Goal: Transaction & Acquisition: Purchase product/service

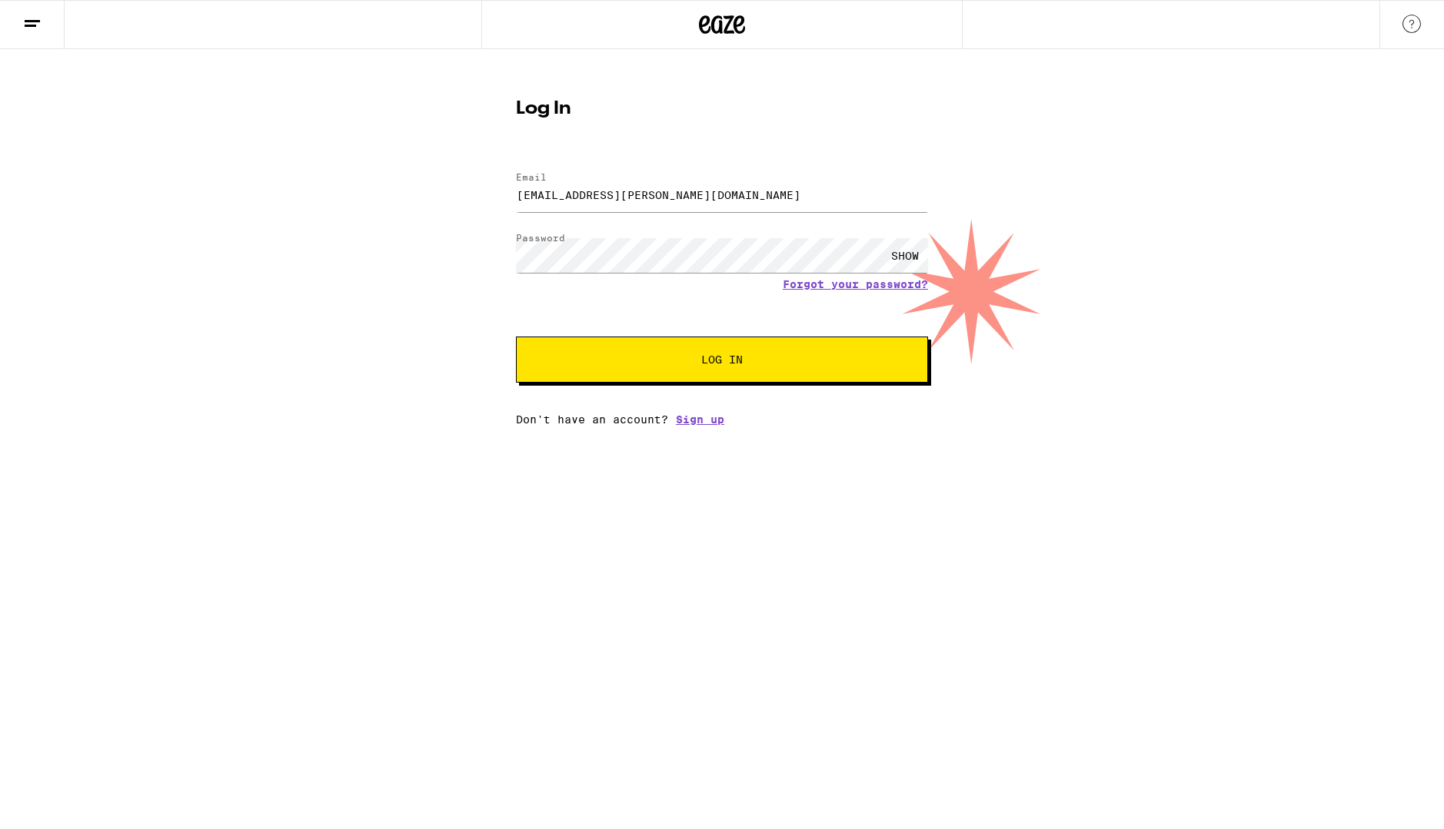
click at [734, 371] on button "Log In" at bounding box center [722, 360] width 412 height 46
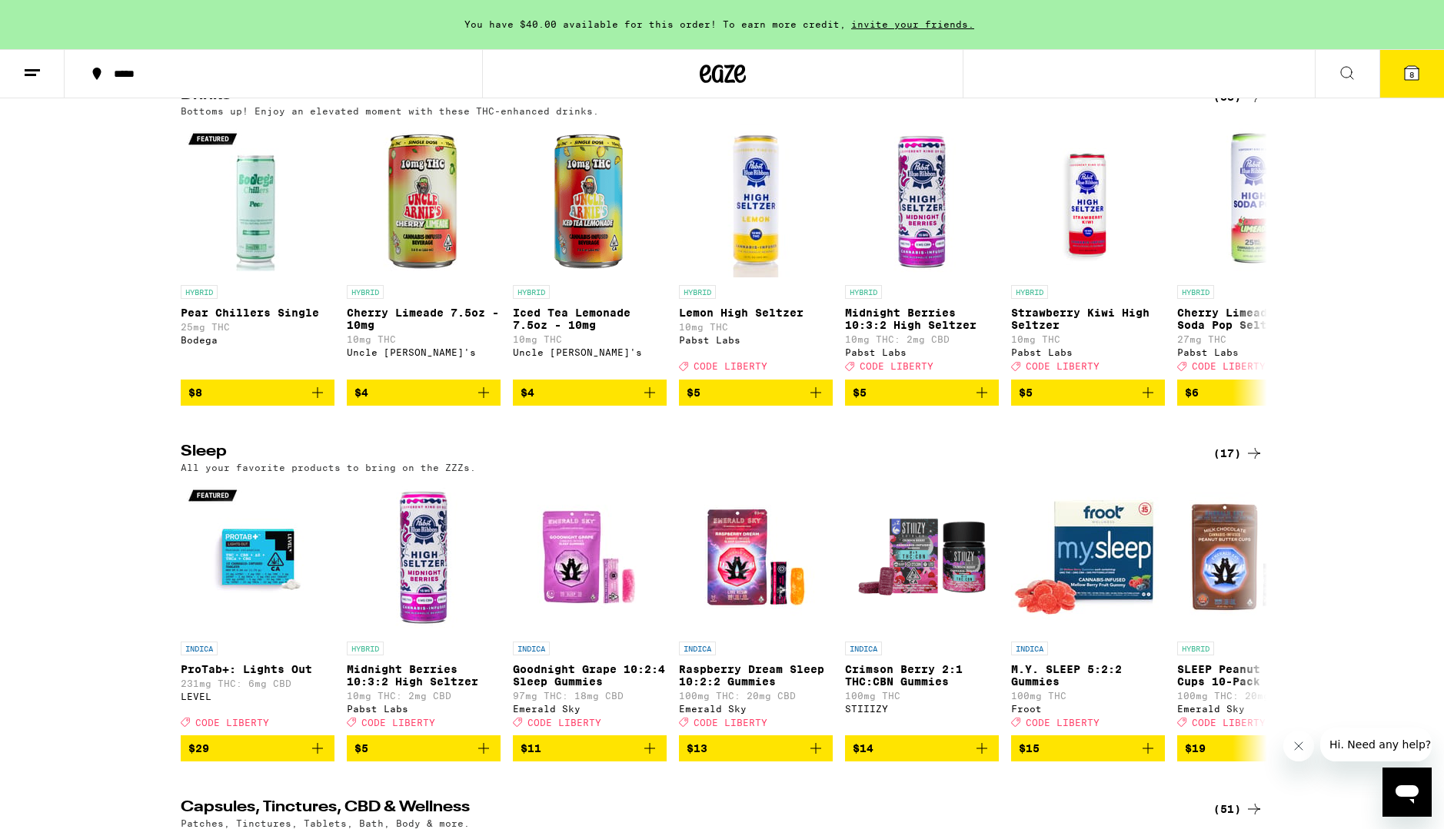
scroll to position [5586, 0]
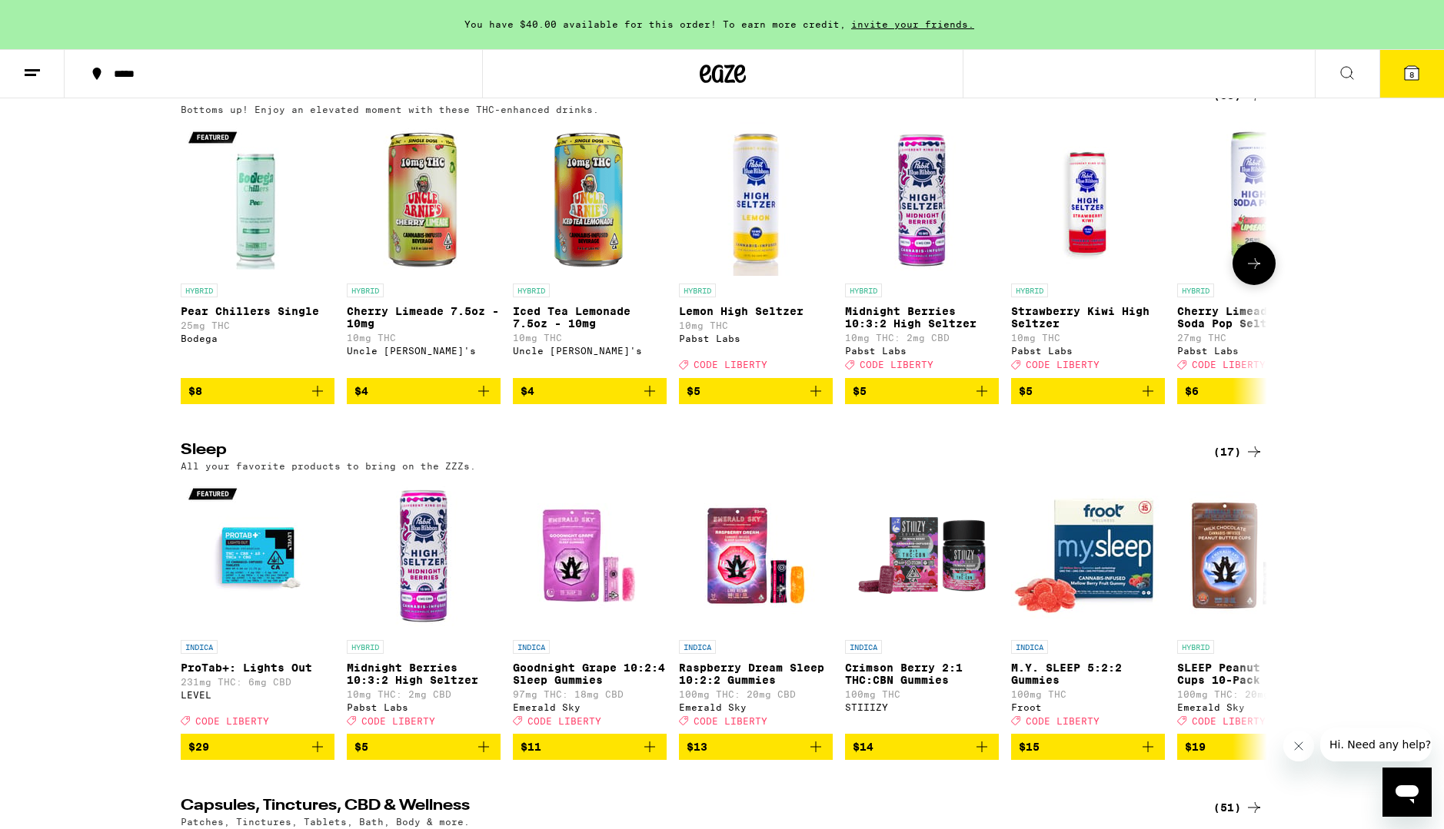
click at [1255, 273] on icon at bounding box center [1254, 263] width 18 height 18
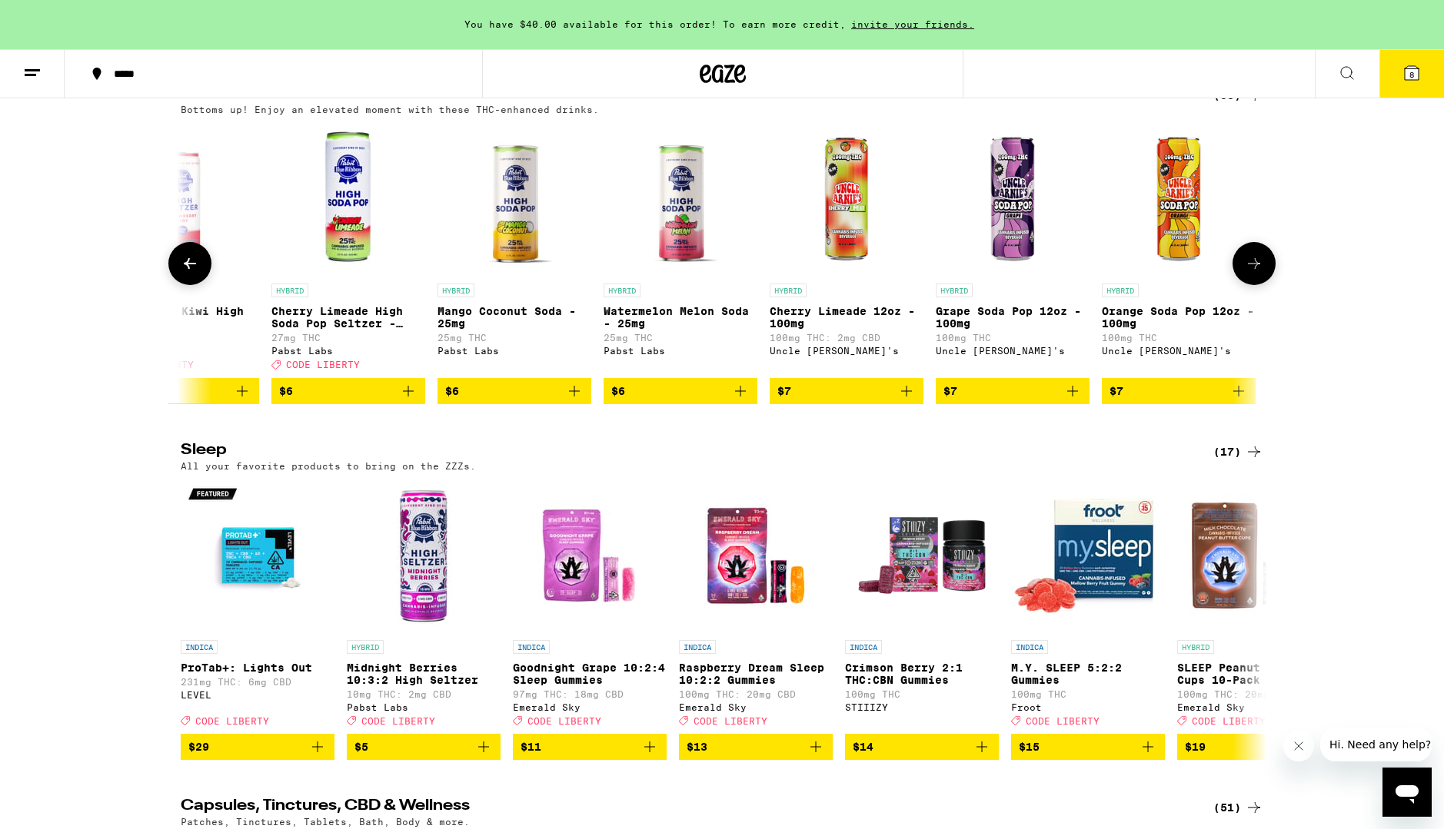
scroll to position [0, 915]
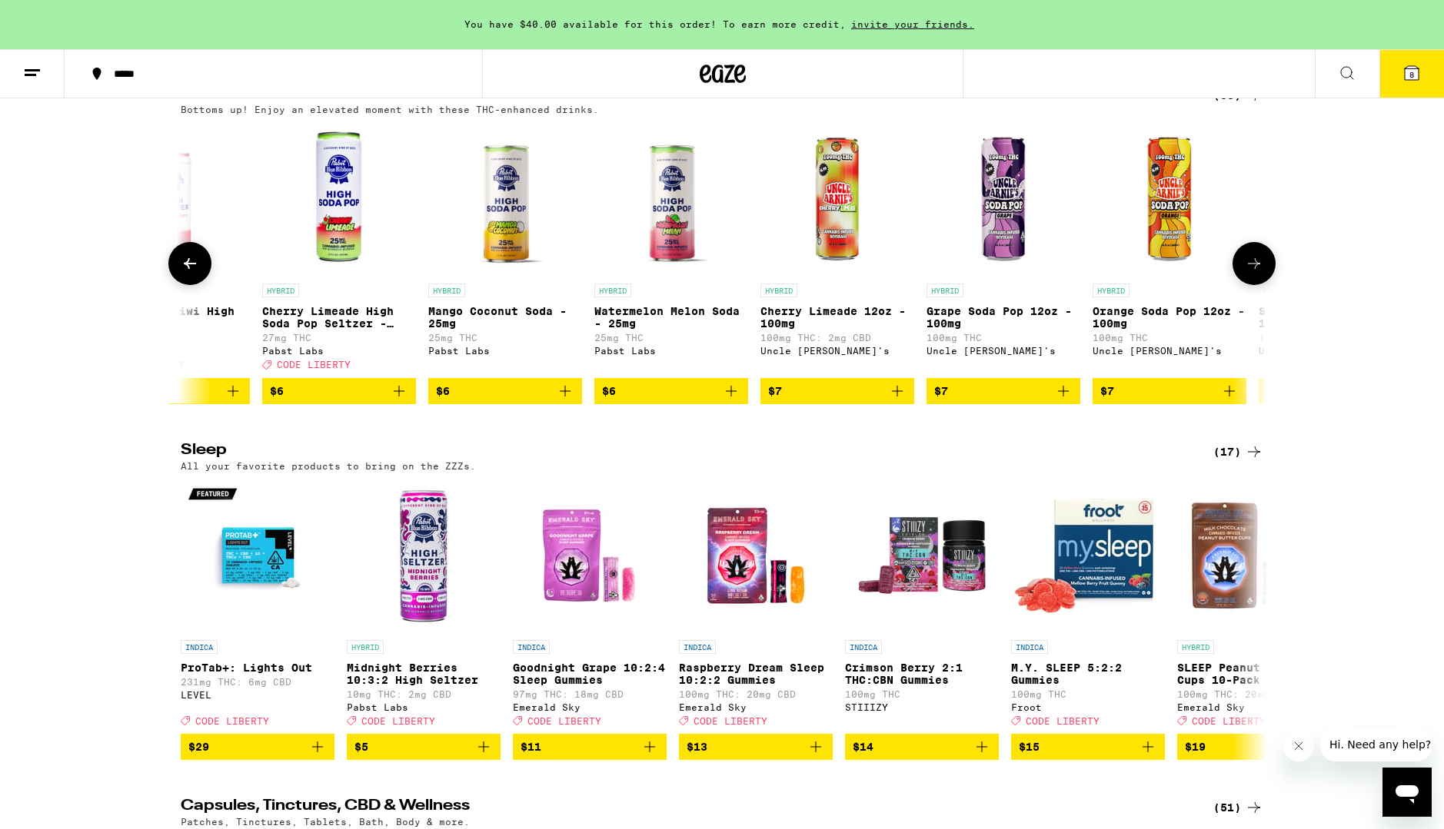
click at [510, 276] on img "Open page for Mango Coconut Soda - 25mg from Pabst Labs" at bounding box center [505, 199] width 117 height 154
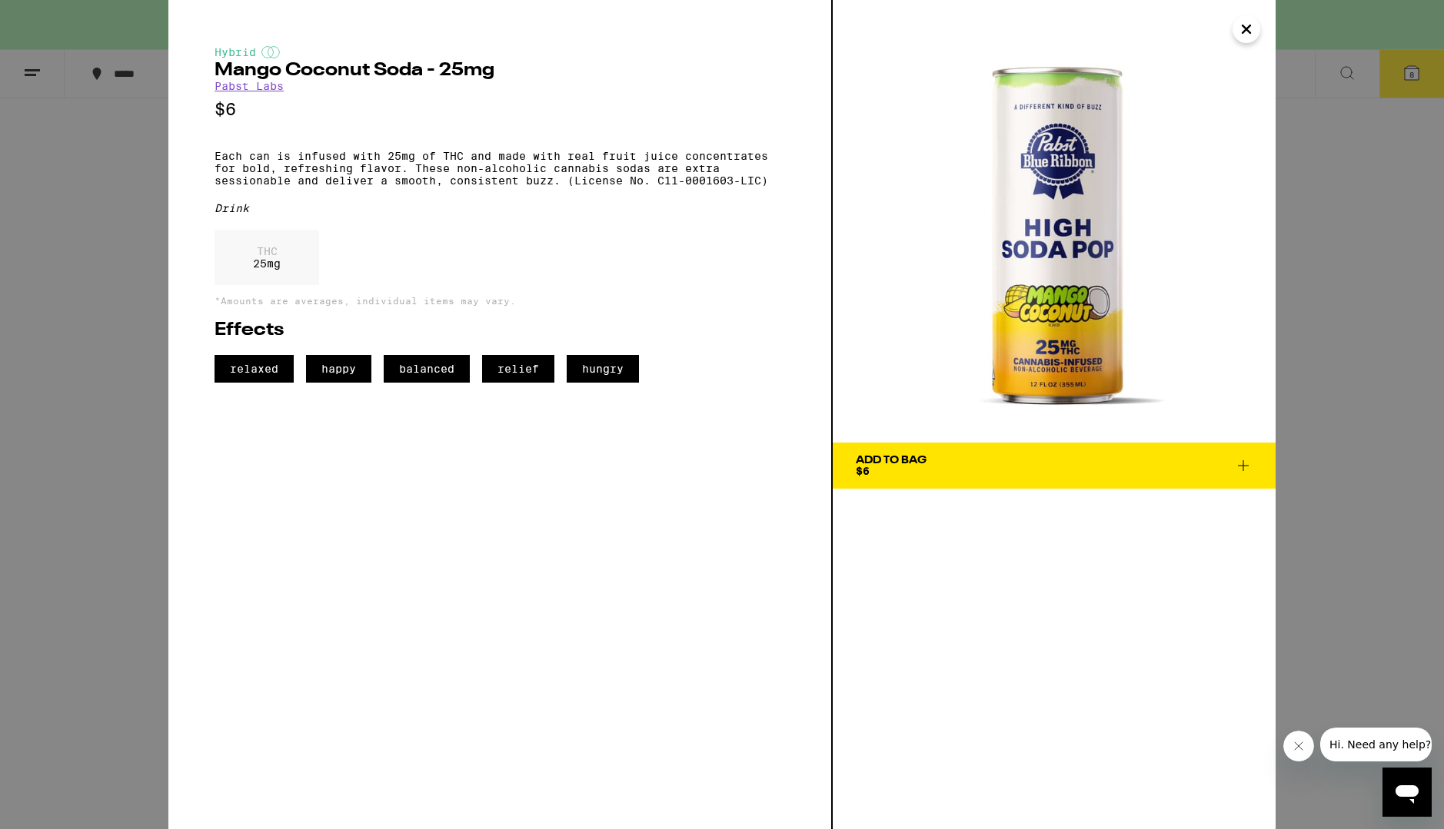
click at [1064, 284] on img at bounding box center [1054, 221] width 443 height 443
click at [241, 92] on link "Pabst Labs" at bounding box center [248, 86] width 69 height 12
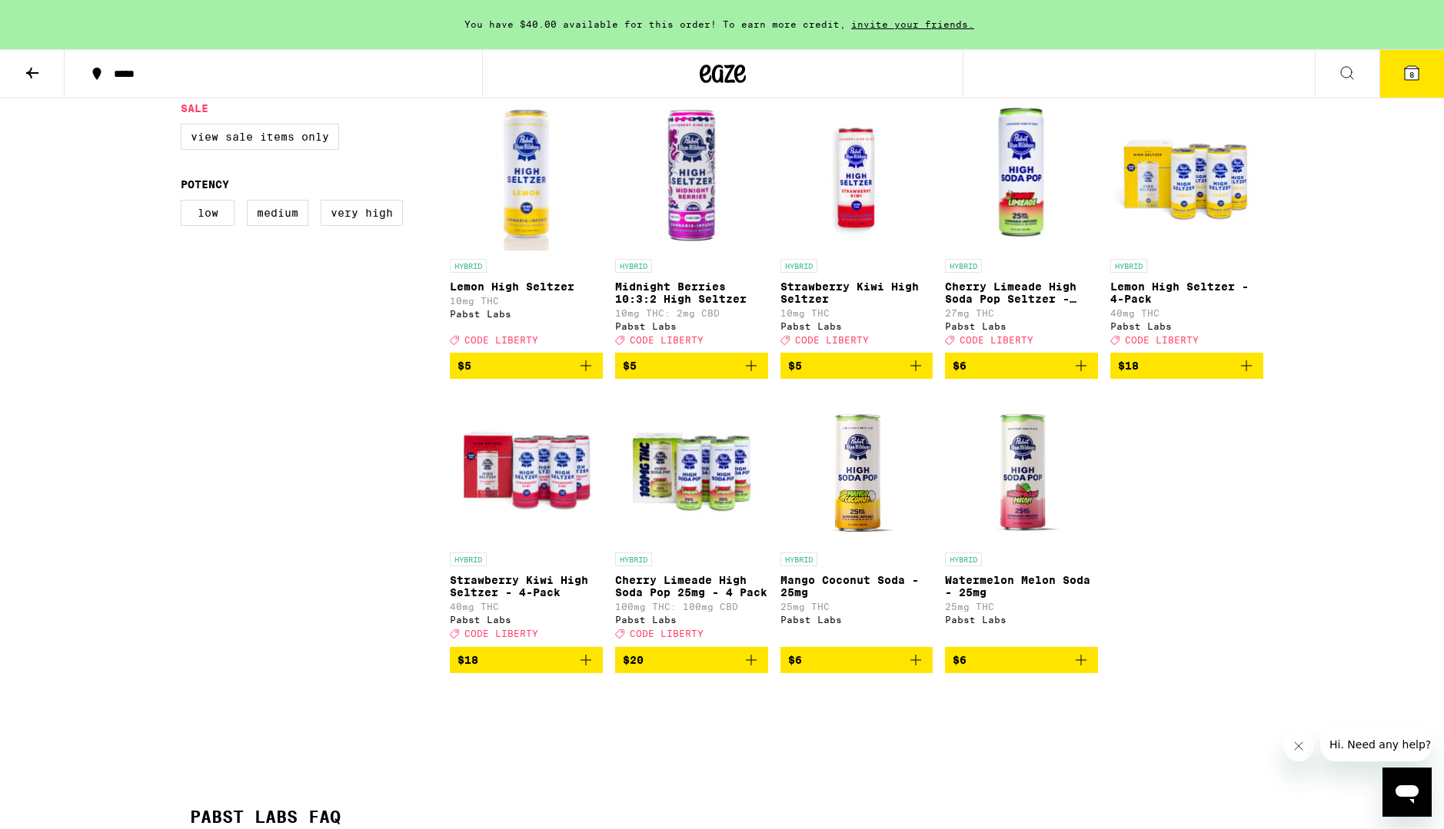
scroll to position [431, 0]
click at [749, 374] on icon "Add to bag" at bounding box center [751, 365] width 18 height 18
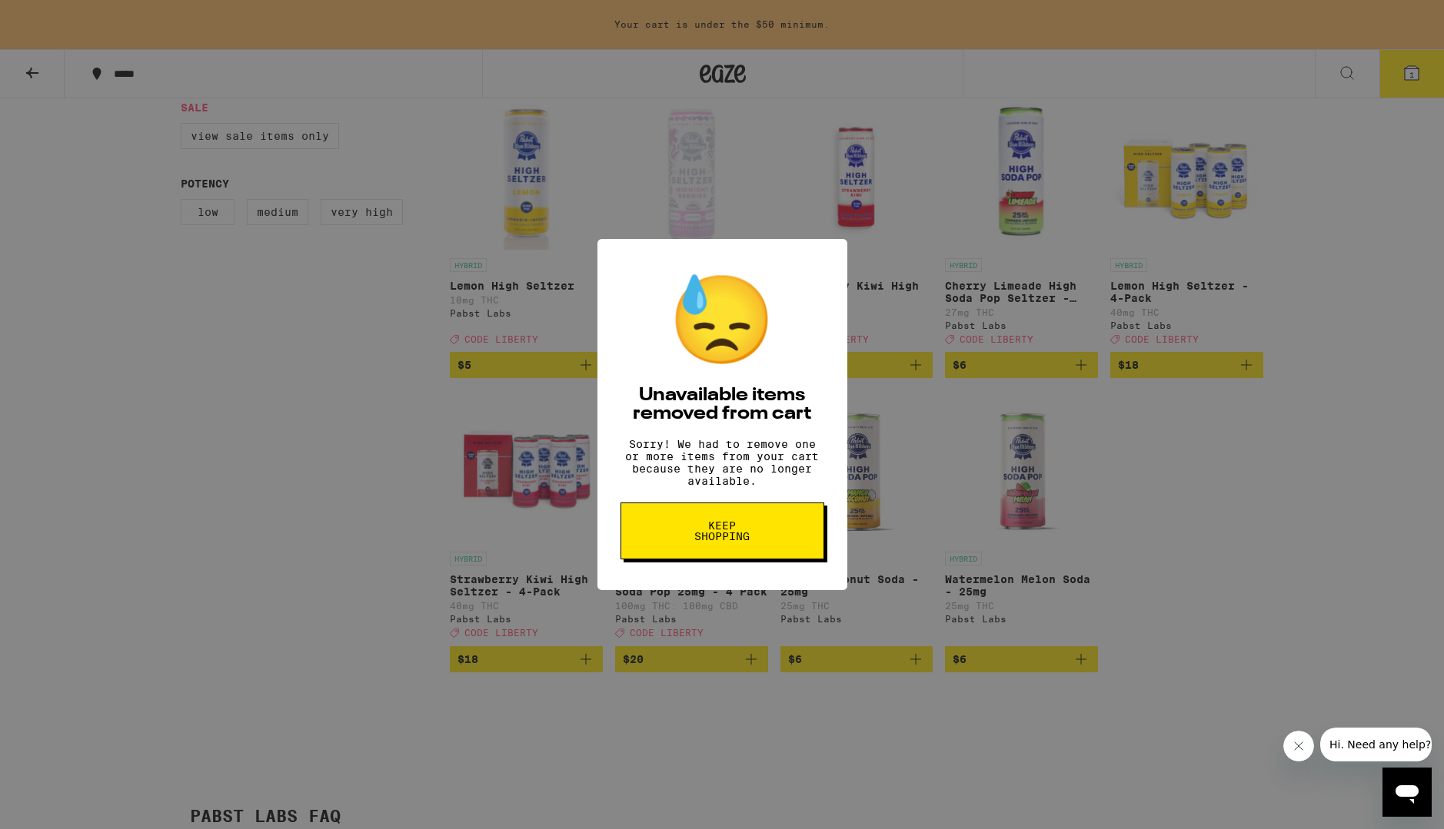
click at [726, 539] on span "Keep Shopping" at bounding box center [722, 531] width 79 height 22
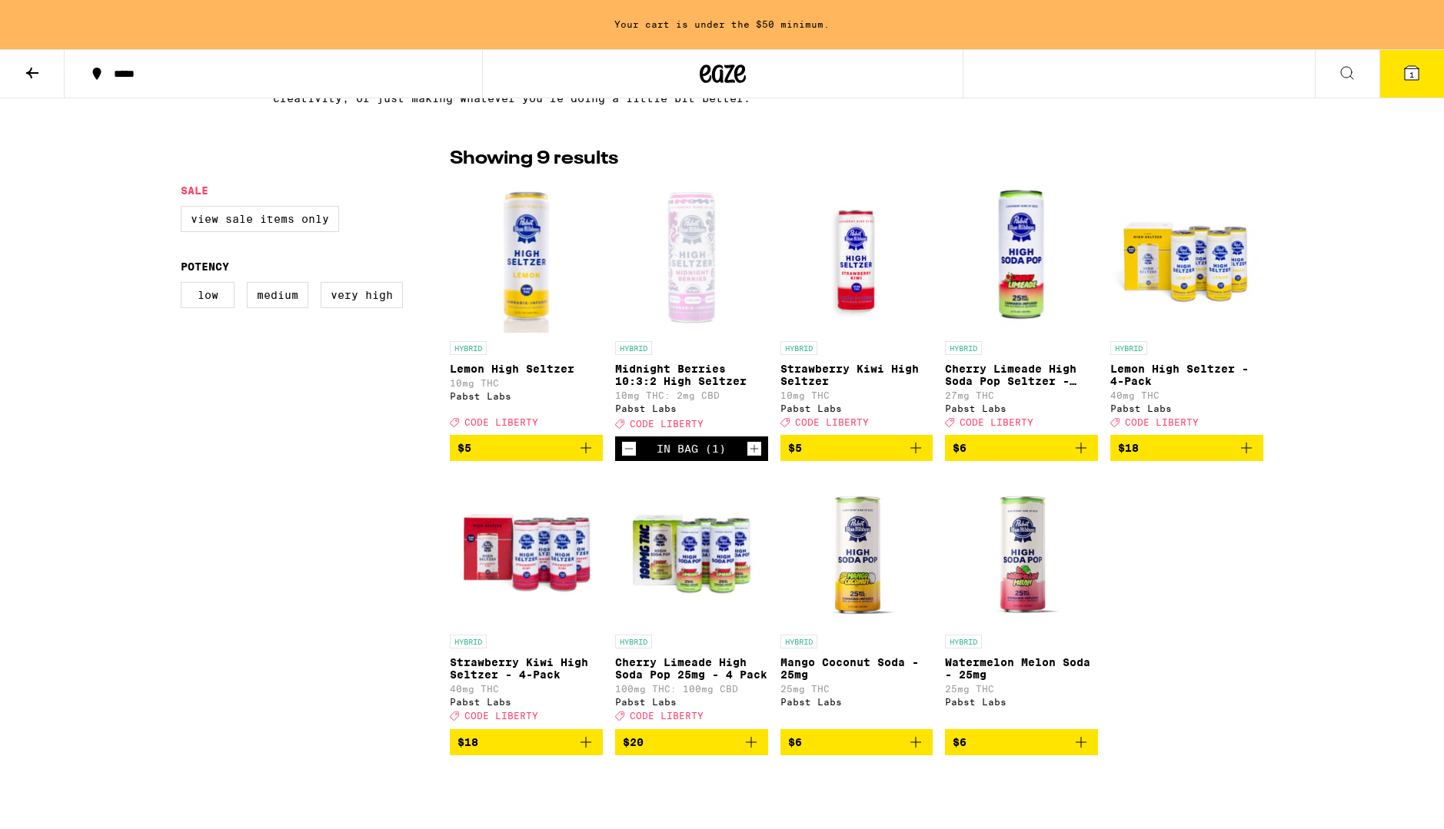
click at [749, 458] on icon "Increment" at bounding box center [754, 449] width 14 height 18
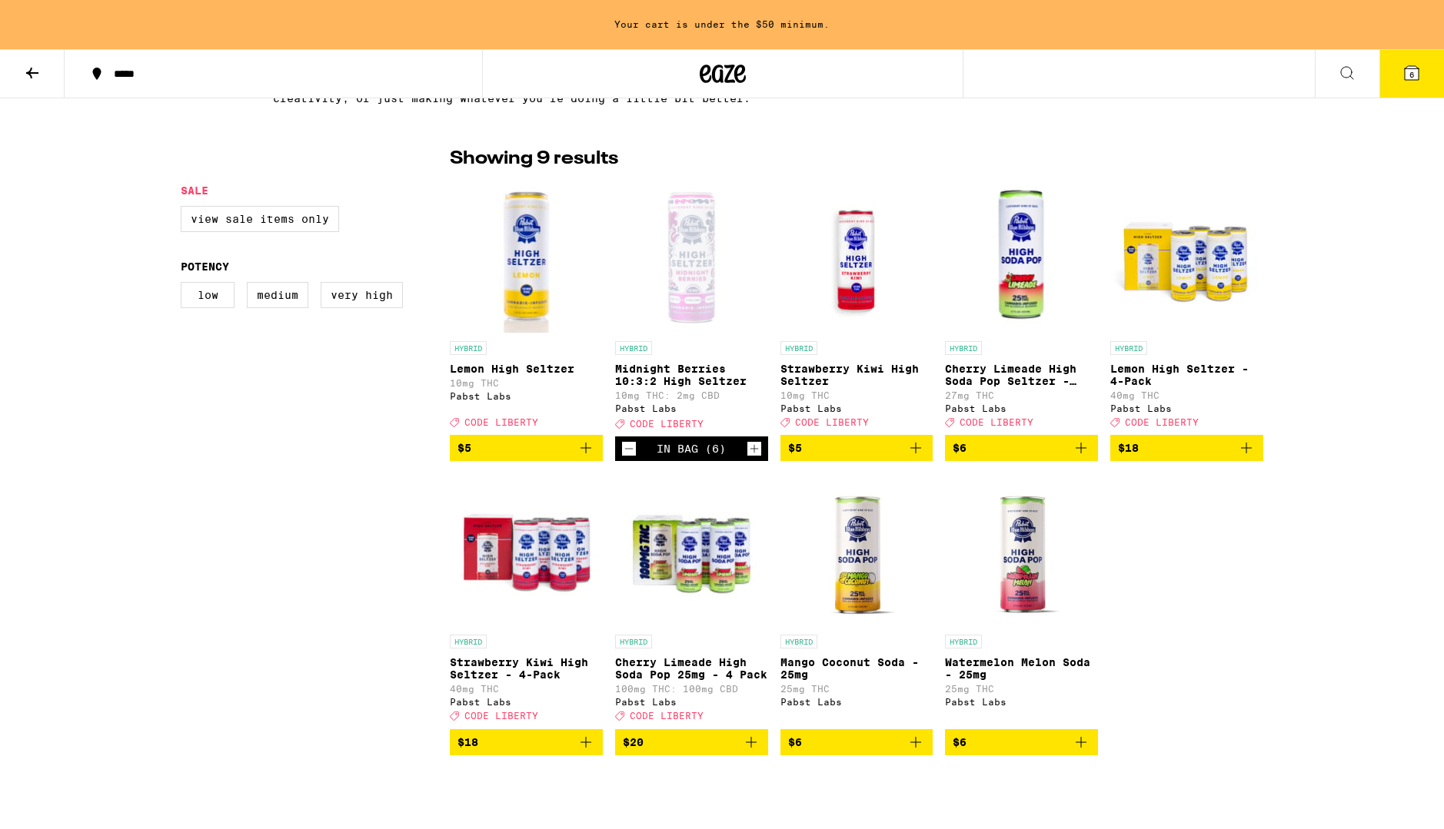
click at [749, 458] on icon "Increment" at bounding box center [754, 449] width 14 height 18
click at [689, 264] on div "Open page for Midnight Berries 10:3:2 High Seltzer from Pabst Labs" at bounding box center [691, 257] width 153 height 154
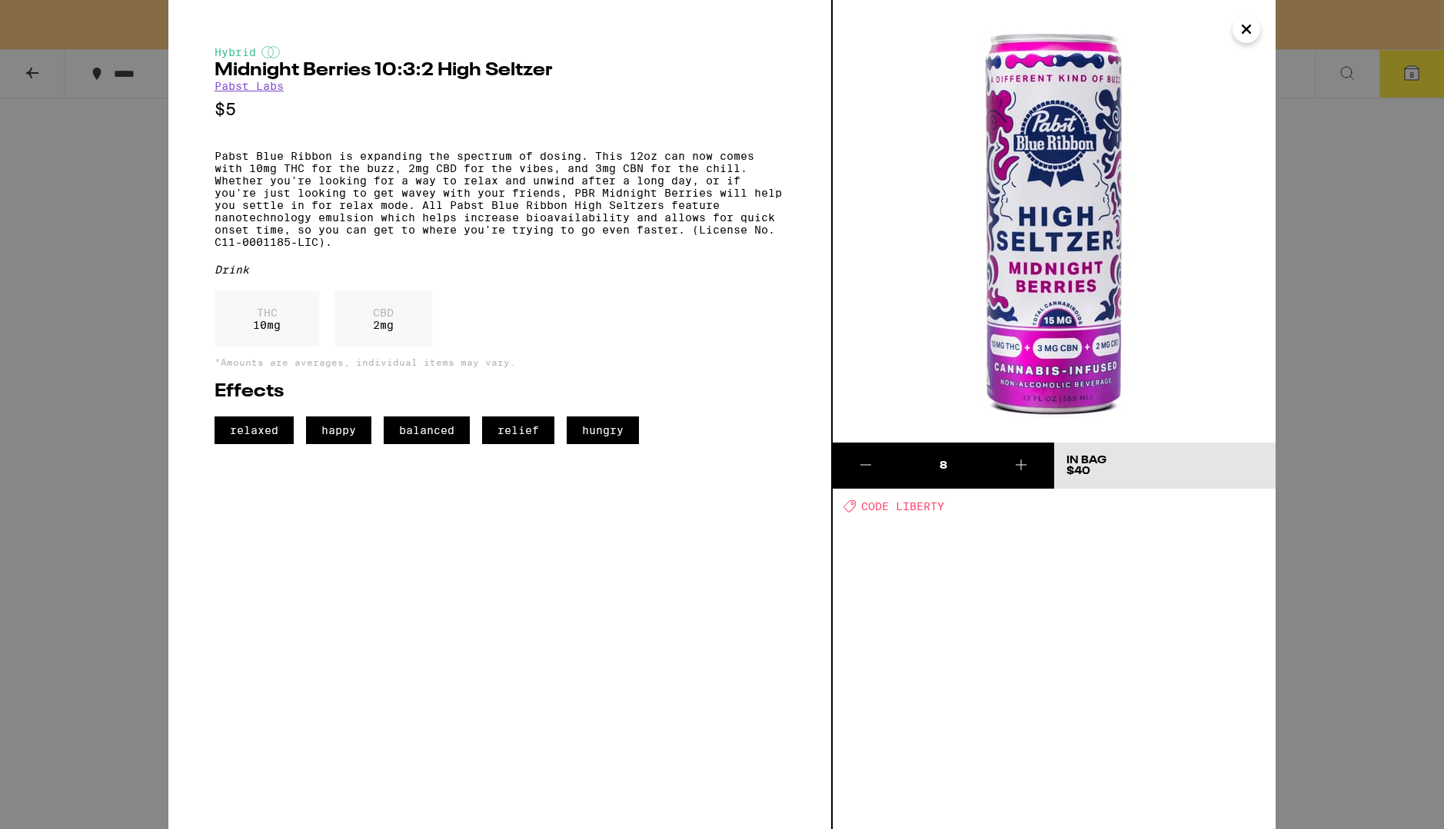
click at [1055, 305] on img at bounding box center [1054, 221] width 443 height 443
click at [233, 92] on link "Pabst Labs" at bounding box center [248, 86] width 69 height 12
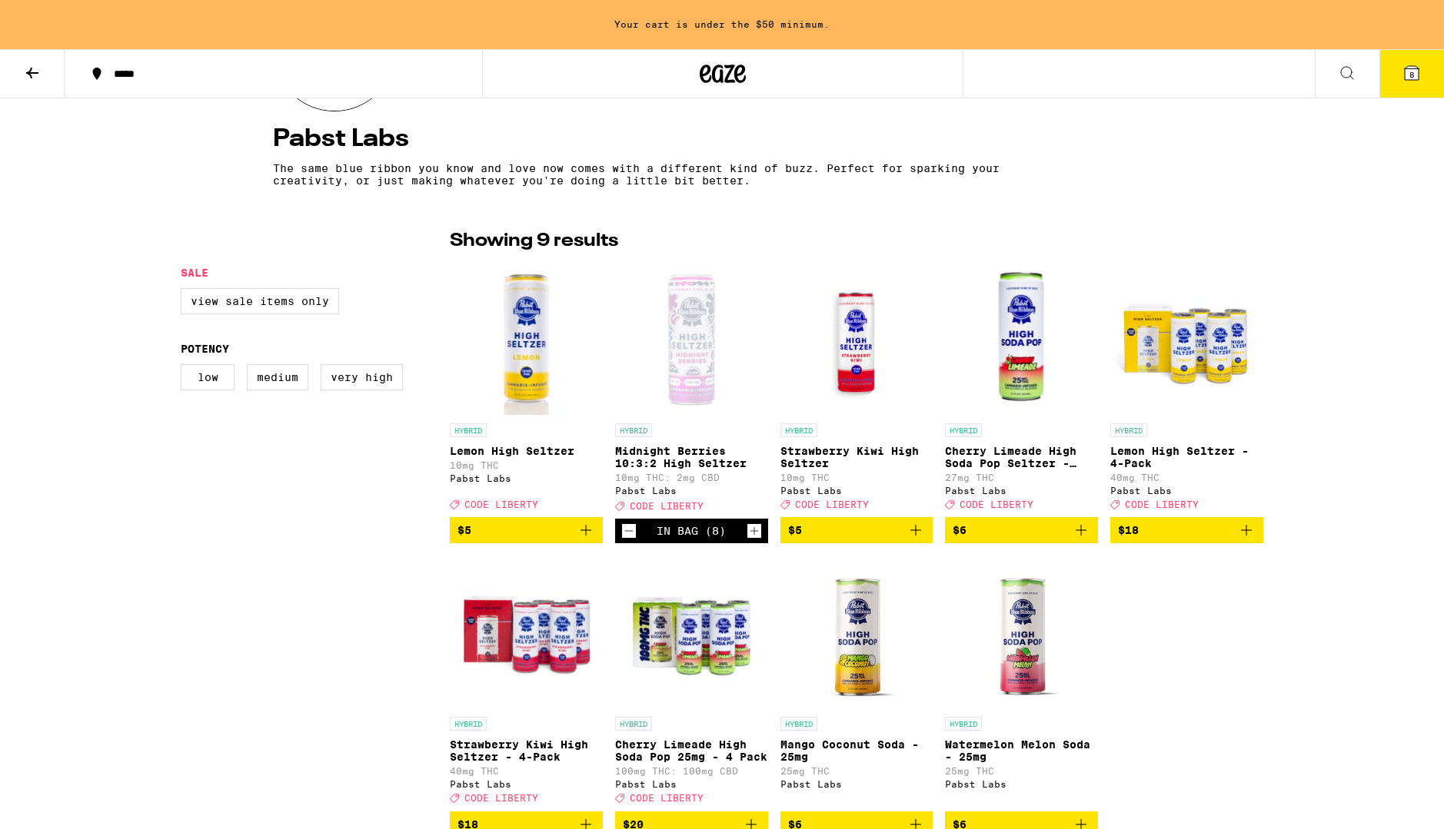
scroll to position [407, 0]
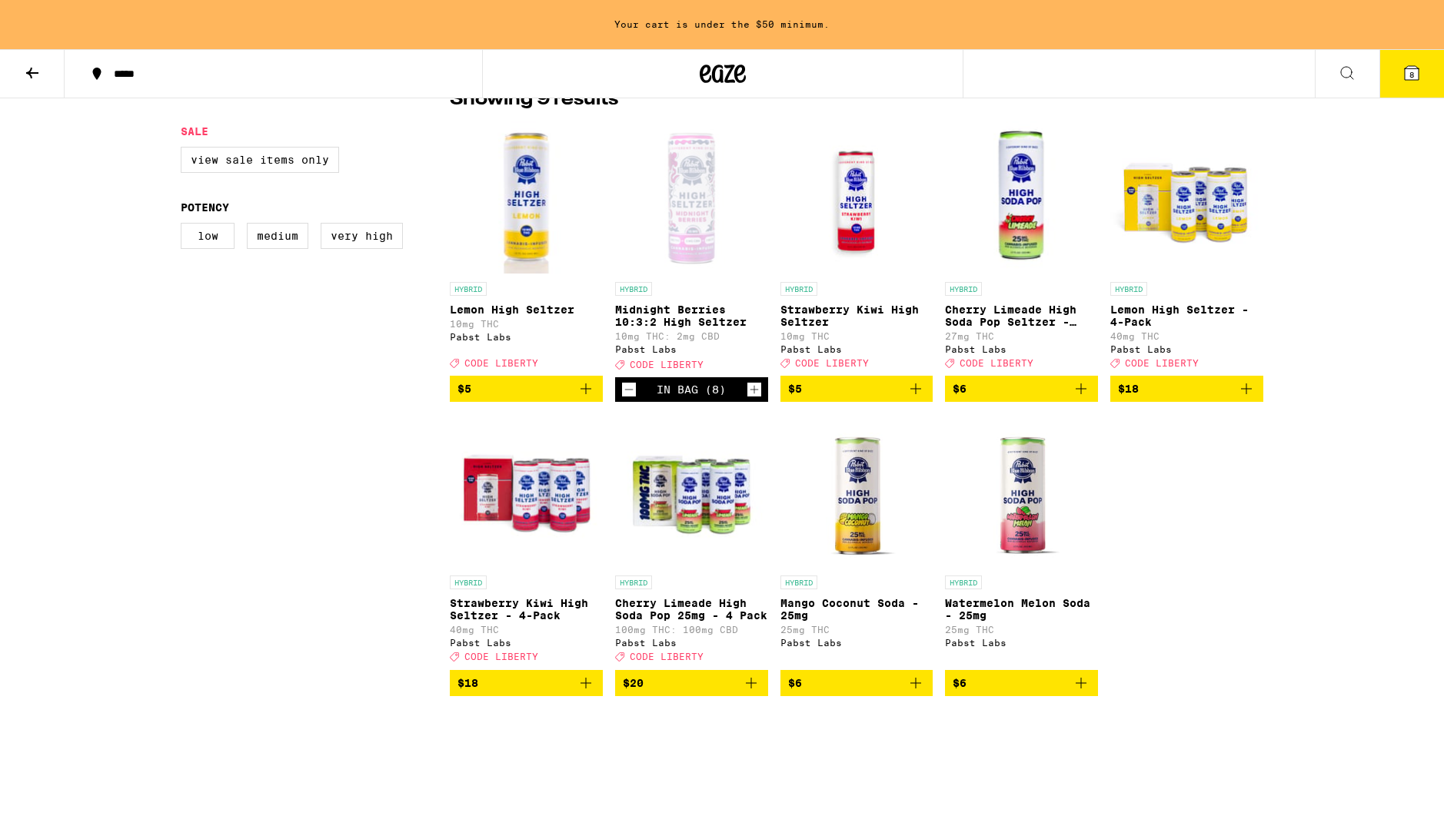
click at [681, 504] on img "Open page for Cherry Limeade High Soda Pop 25mg - 4 Pack from Pabst Labs" at bounding box center [691, 491] width 153 height 154
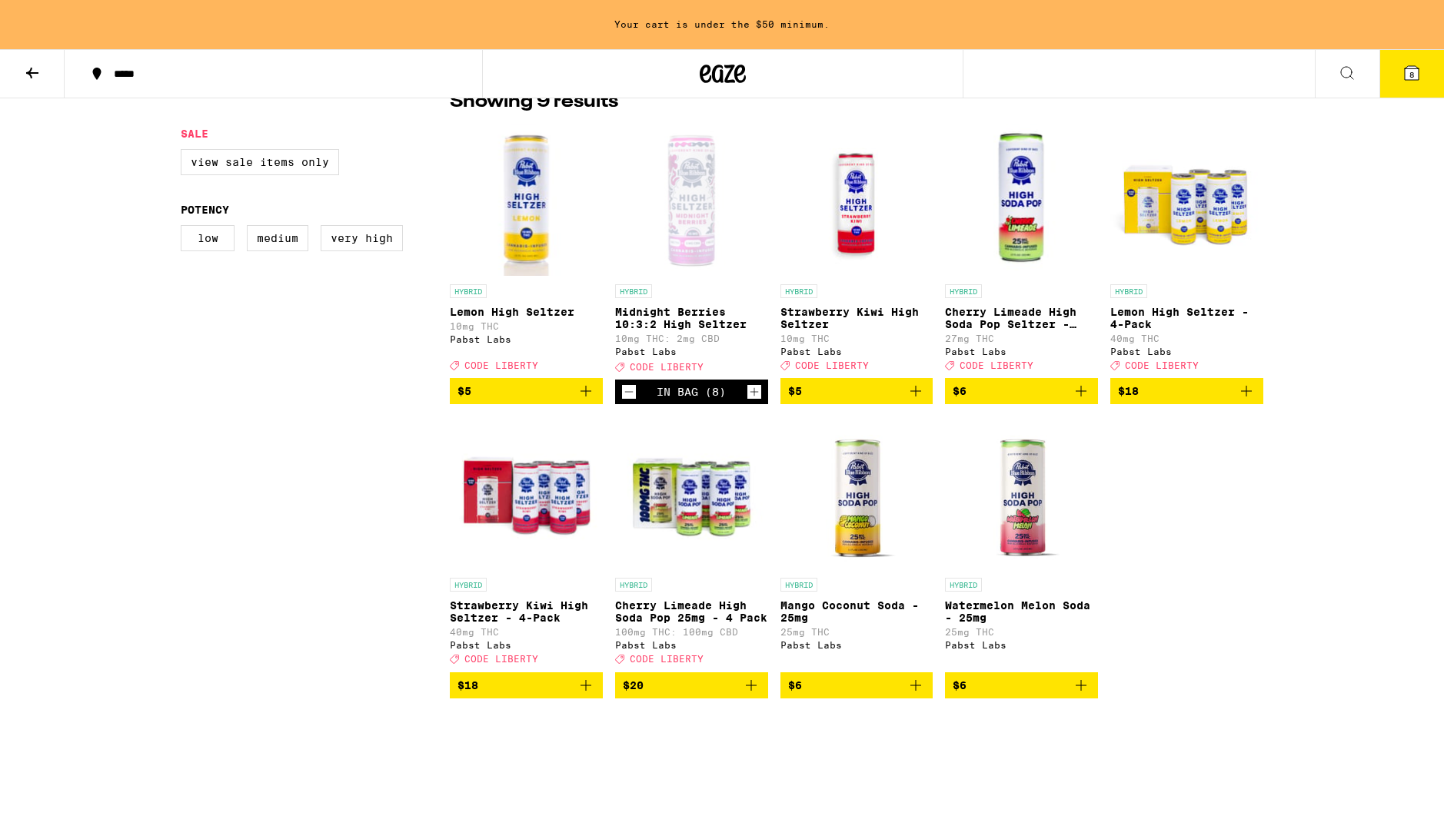
scroll to position [413, 0]
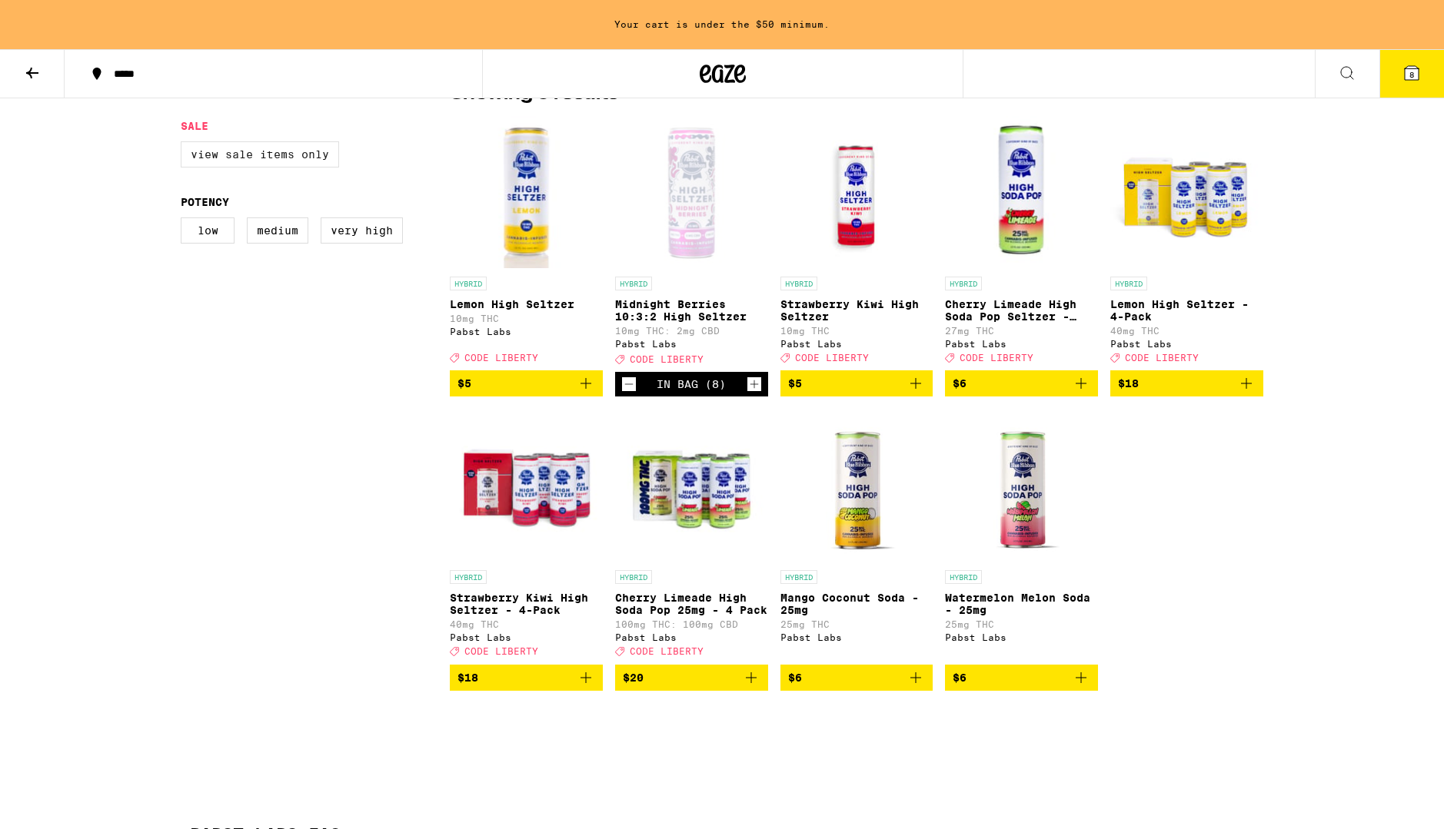
click at [253, 158] on label "View Sale Items Only" at bounding box center [260, 154] width 158 height 26
click at [184, 145] on input "View Sale Items Only" at bounding box center [184, 144] width 1 height 1
checkbox input "true"
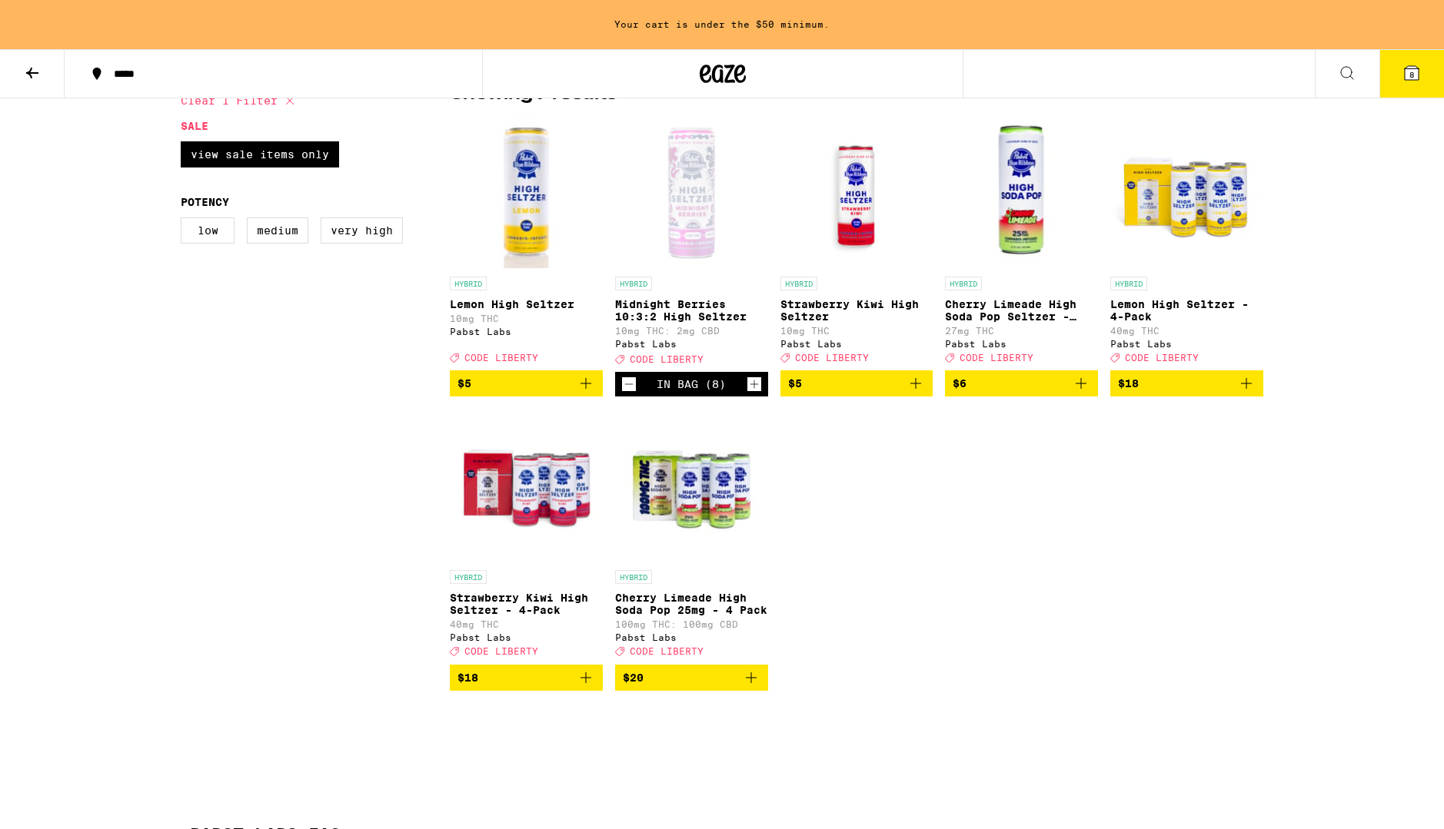
click at [756, 394] on icon "Increment" at bounding box center [754, 384] width 14 height 18
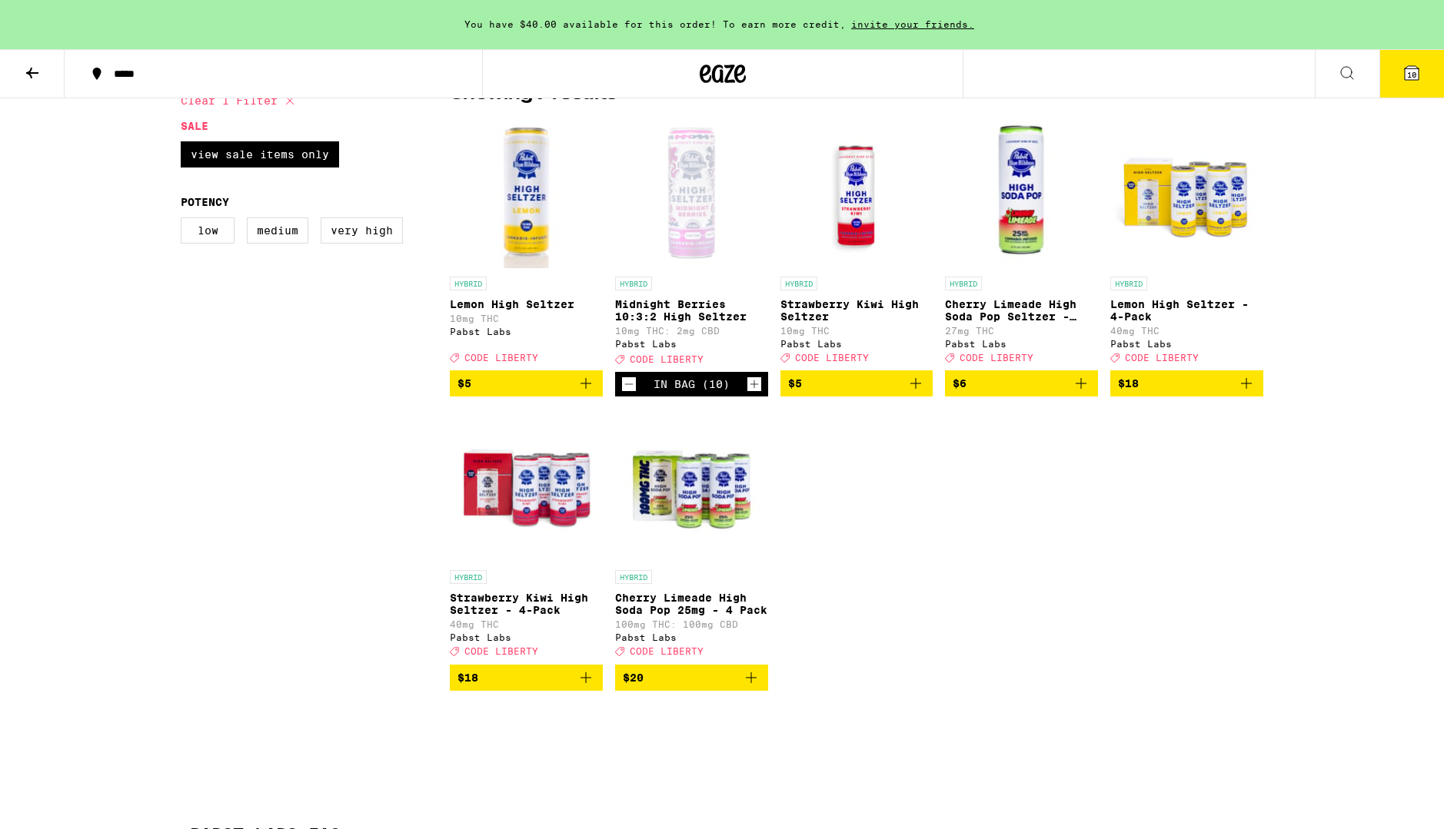
click at [25, 75] on icon at bounding box center [32, 73] width 18 height 18
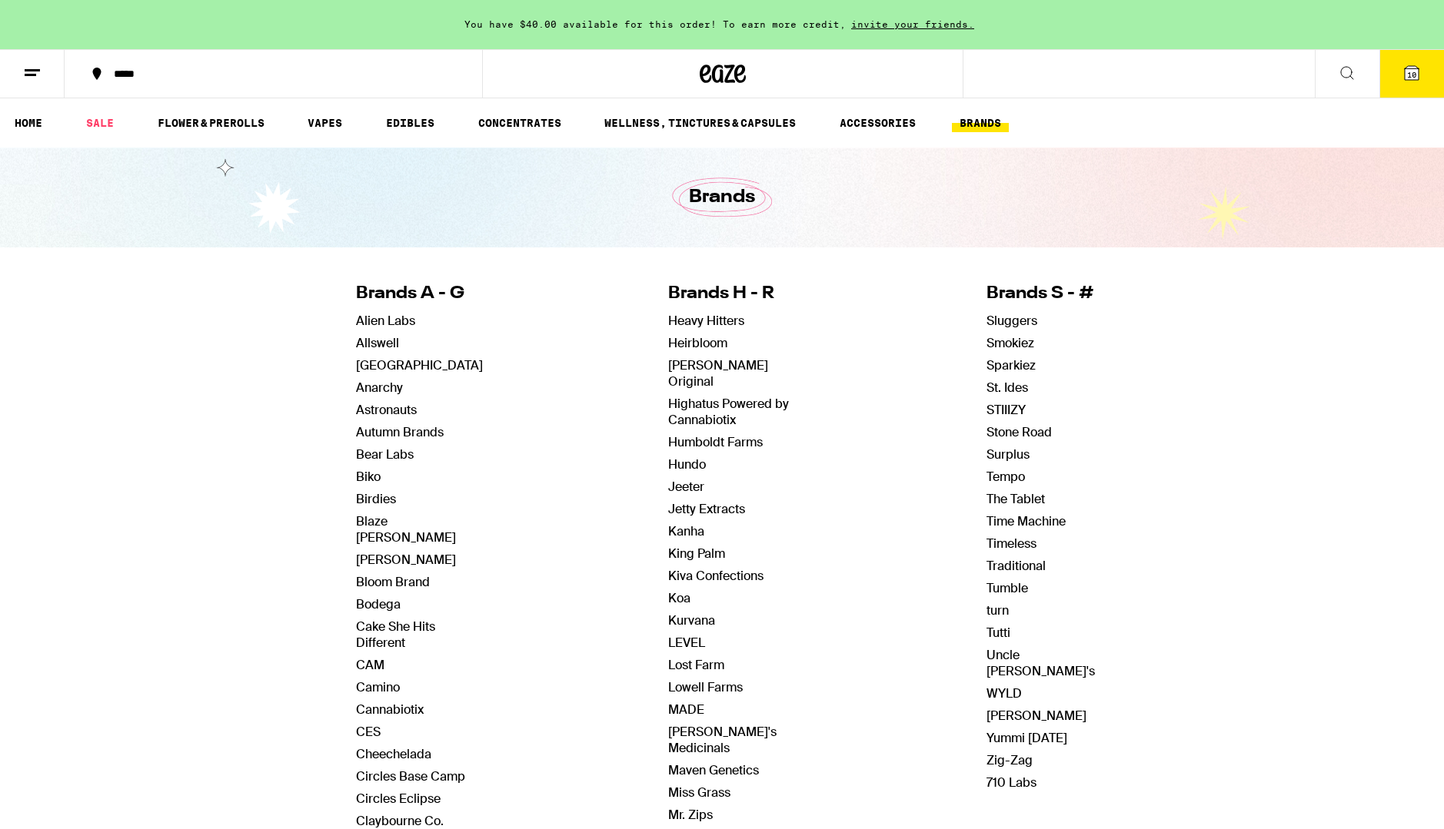
click at [29, 75] on line at bounding box center [31, 75] width 12 height 0
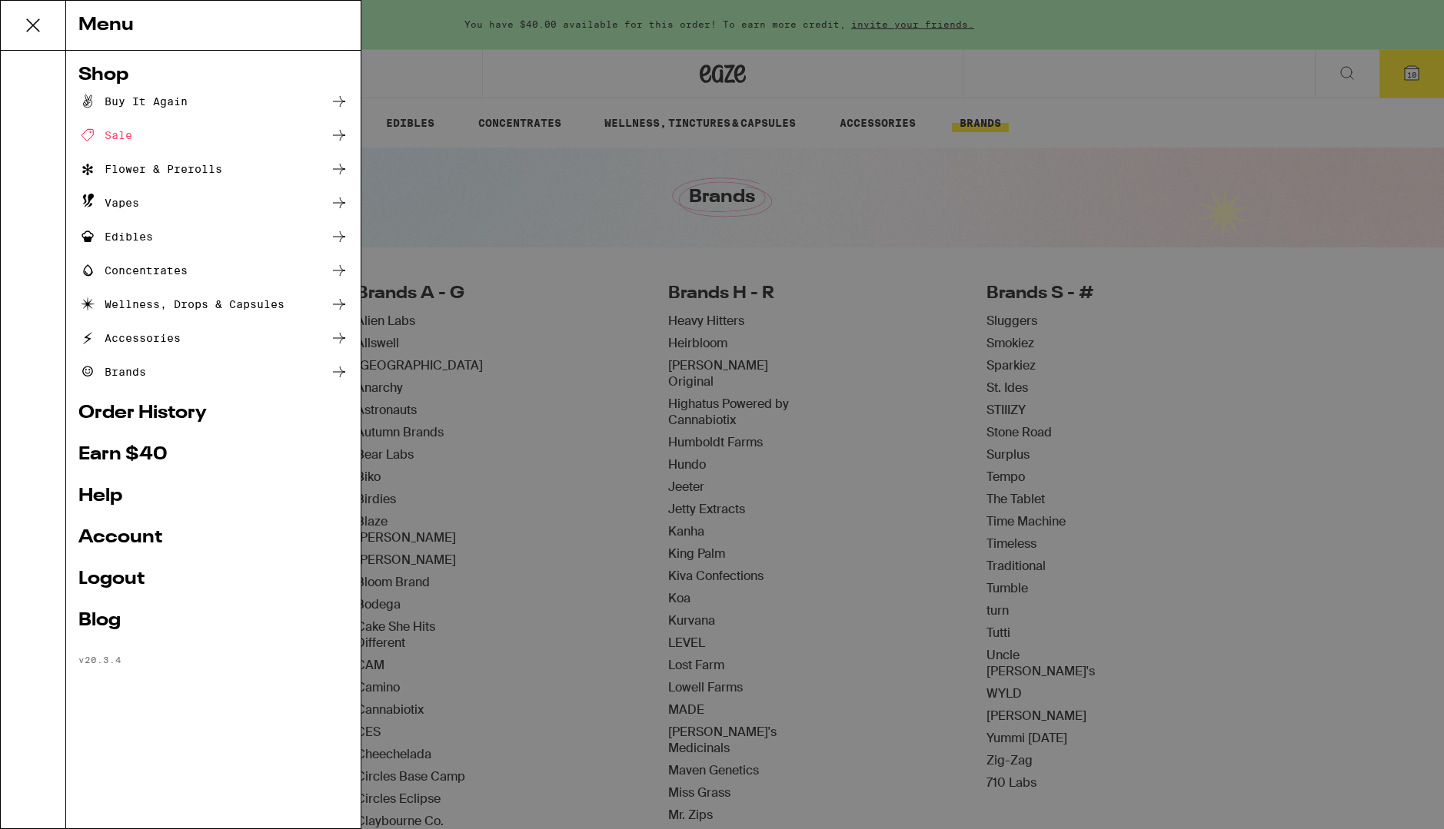
click at [104, 70] on div "Shop" at bounding box center [213, 75] width 270 height 18
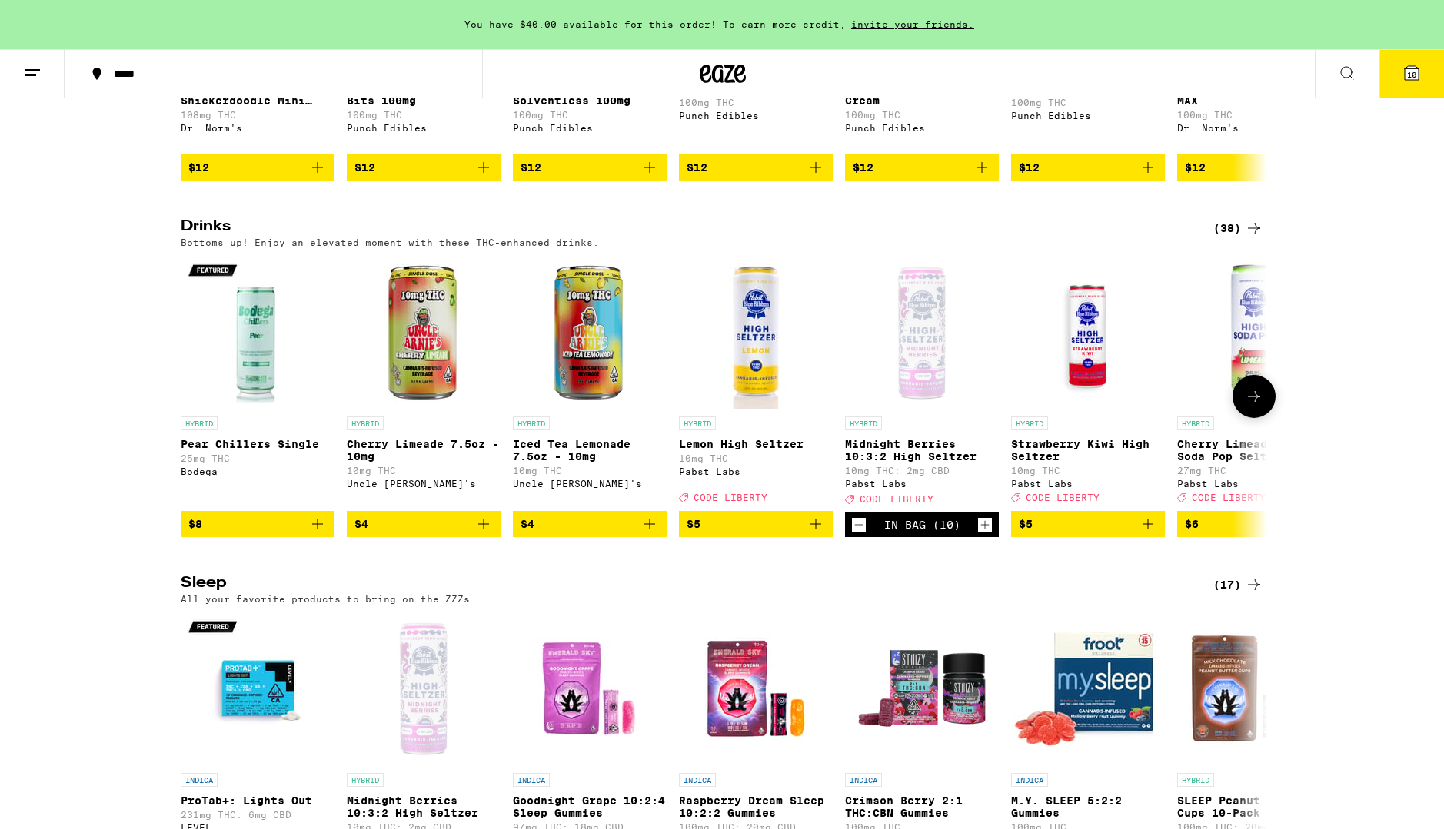
scroll to position [5298, 0]
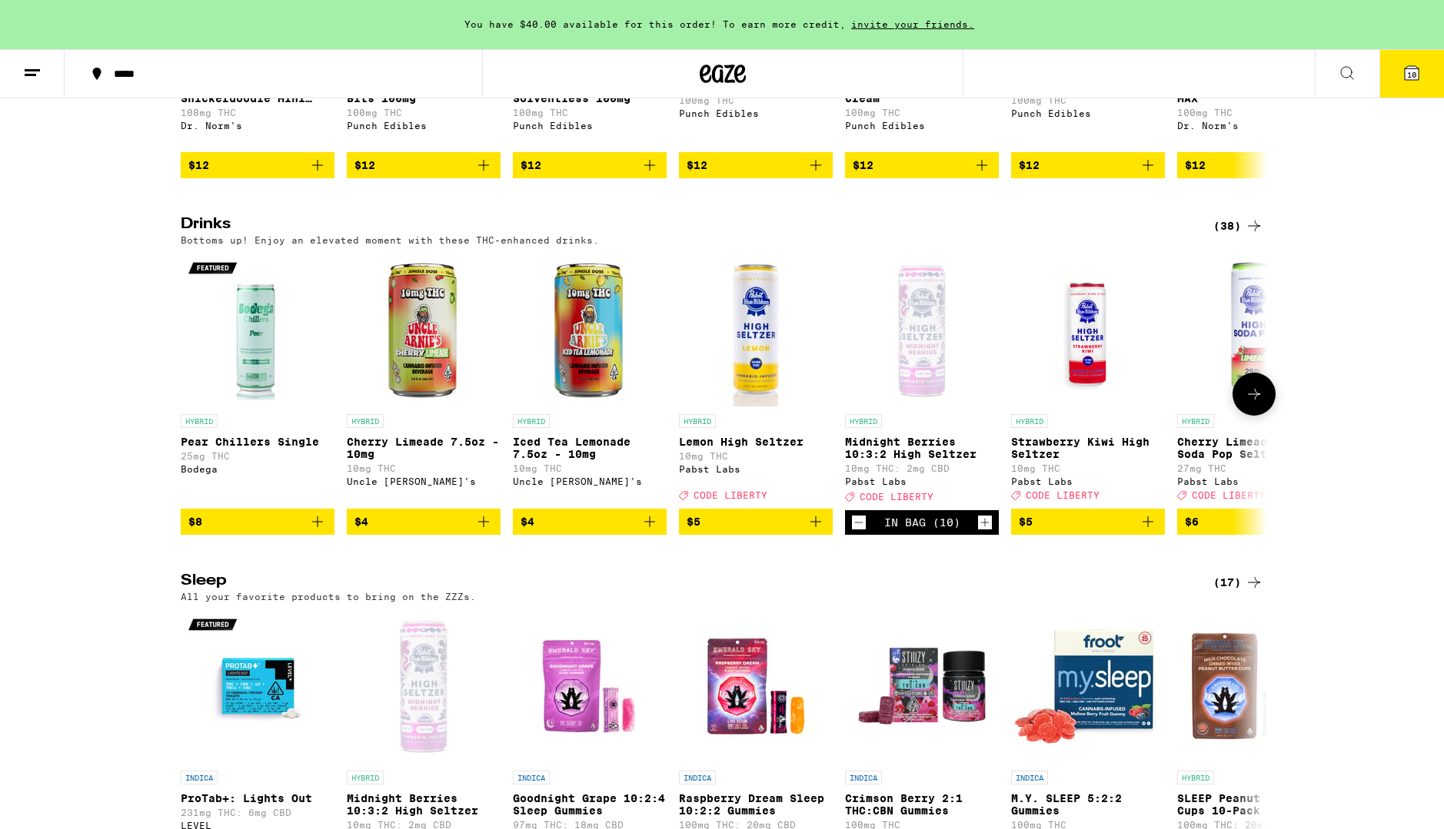
click at [1258, 404] on icon at bounding box center [1254, 394] width 18 height 18
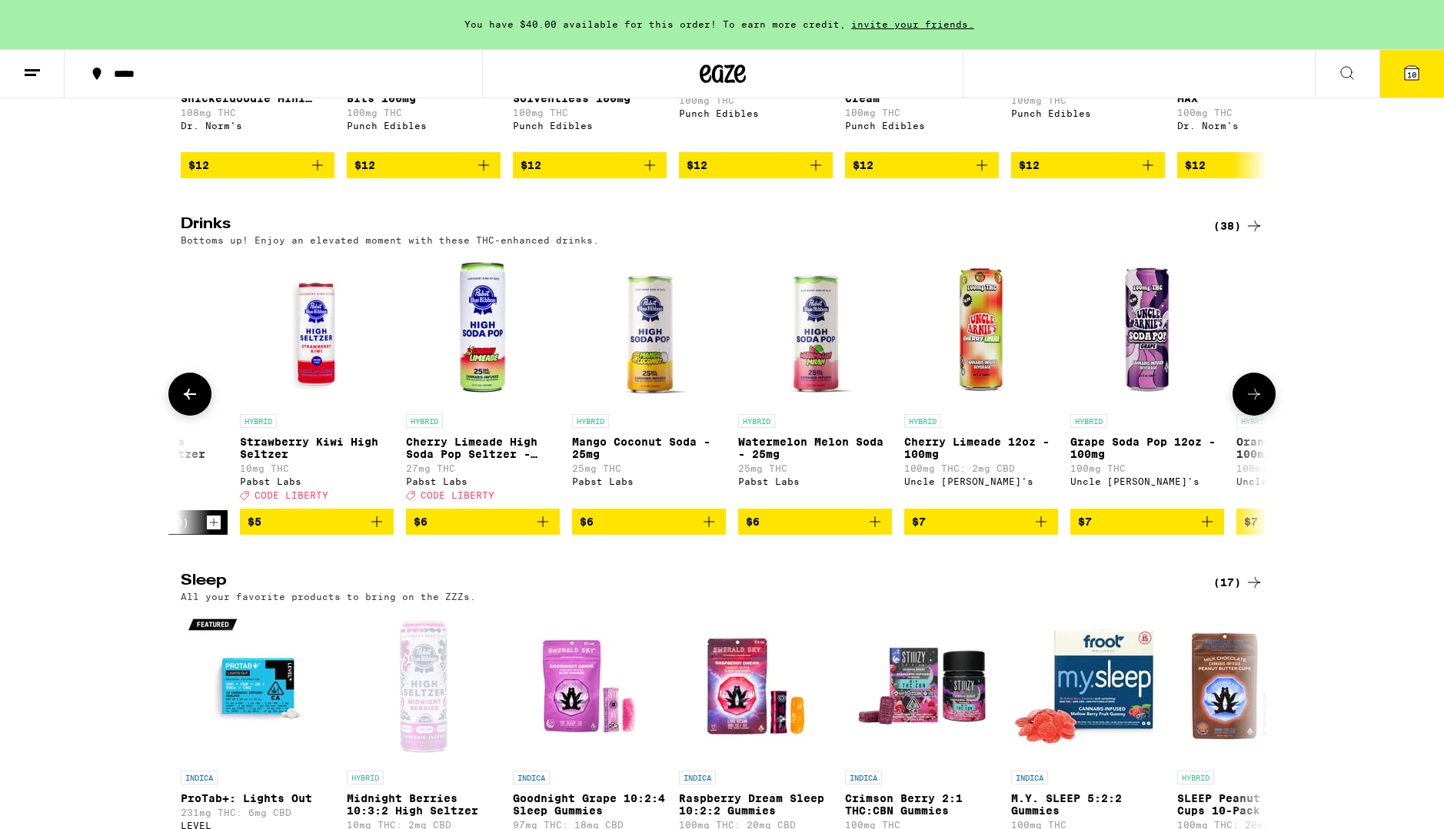
scroll to position [0, 915]
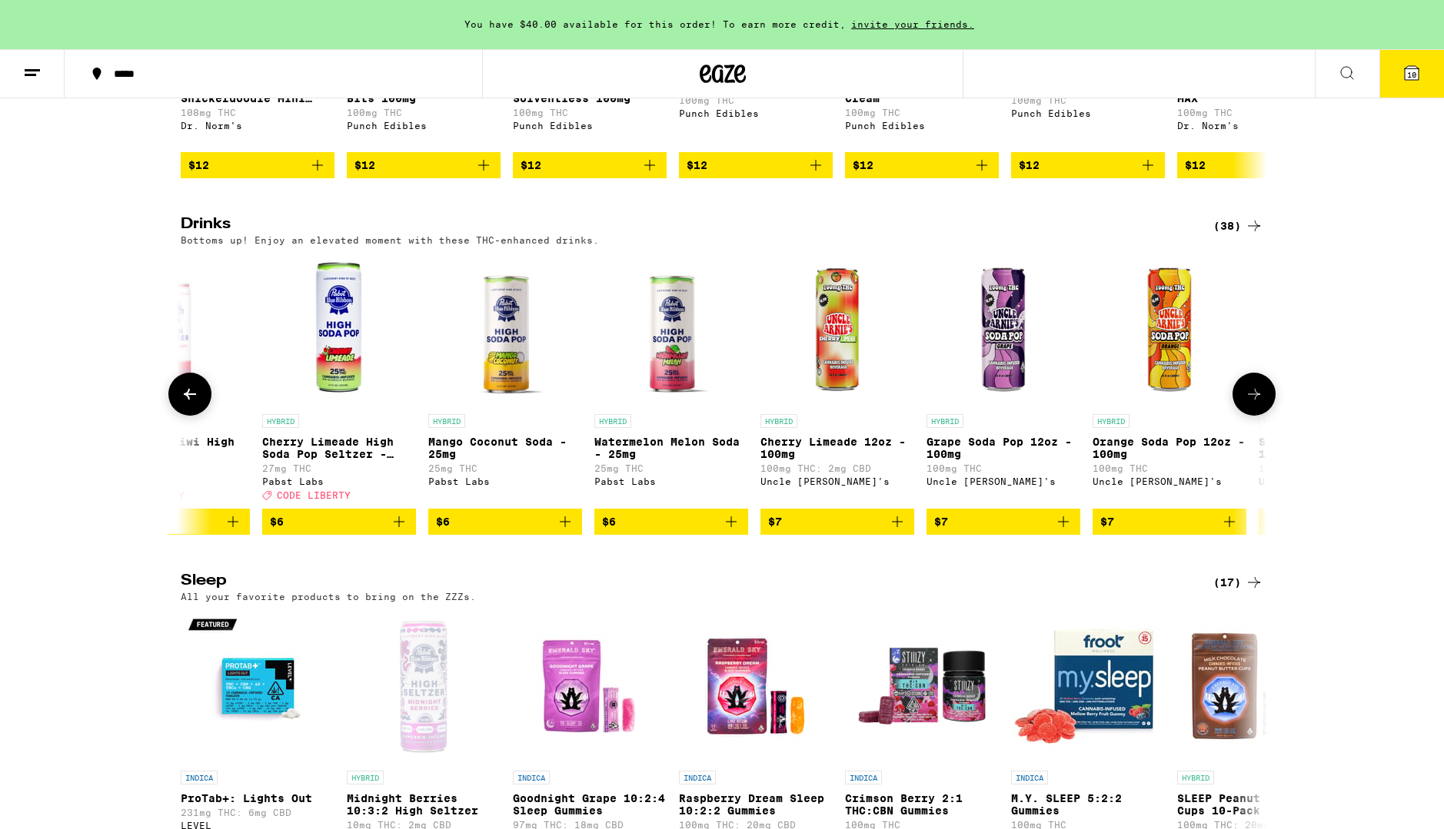
click at [1258, 404] on icon at bounding box center [1254, 394] width 18 height 18
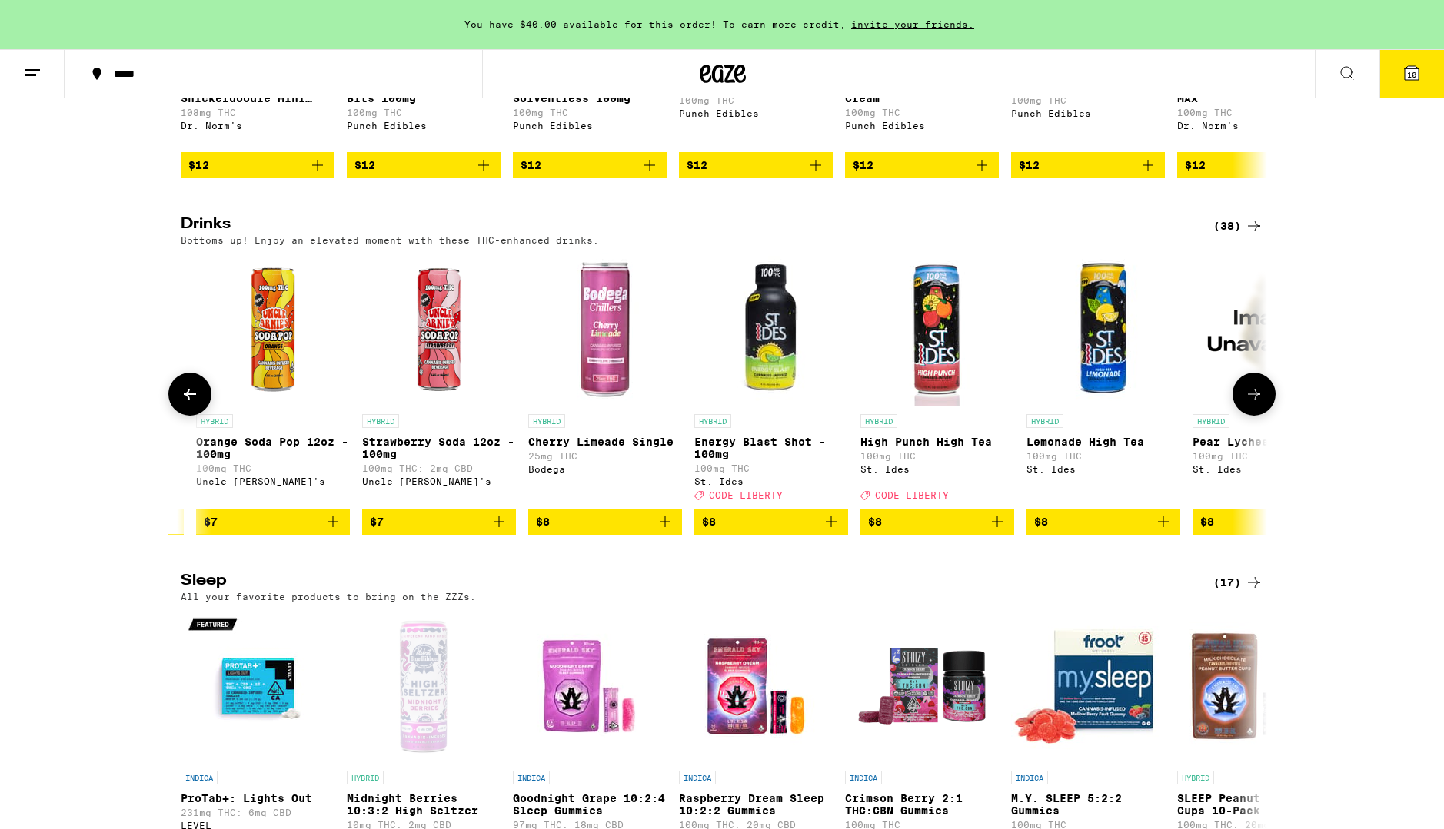
scroll to position [0, 1830]
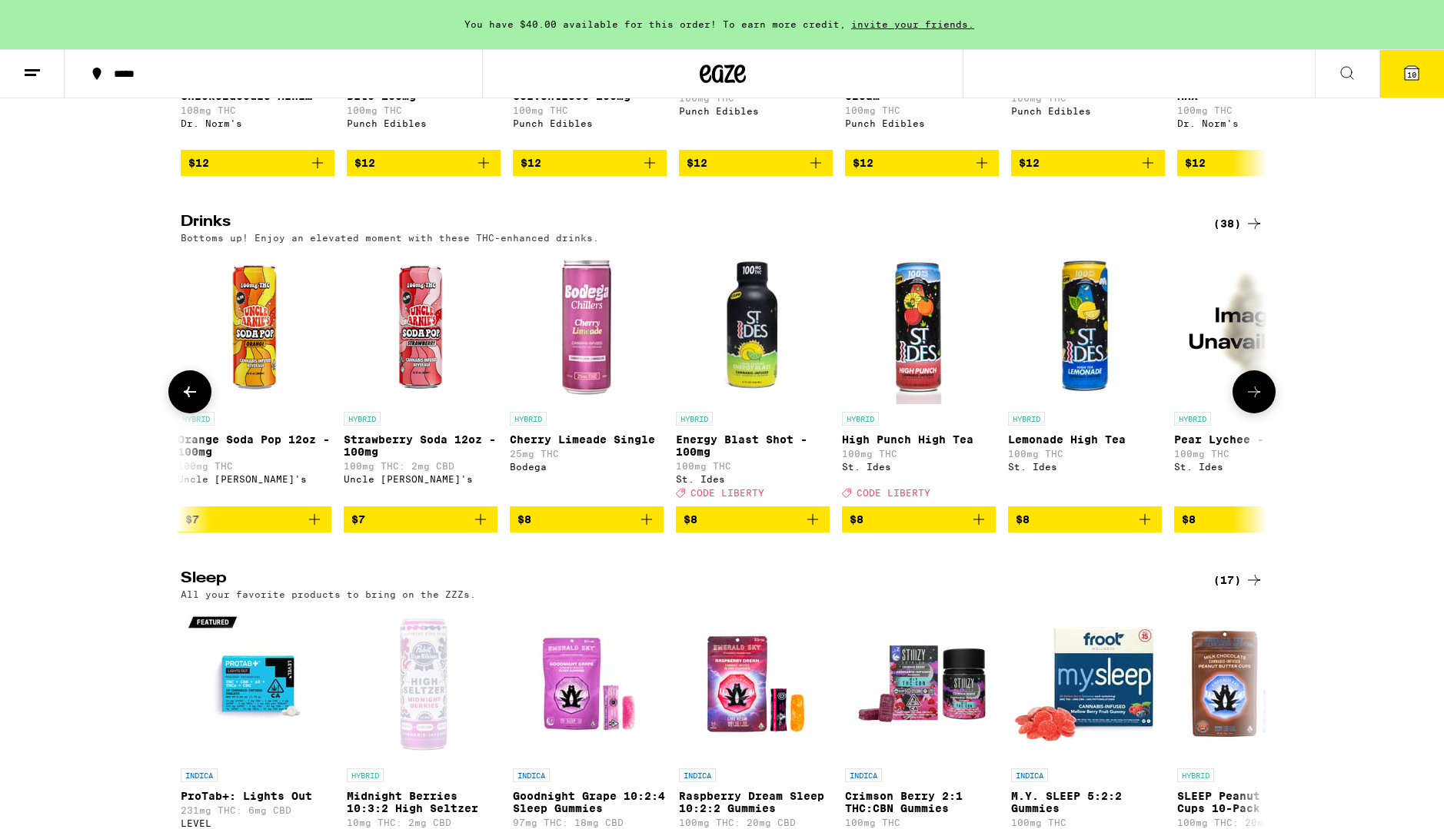
click at [1258, 414] on button at bounding box center [1253, 392] width 43 height 43
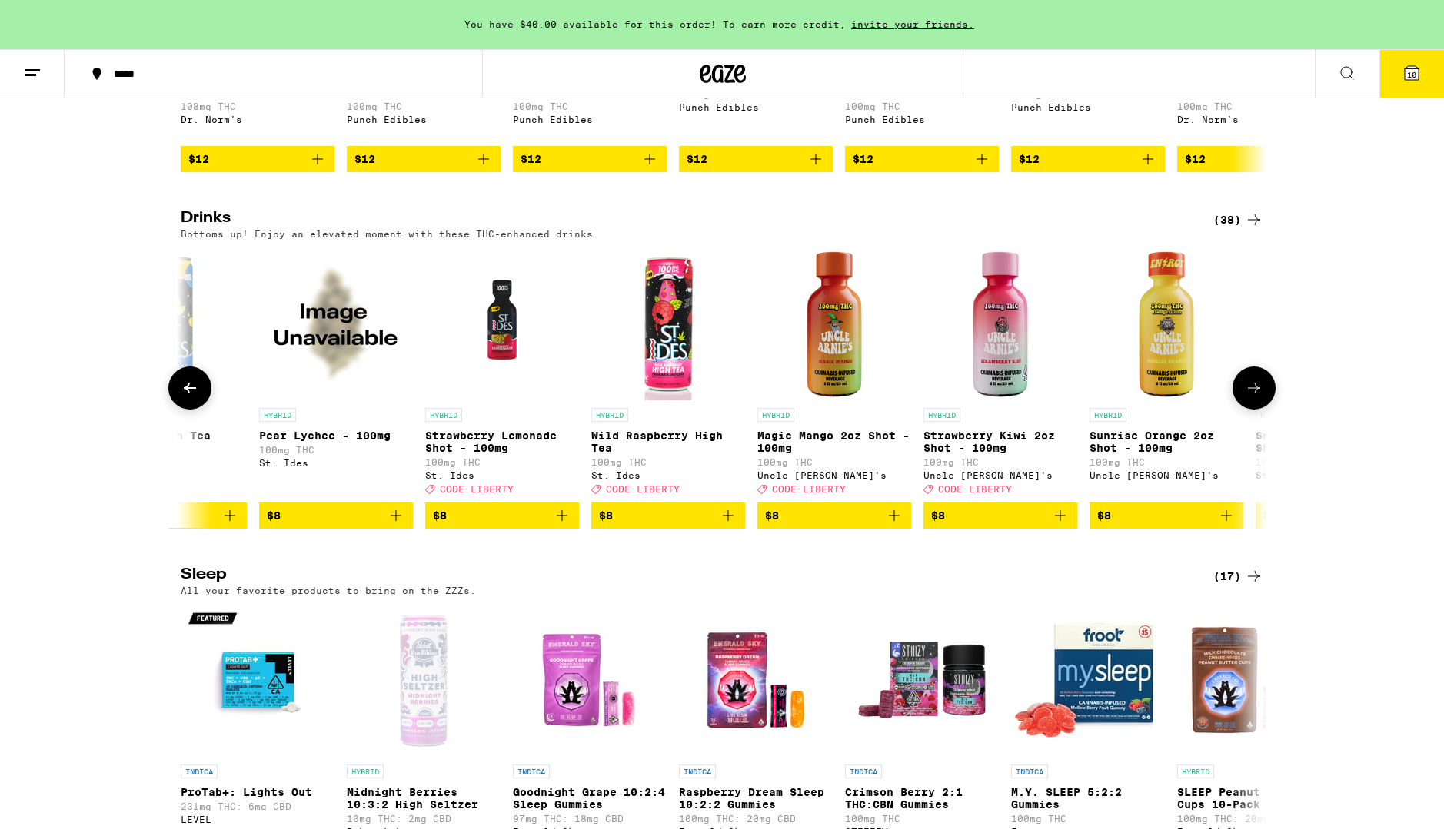
scroll to position [5306, 0]
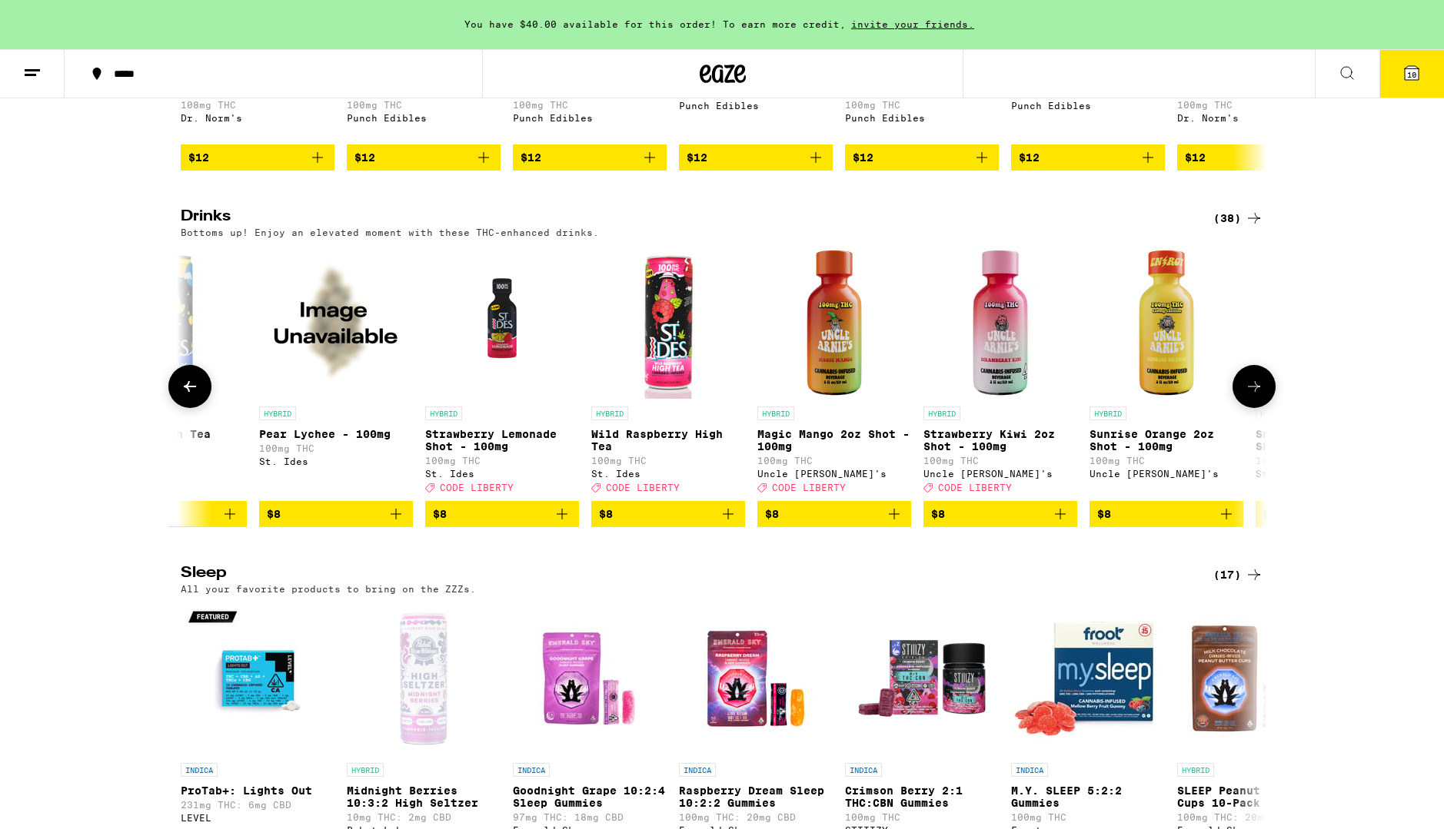
click at [1256, 396] on icon at bounding box center [1254, 386] width 18 height 18
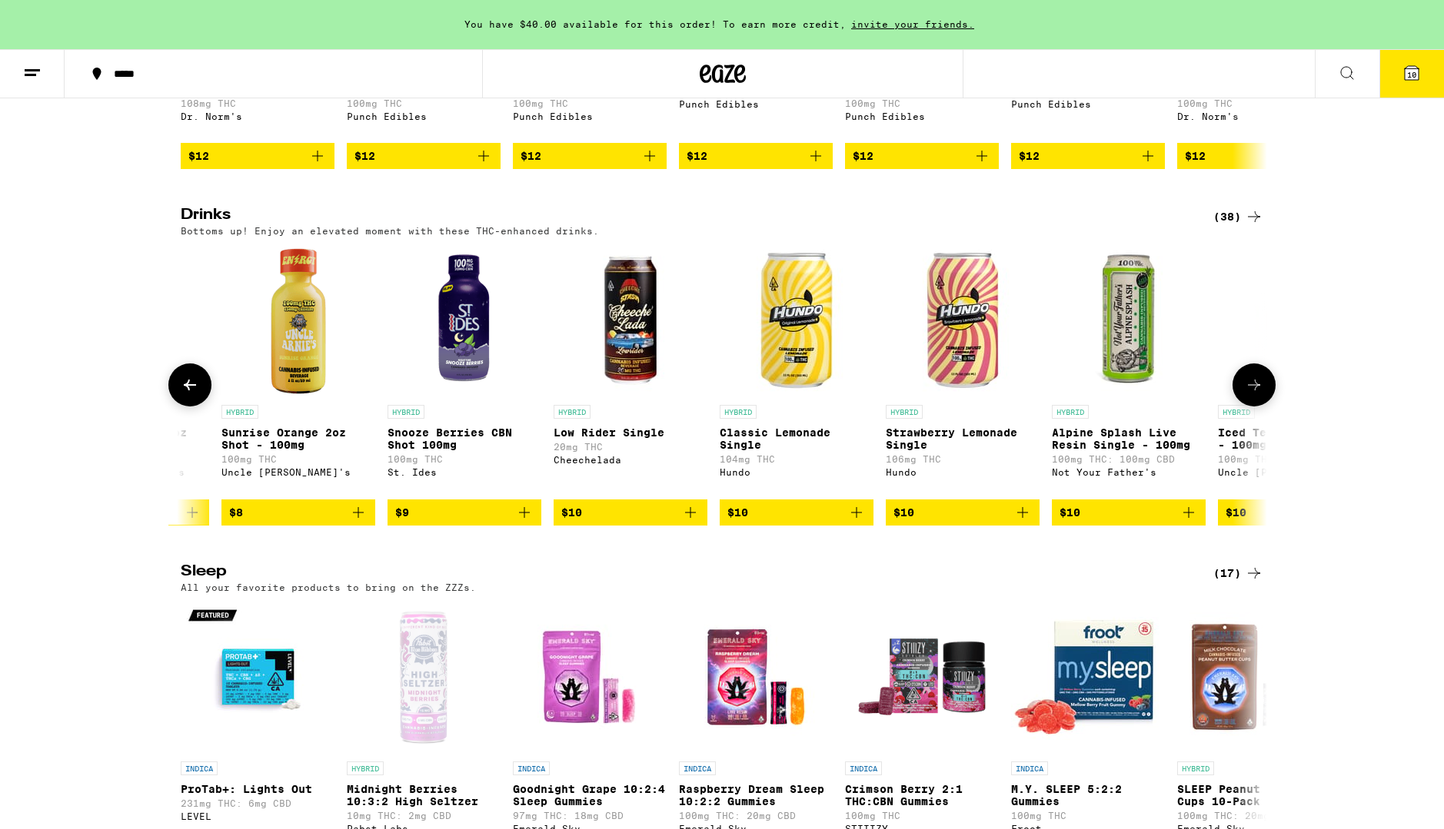
scroll to position [0, 3659]
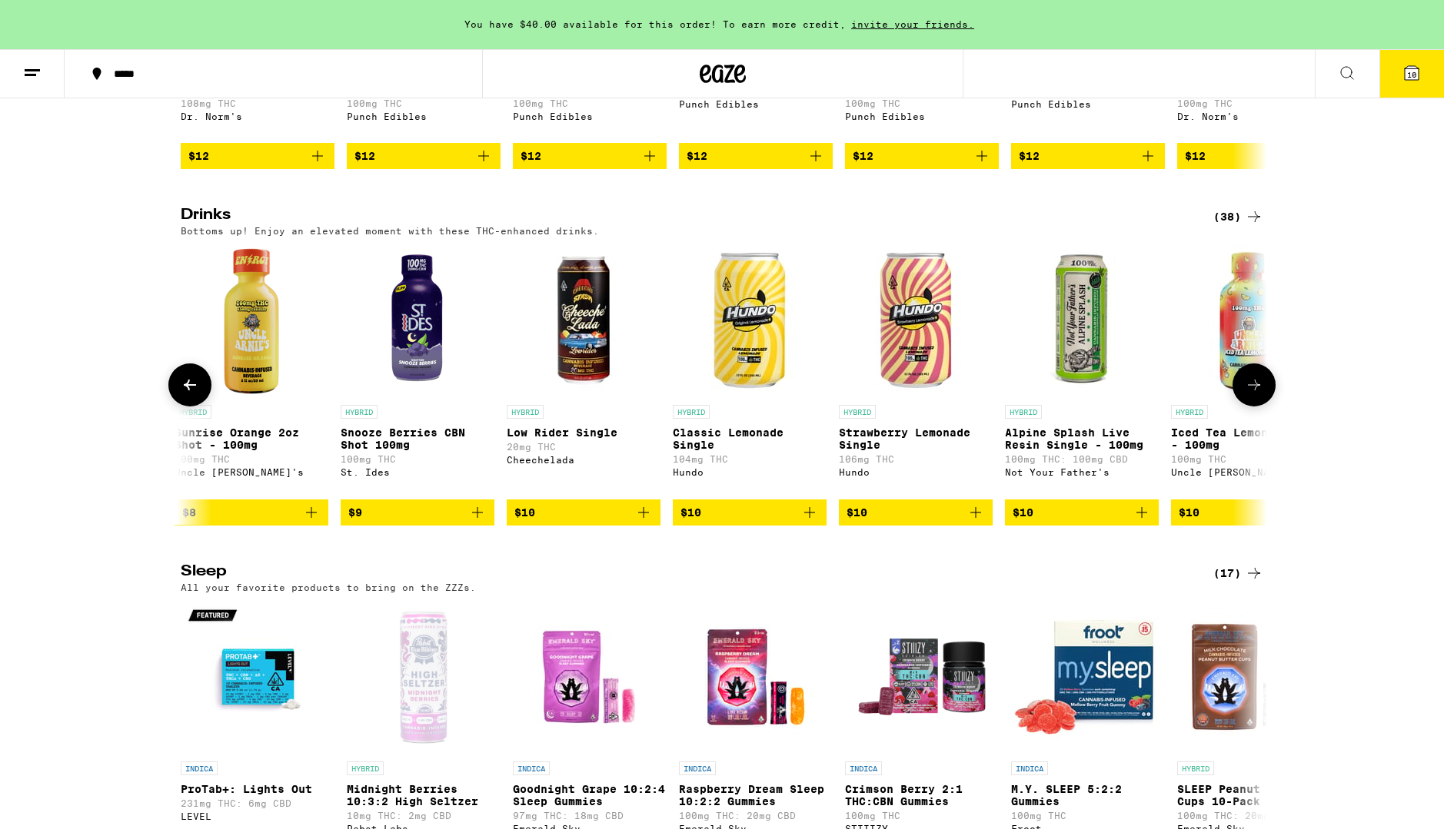
click at [1256, 394] on icon at bounding box center [1254, 385] width 18 height 18
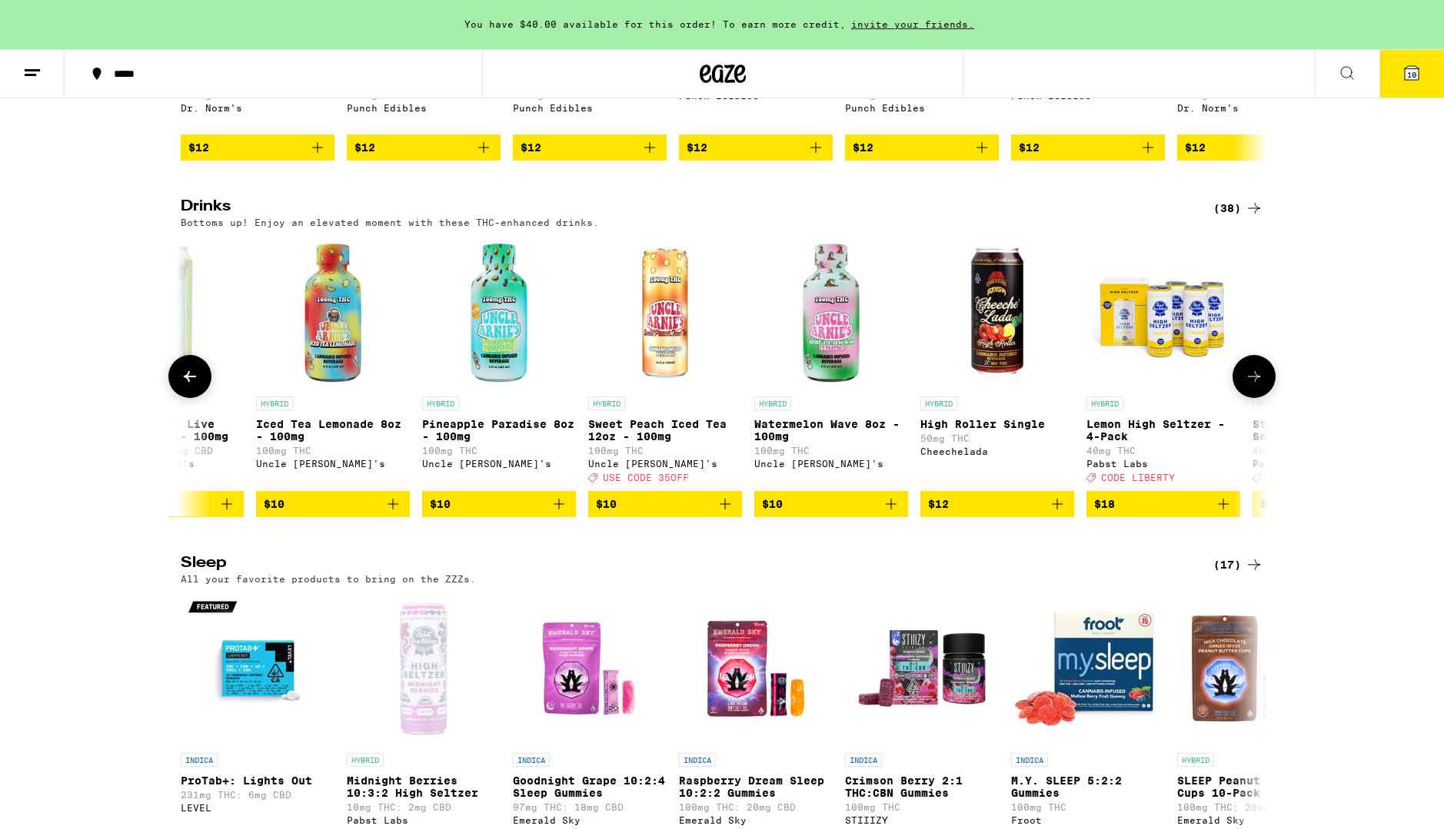
scroll to position [5317, 0]
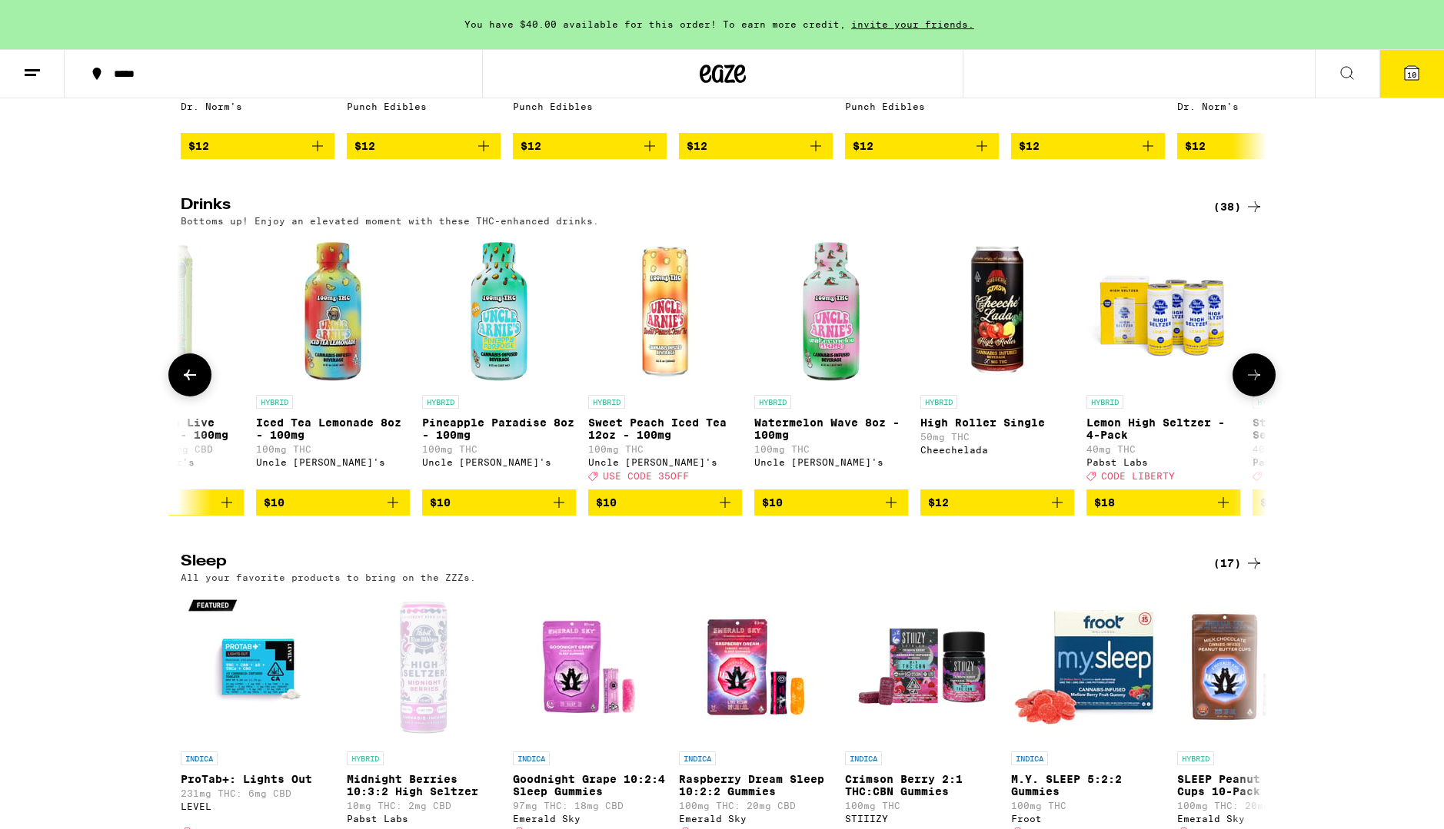
click at [1257, 384] on icon at bounding box center [1254, 375] width 18 height 18
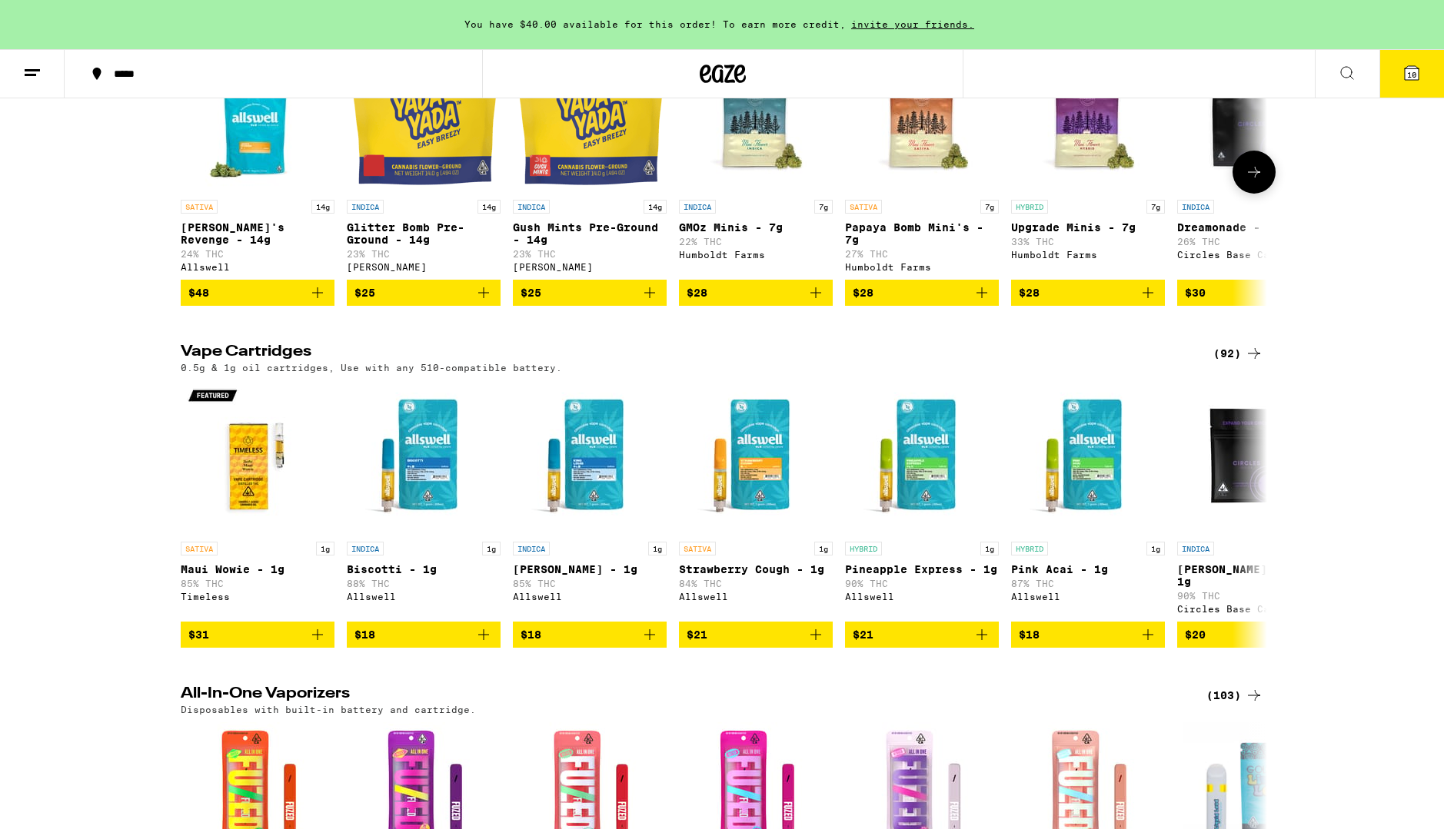
scroll to position [2077, 0]
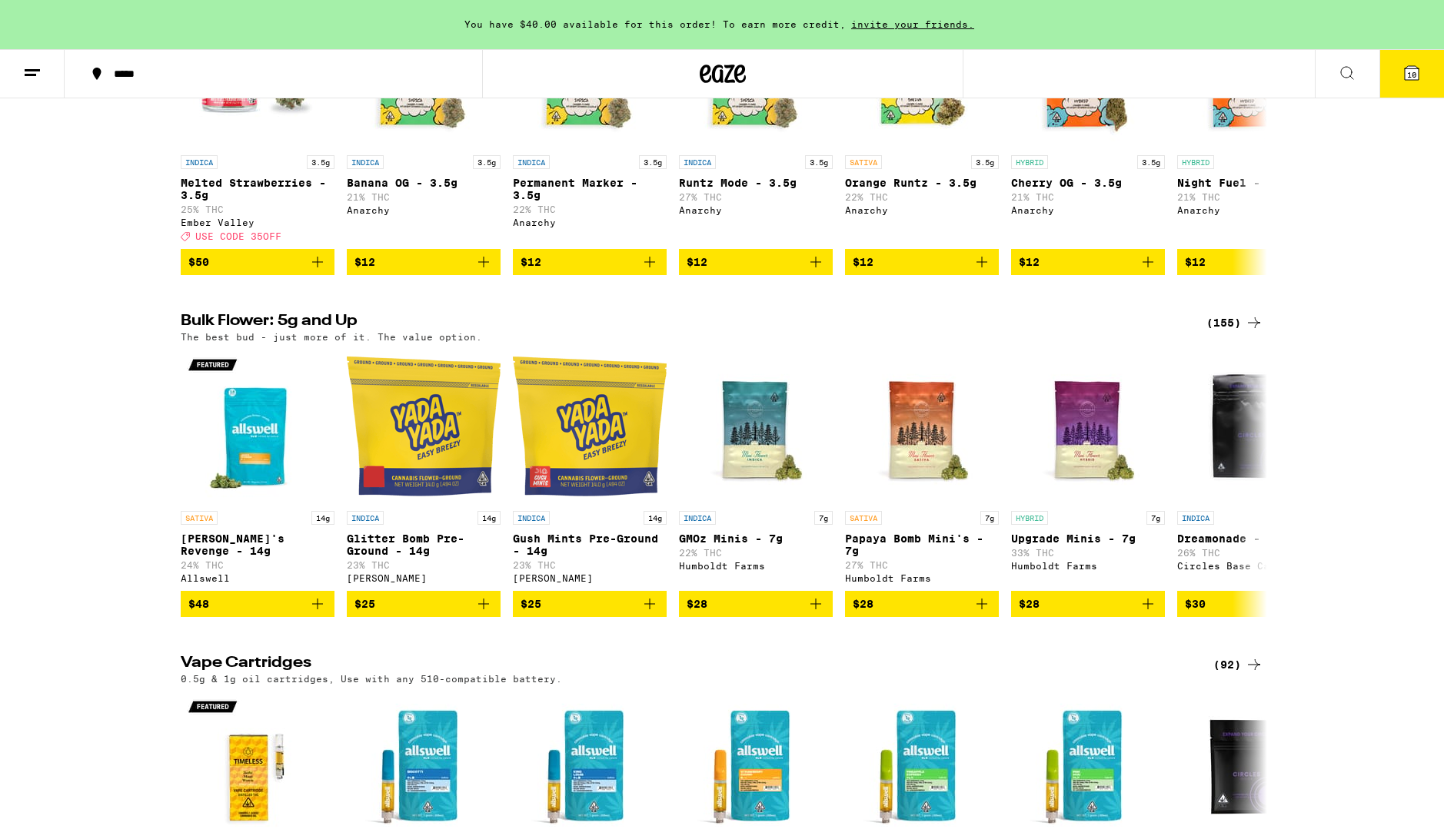
click at [1410, 78] on span "10" at bounding box center [1411, 74] width 9 height 9
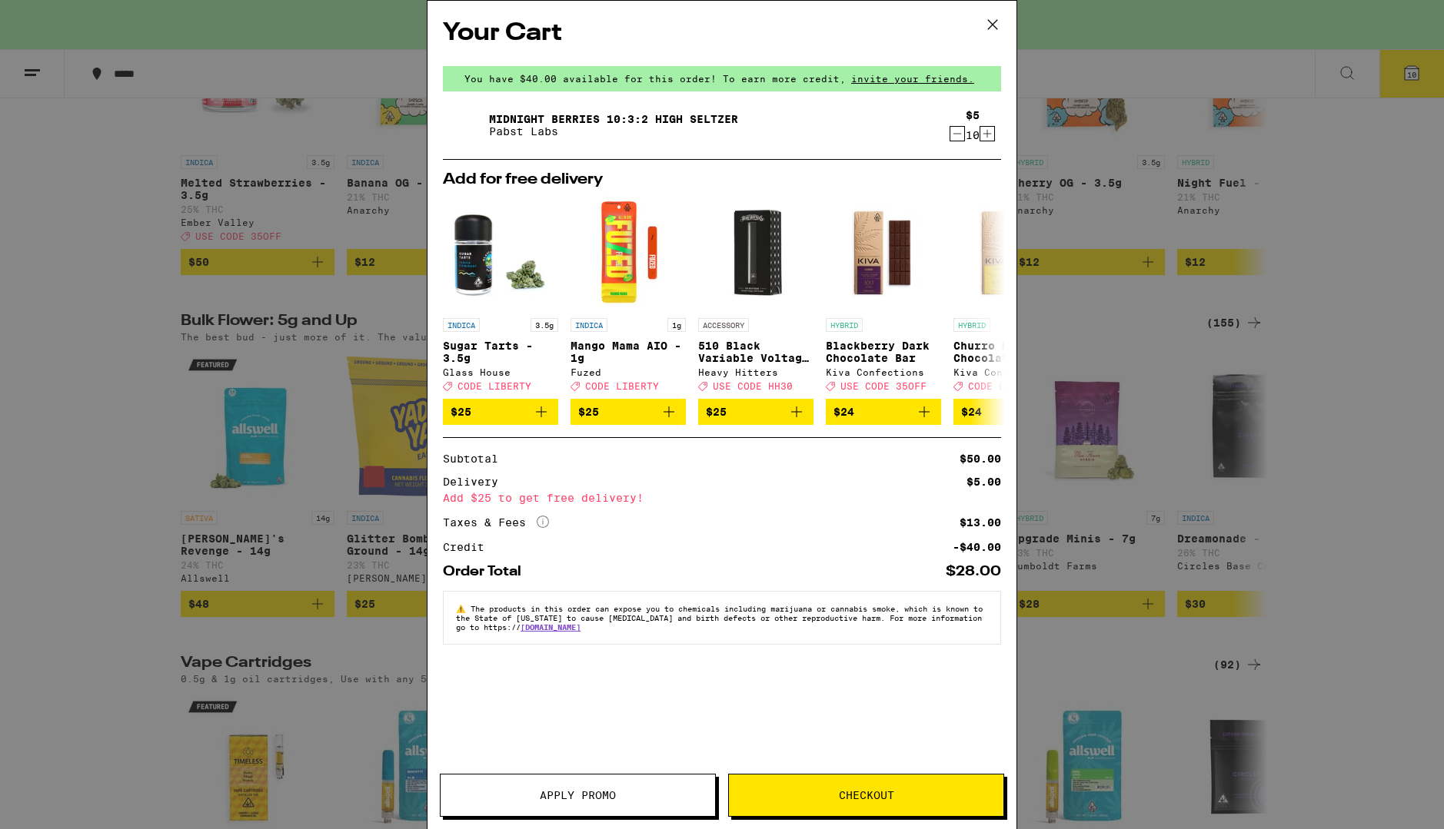
click at [1131, 749] on div "Your Cart You have $40.00 available for this order! To earn more credit, invite…" at bounding box center [722, 414] width 1444 height 829
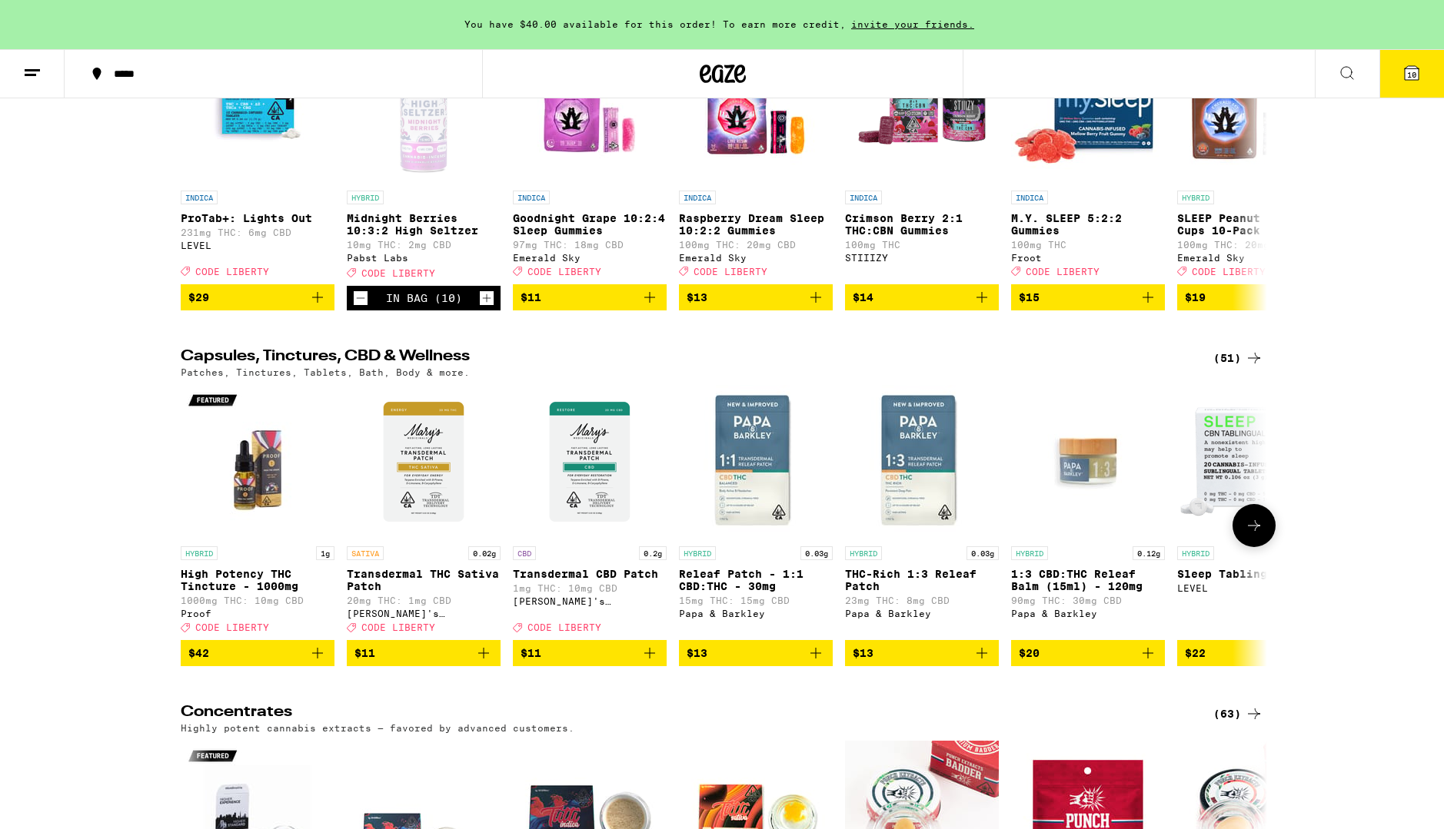
scroll to position [6057, 0]
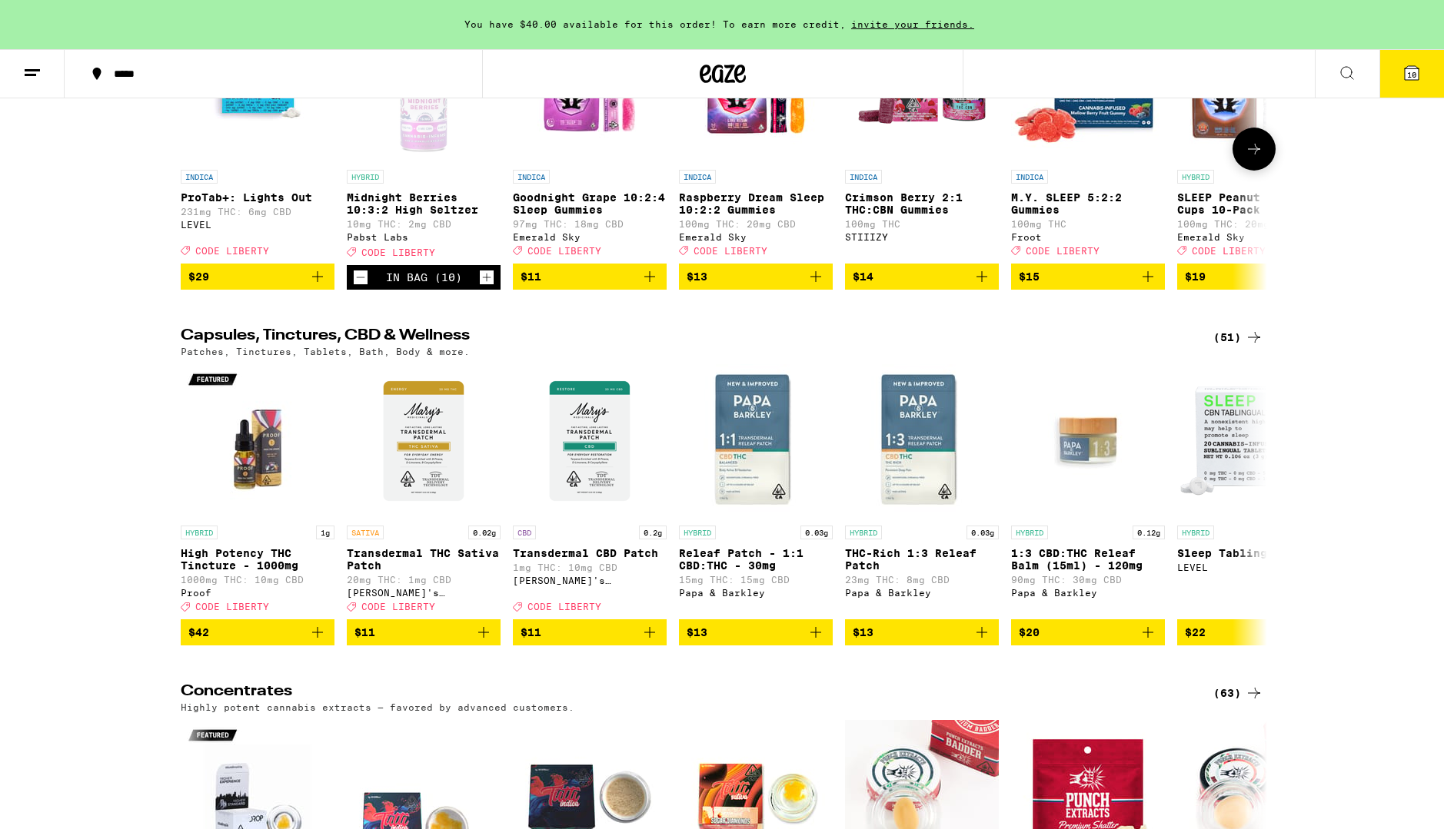
click at [485, 287] on icon "Increment" at bounding box center [487, 277] width 14 height 18
click at [1257, 155] on icon at bounding box center [1254, 149] width 12 height 11
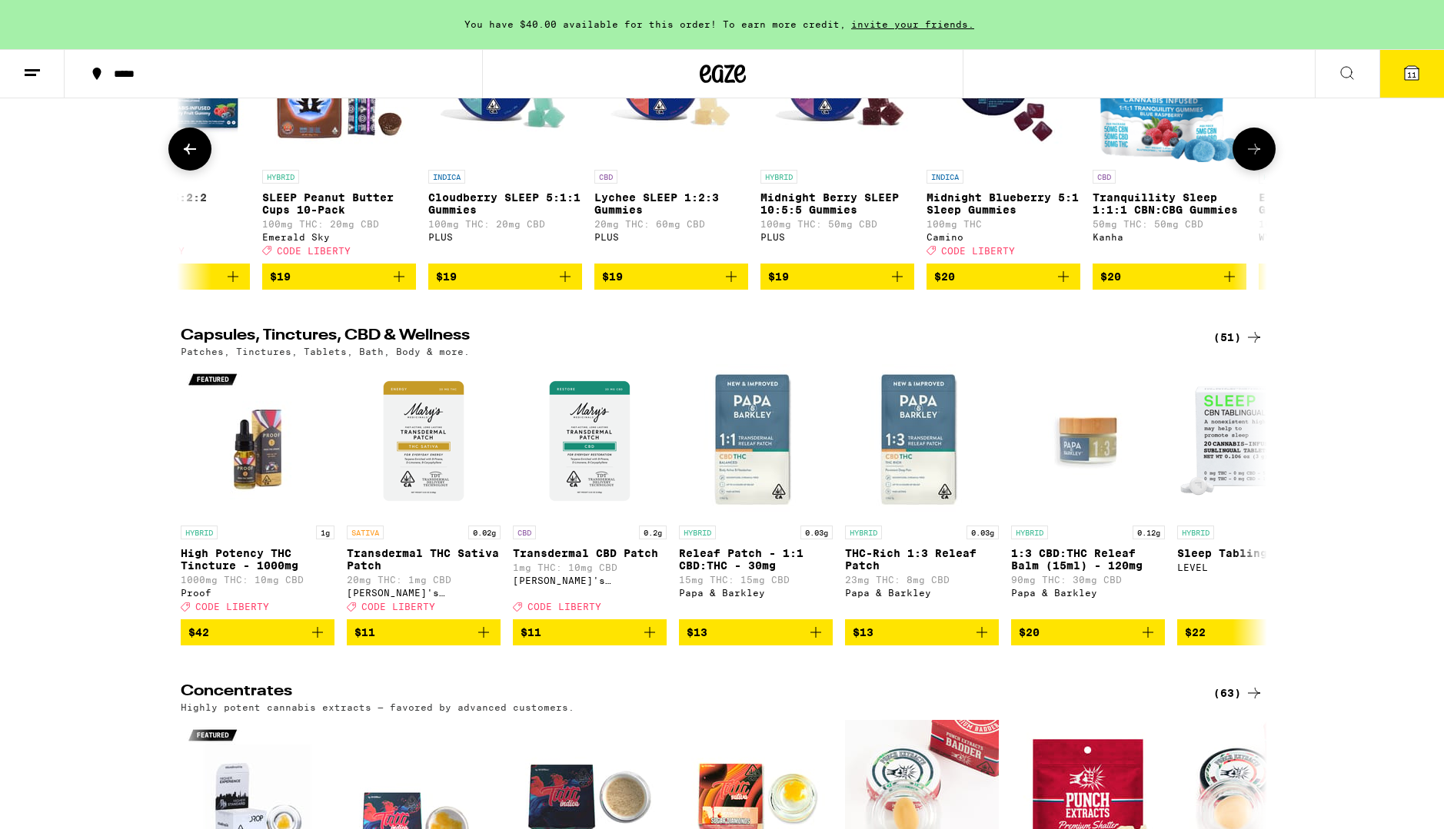
click at [1257, 155] on icon at bounding box center [1254, 149] width 12 height 11
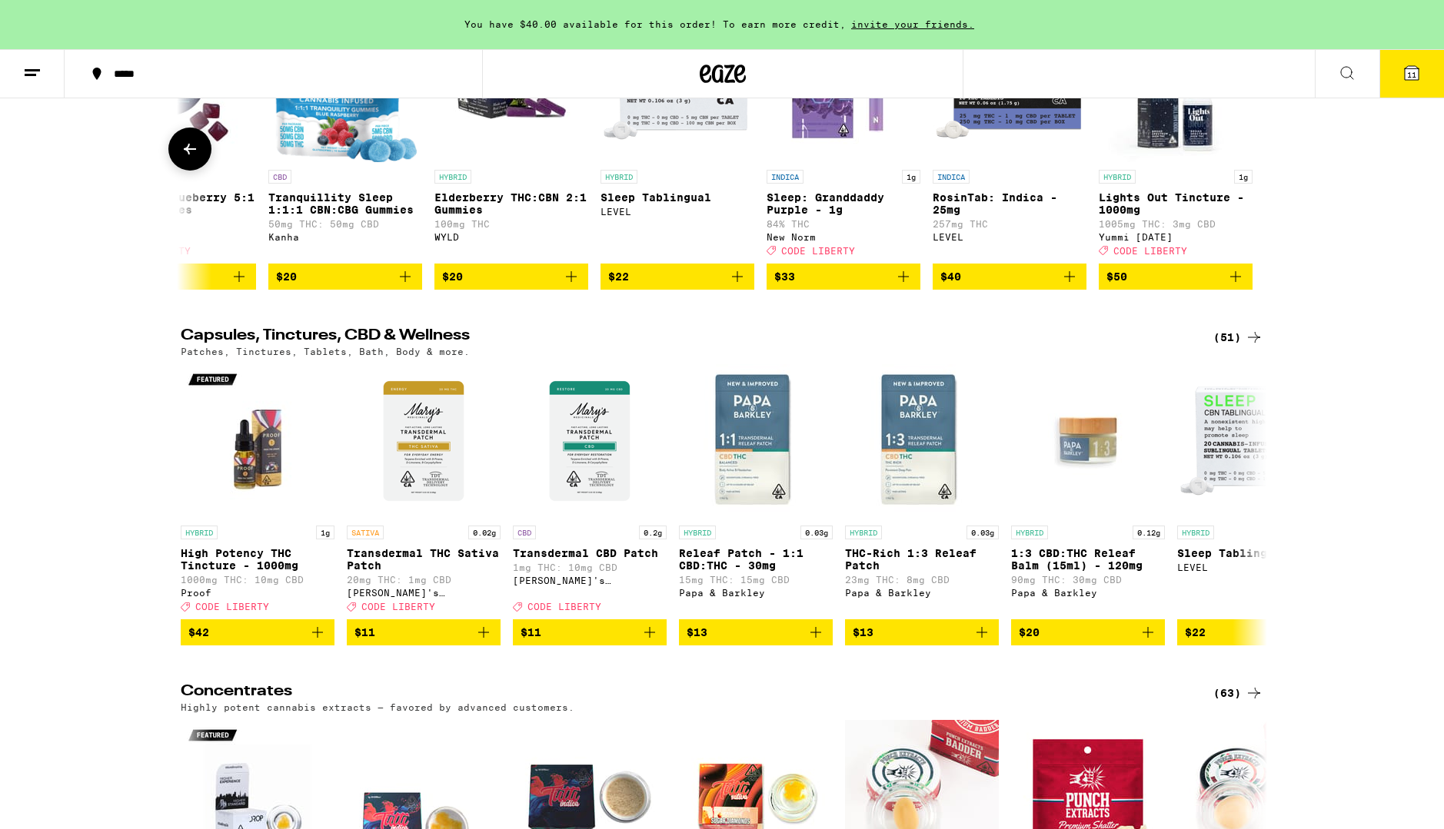
scroll to position [0, 1740]
click at [1257, 171] on div at bounding box center [1253, 149] width 43 height 43
click at [189, 155] on icon at bounding box center [190, 149] width 12 height 11
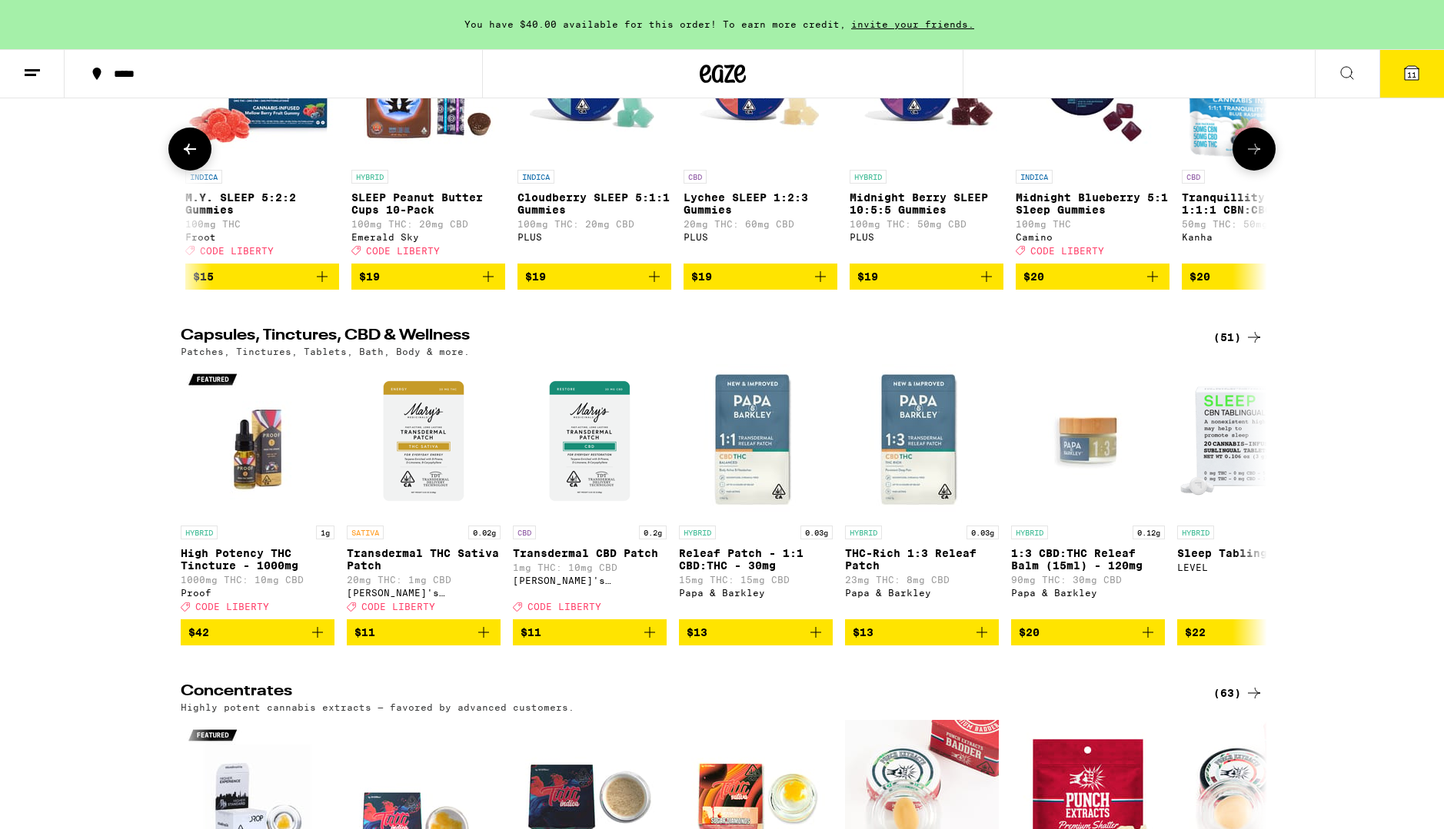
click at [189, 155] on icon at bounding box center [190, 149] width 12 height 11
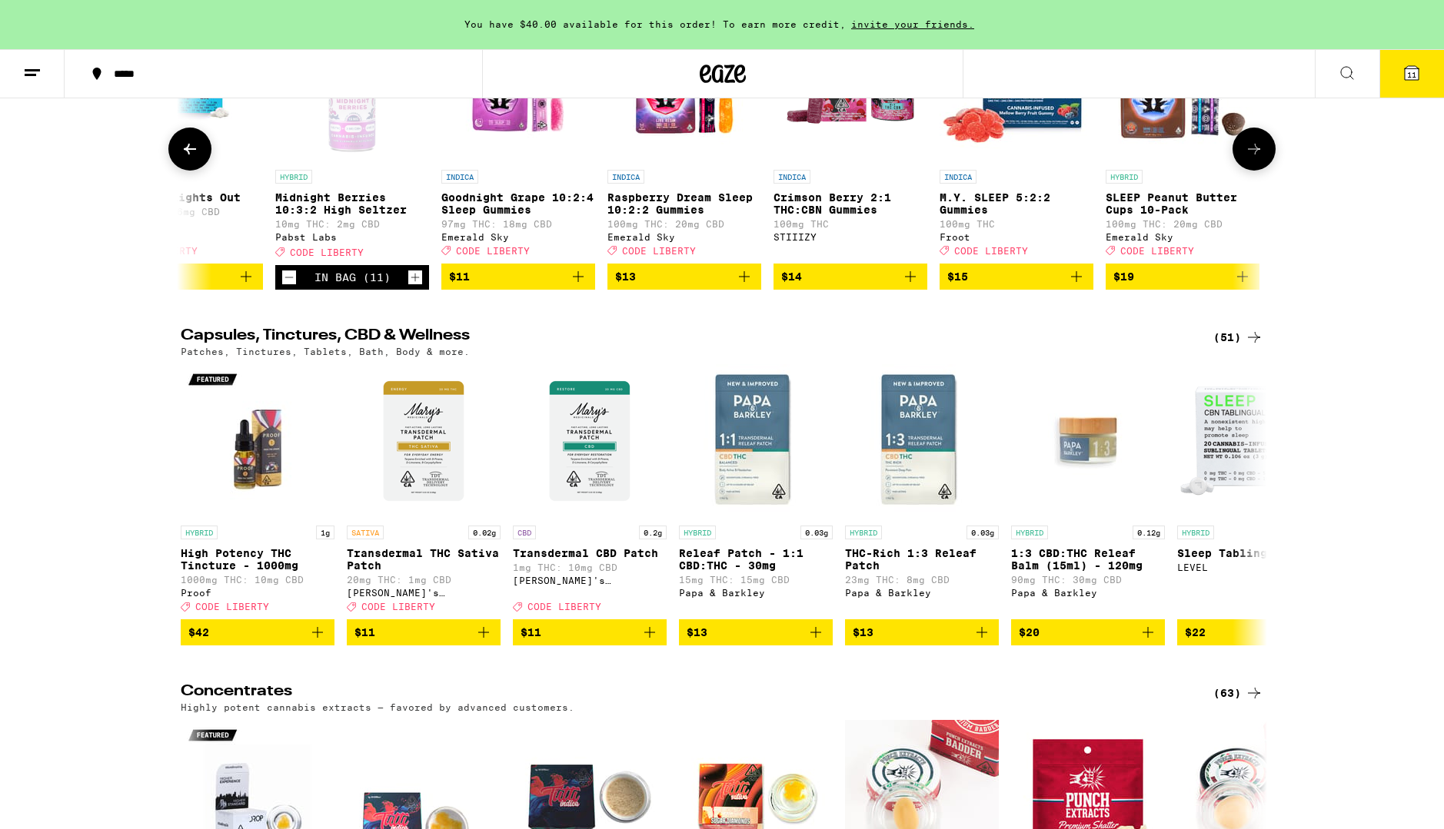
scroll to position [0, 0]
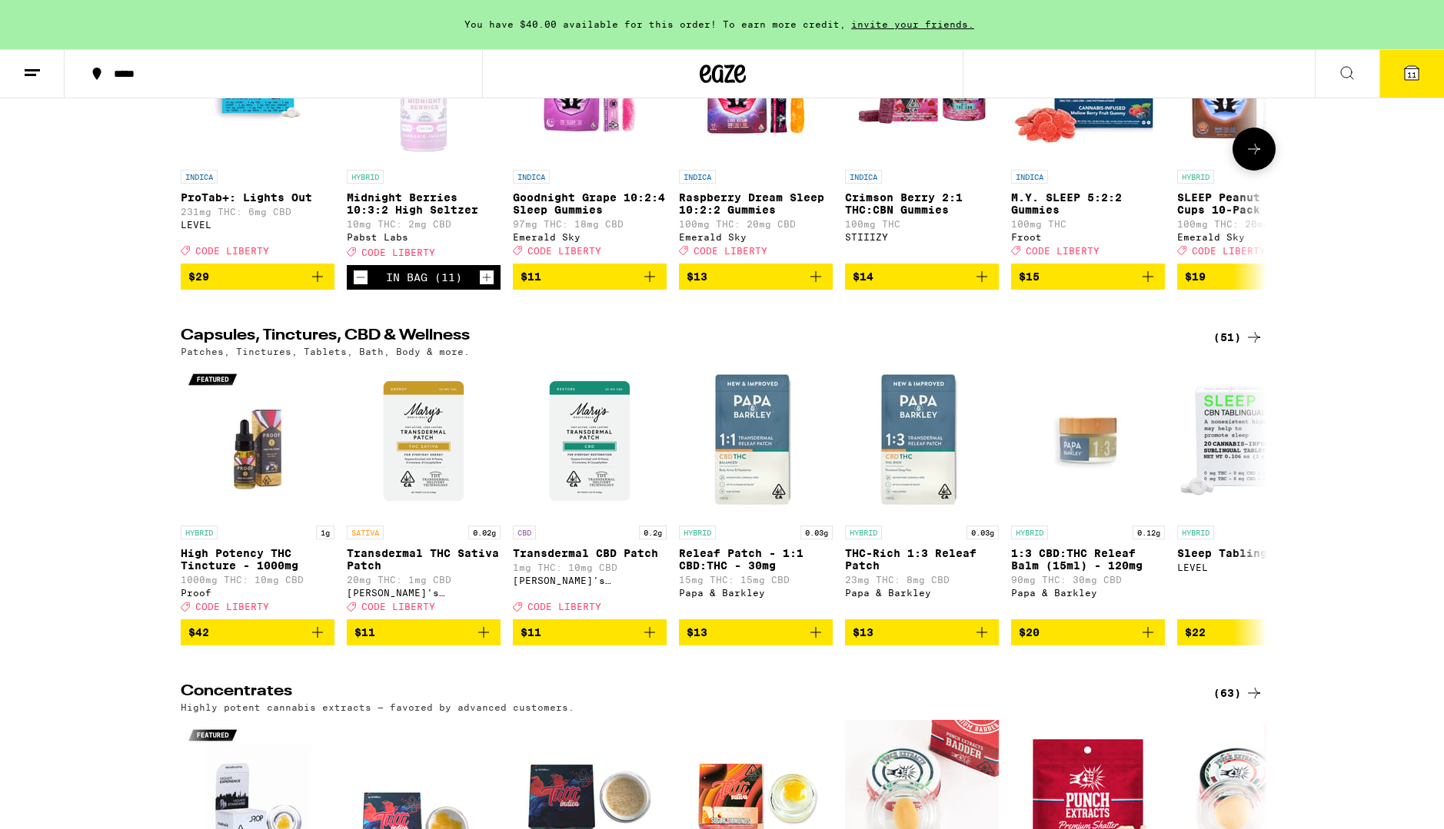
click at [189, 171] on div at bounding box center [189, 149] width 43 height 43
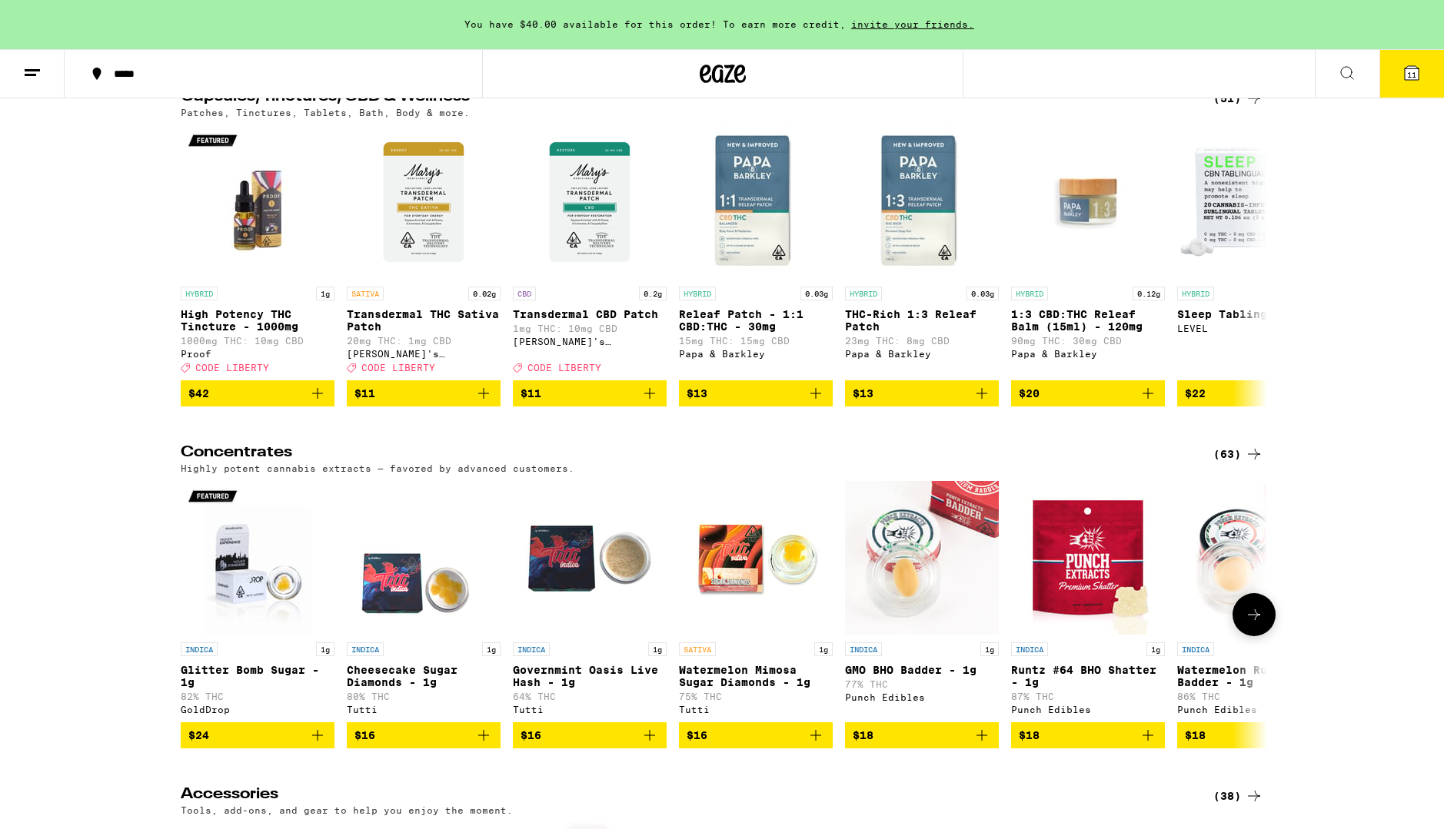
scroll to position [5584, 0]
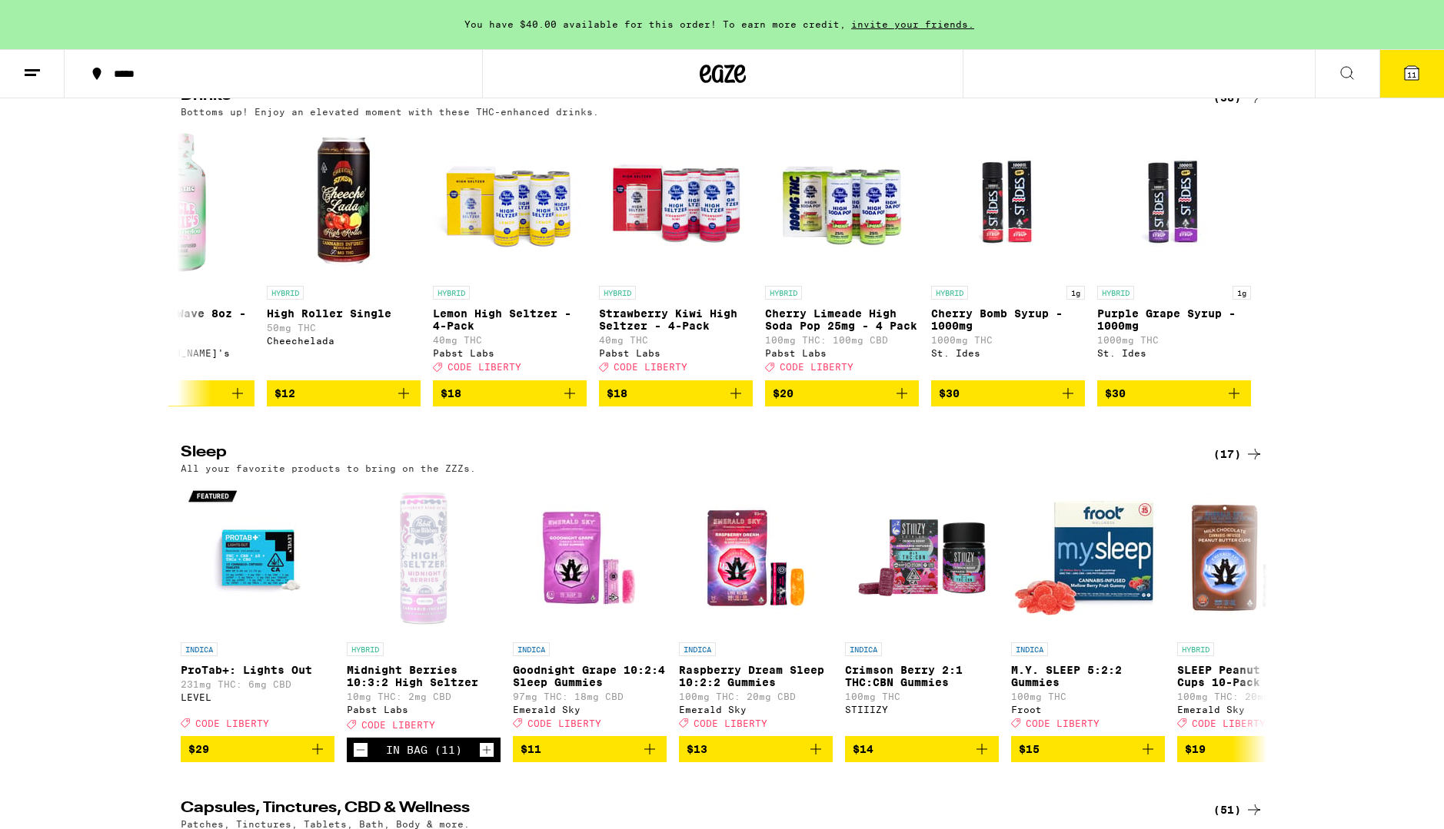
click at [1414, 78] on span "11" at bounding box center [1411, 74] width 9 height 9
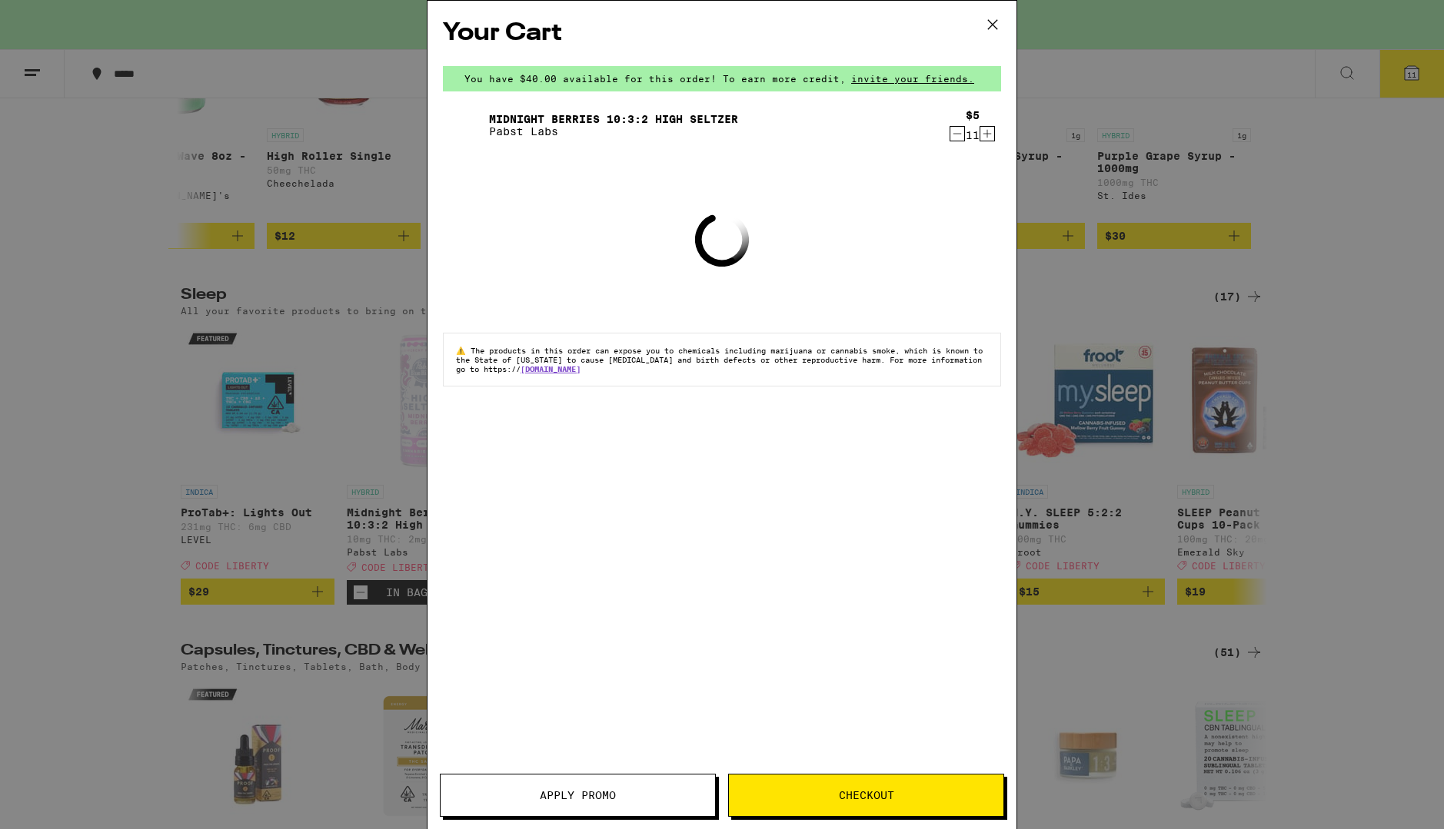
scroll to position [5426, 0]
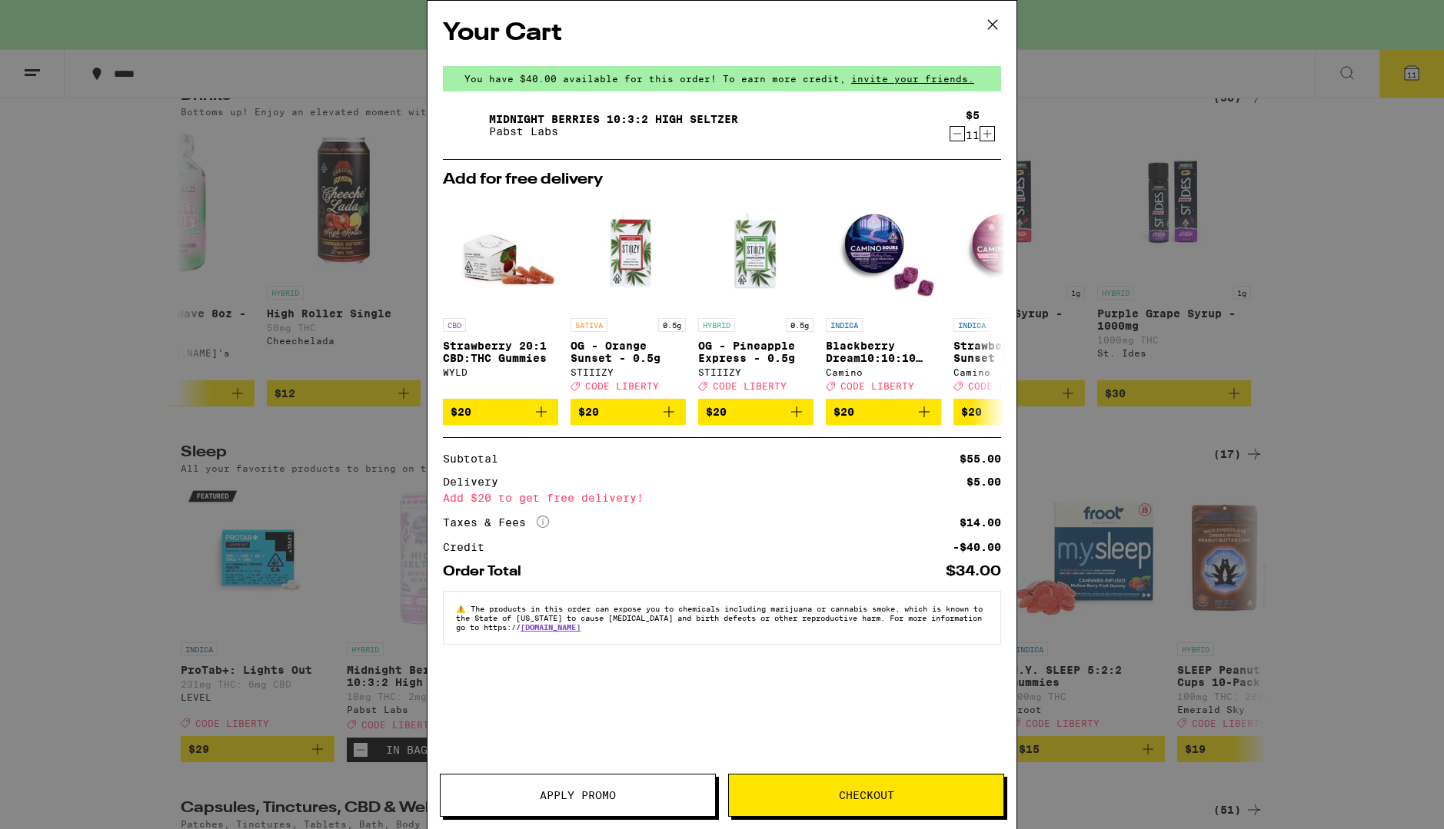
click at [985, 135] on icon "Increment" at bounding box center [987, 134] width 8 height 8
click at [861, 804] on button "Checkout" at bounding box center [866, 795] width 276 height 43
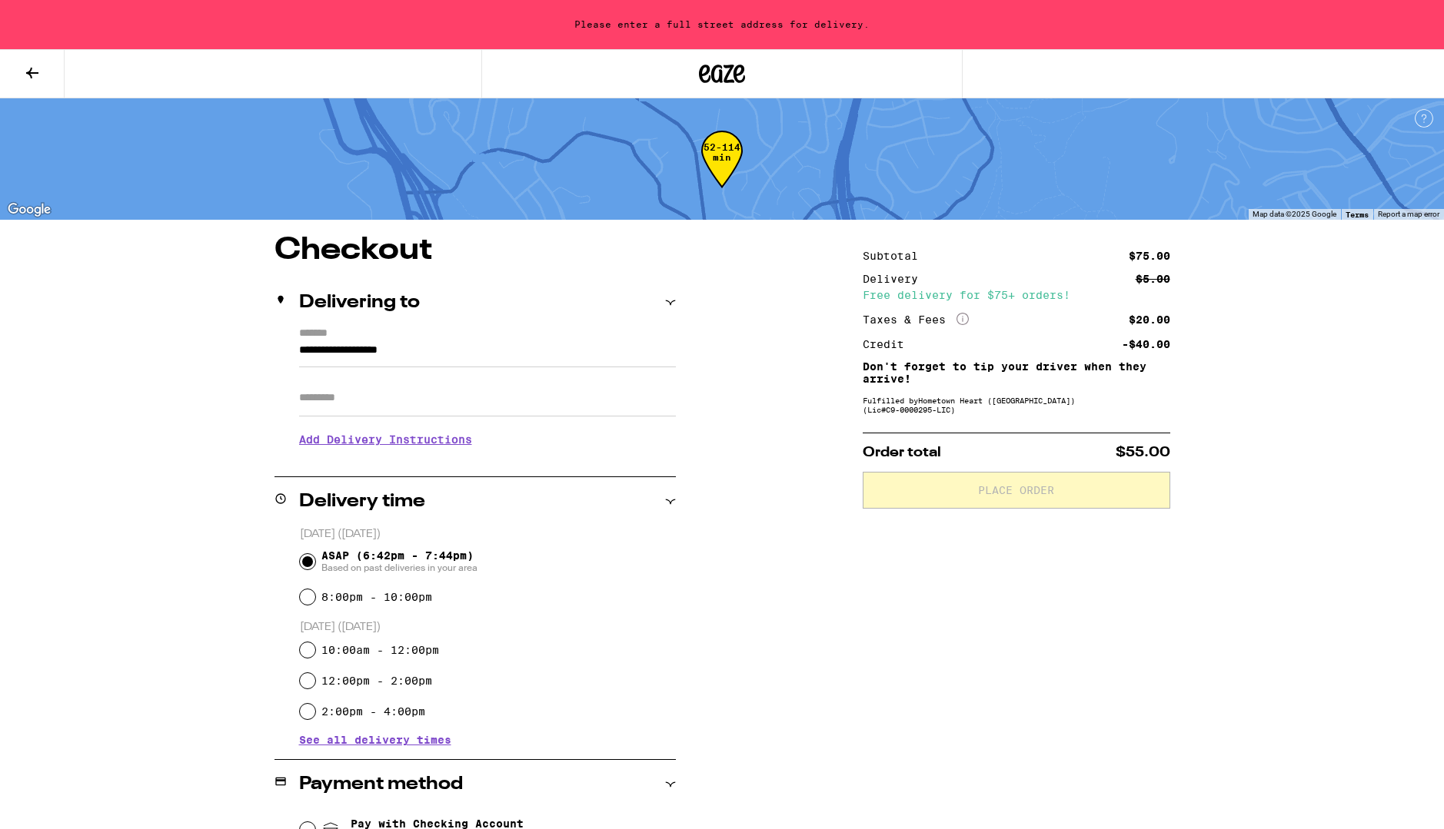
click at [31, 69] on icon at bounding box center [32, 73] width 12 height 11
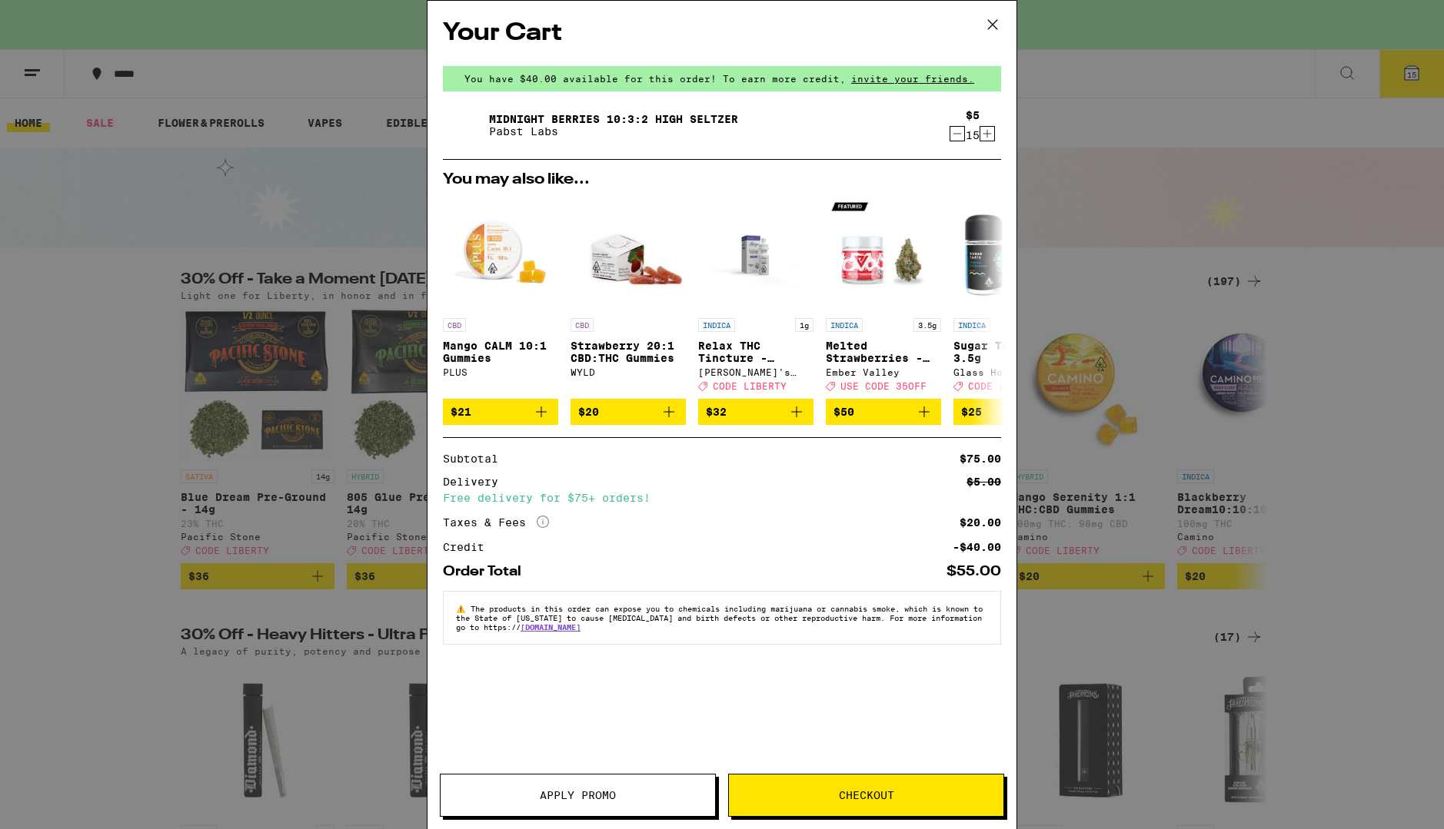
click at [339, 526] on div "Your Cart You have $40.00 available for this order! To earn more credit, invite…" at bounding box center [722, 414] width 1444 height 829
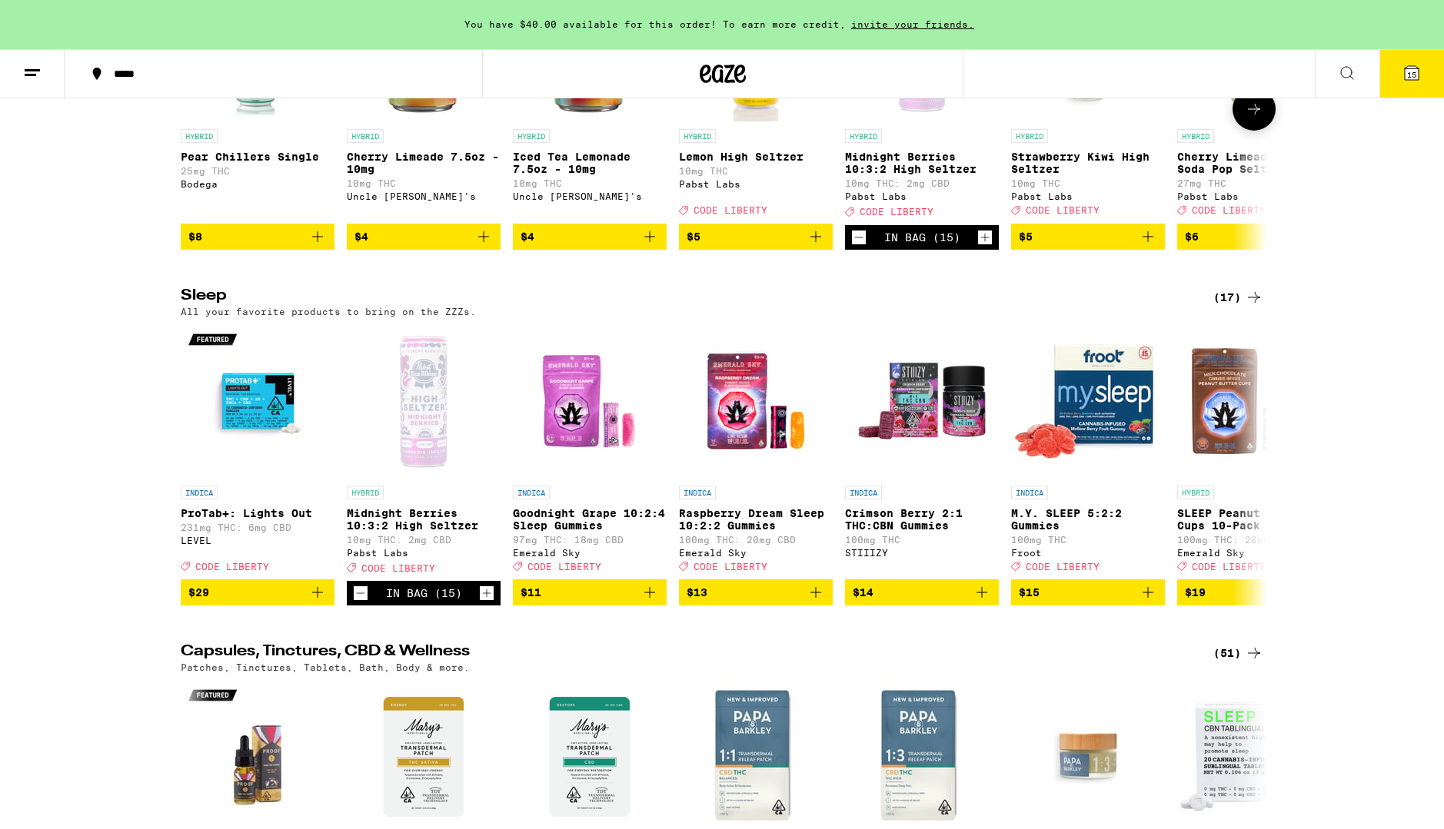
scroll to position [5744, 0]
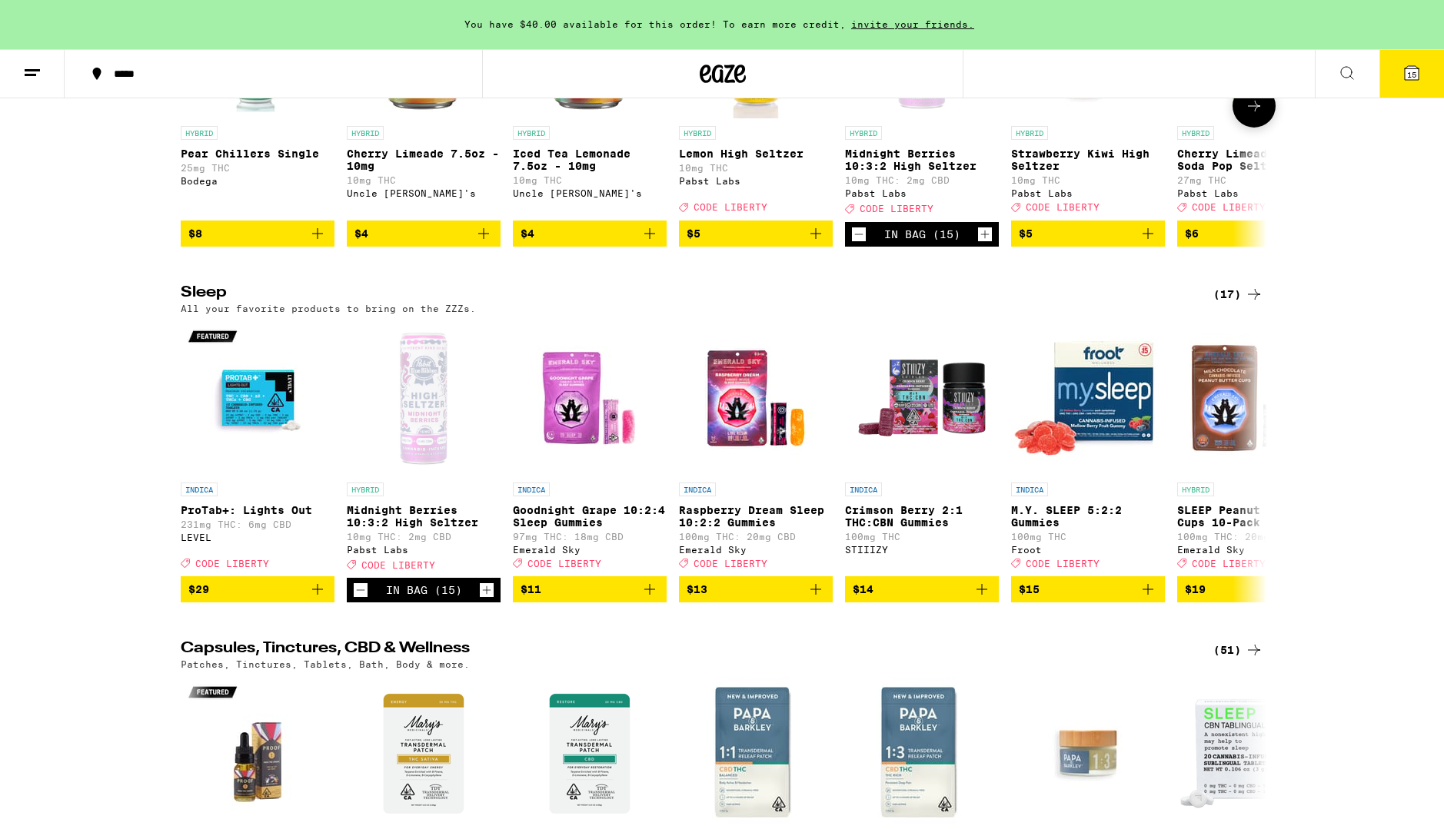
click at [1248, 115] on icon at bounding box center [1254, 106] width 18 height 18
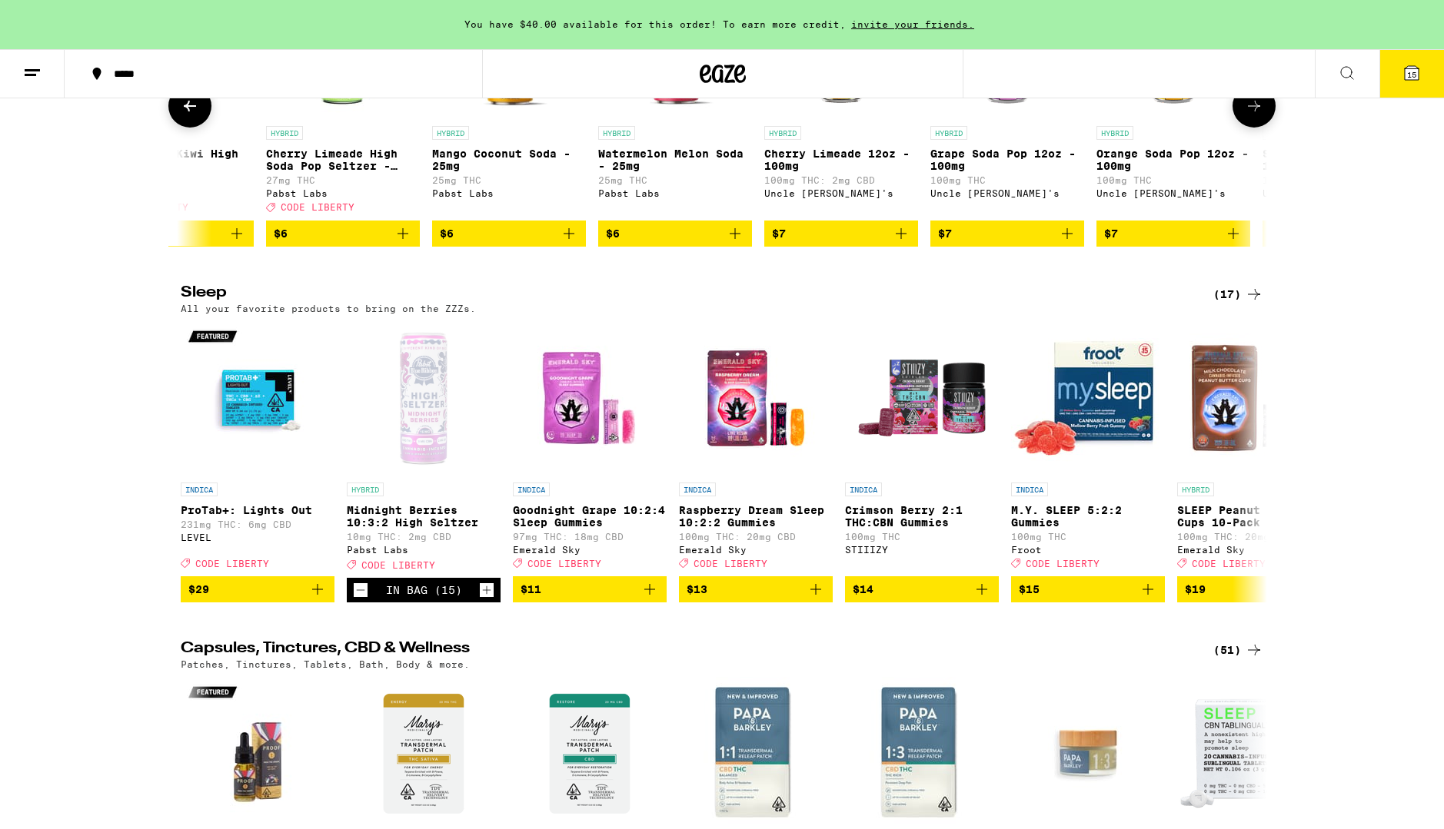
scroll to position [0, 915]
click at [498, 118] on img "Open page for Mango Coconut Soda - 25mg from Pabst Labs" at bounding box center [505, 42] width 117 height 154
click at [190, 115] on icon at bounding box center [190, 106] width 18 height 18
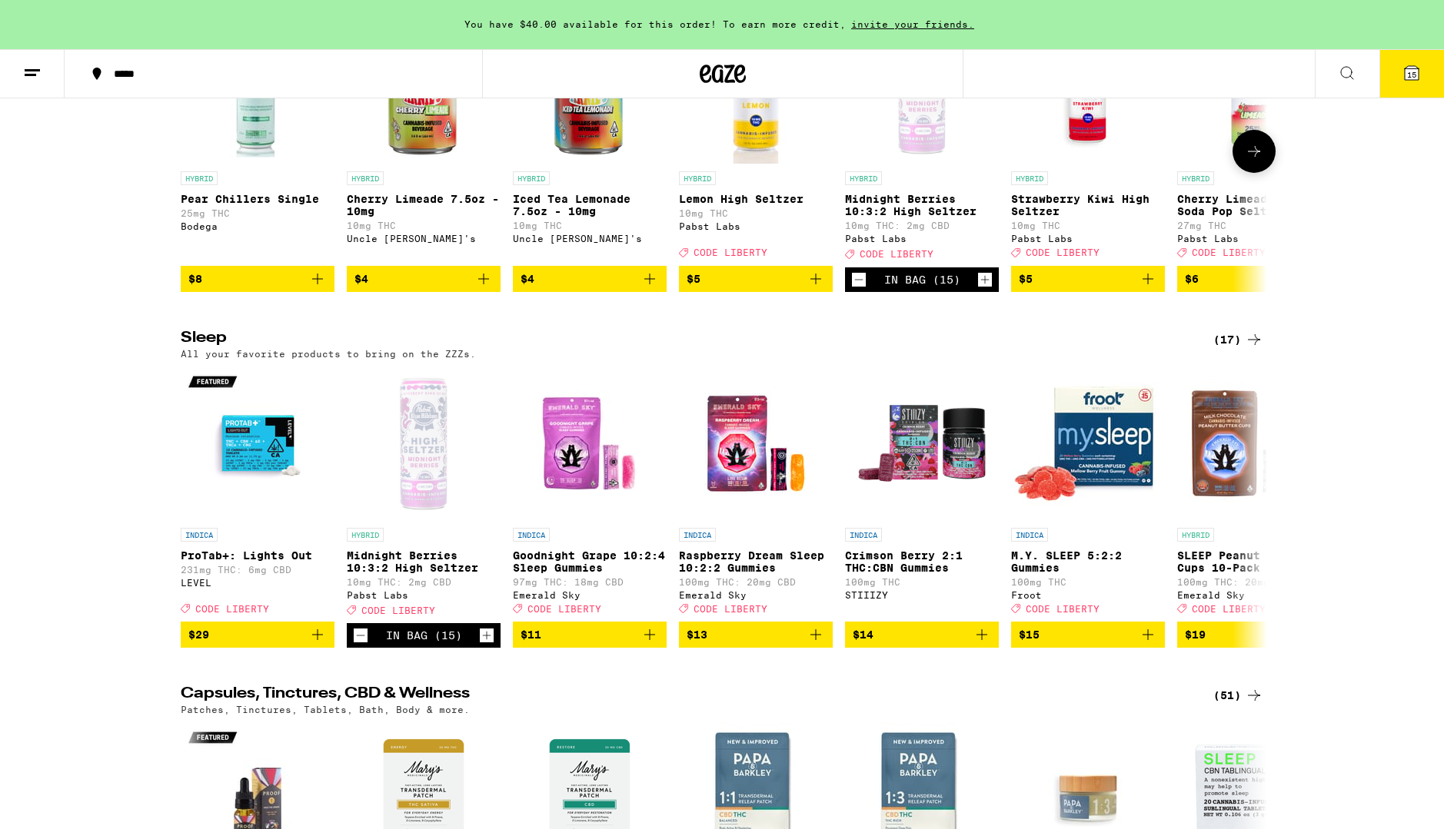
scroll to position [5698, 0]
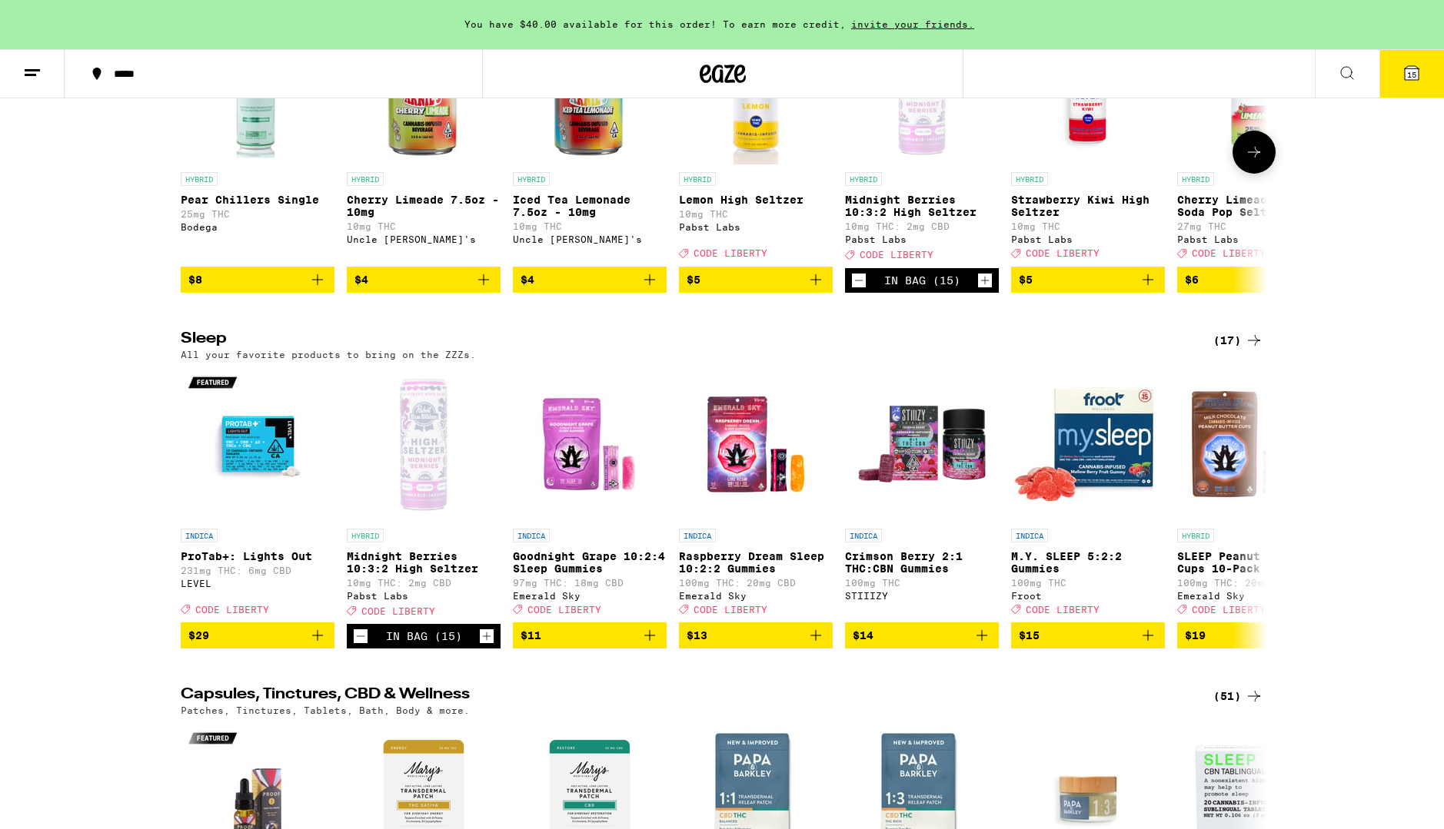
click at [1254, 161] on icon at bounding box center [1254, 152] width 18 height 18
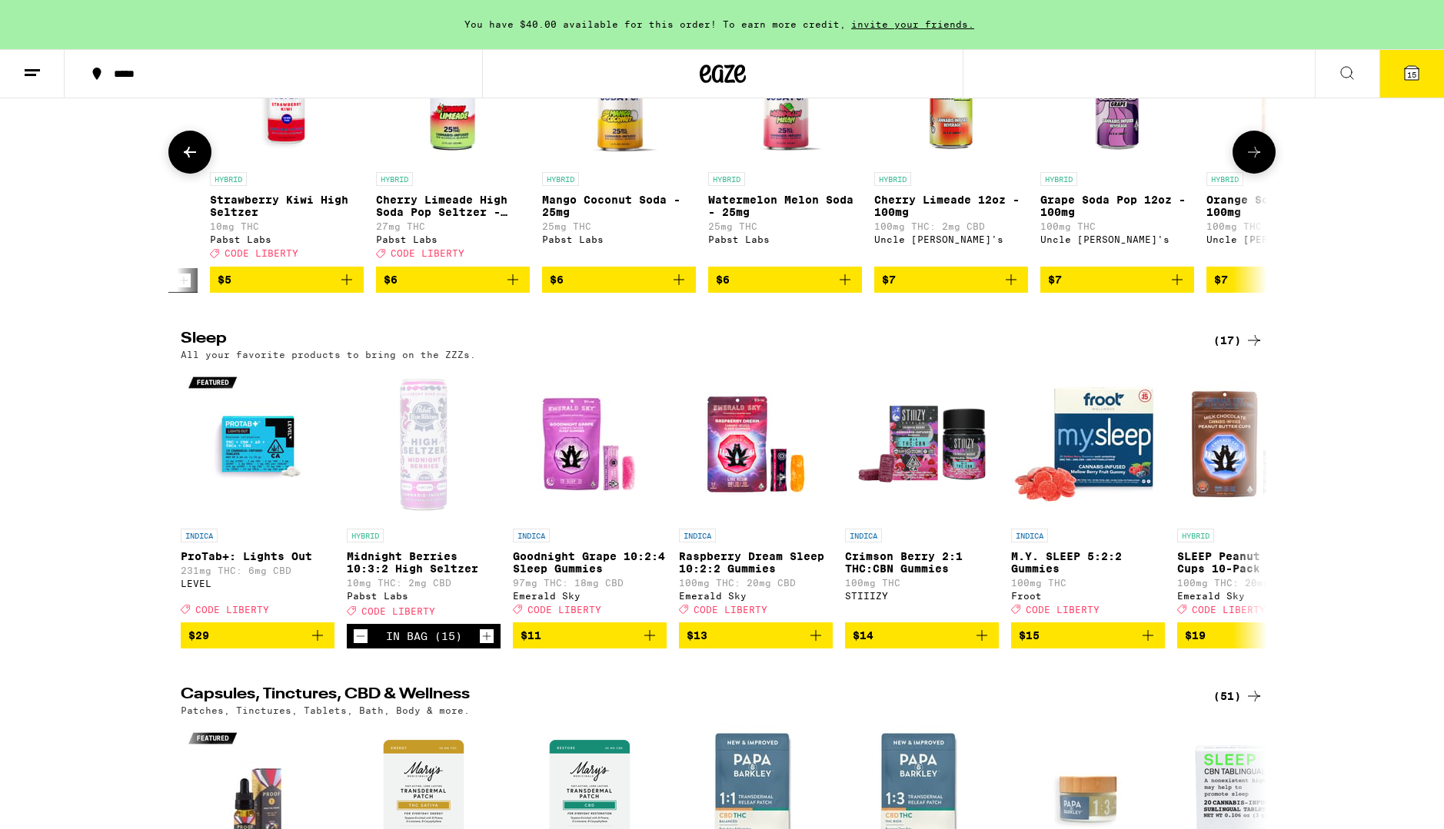
scroll to position [0, 915]
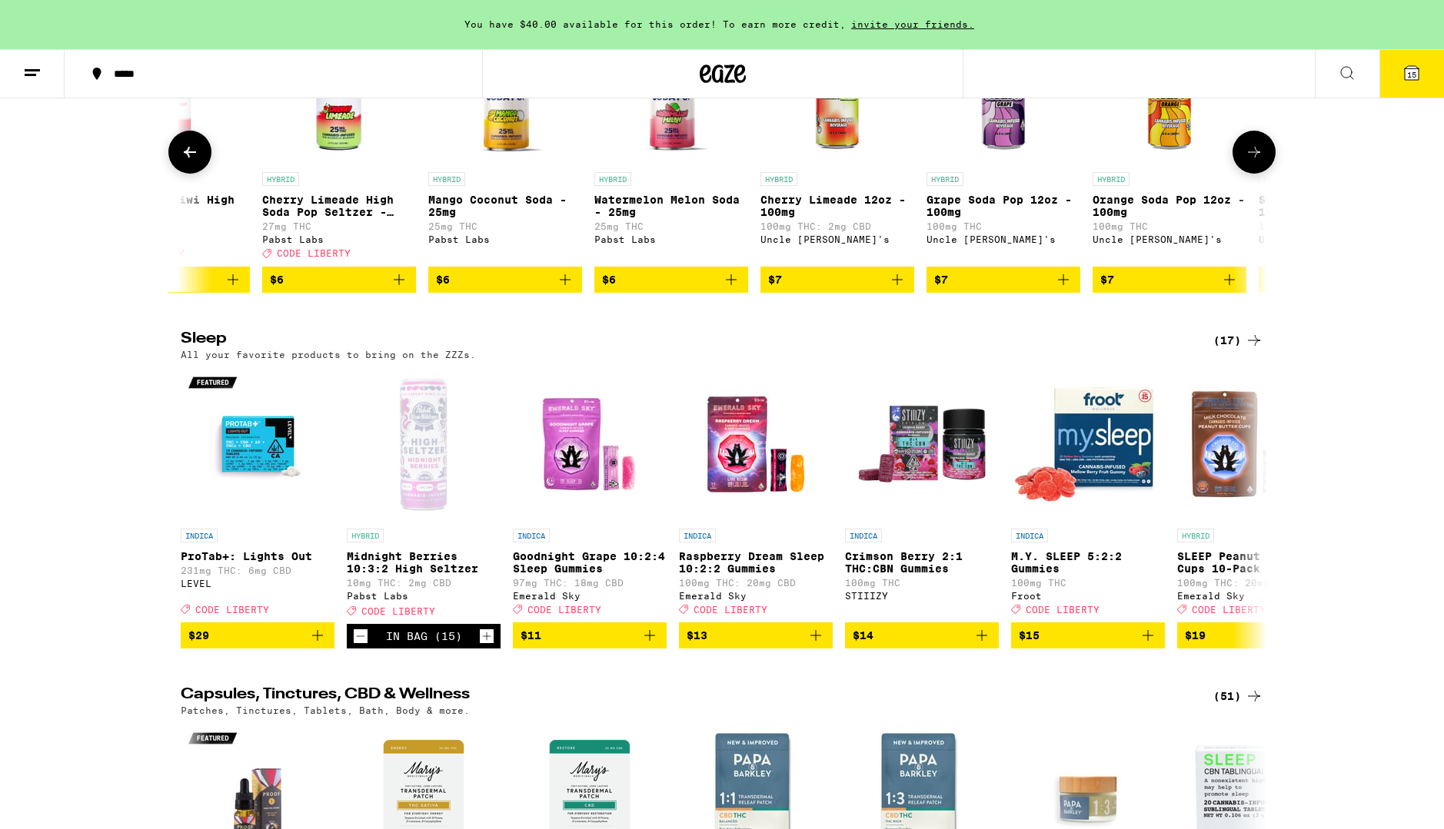
click at [470, 218] on p "Mango Coconut Soda - 25mg" at bounding box center [505, 206] width 154 height 25
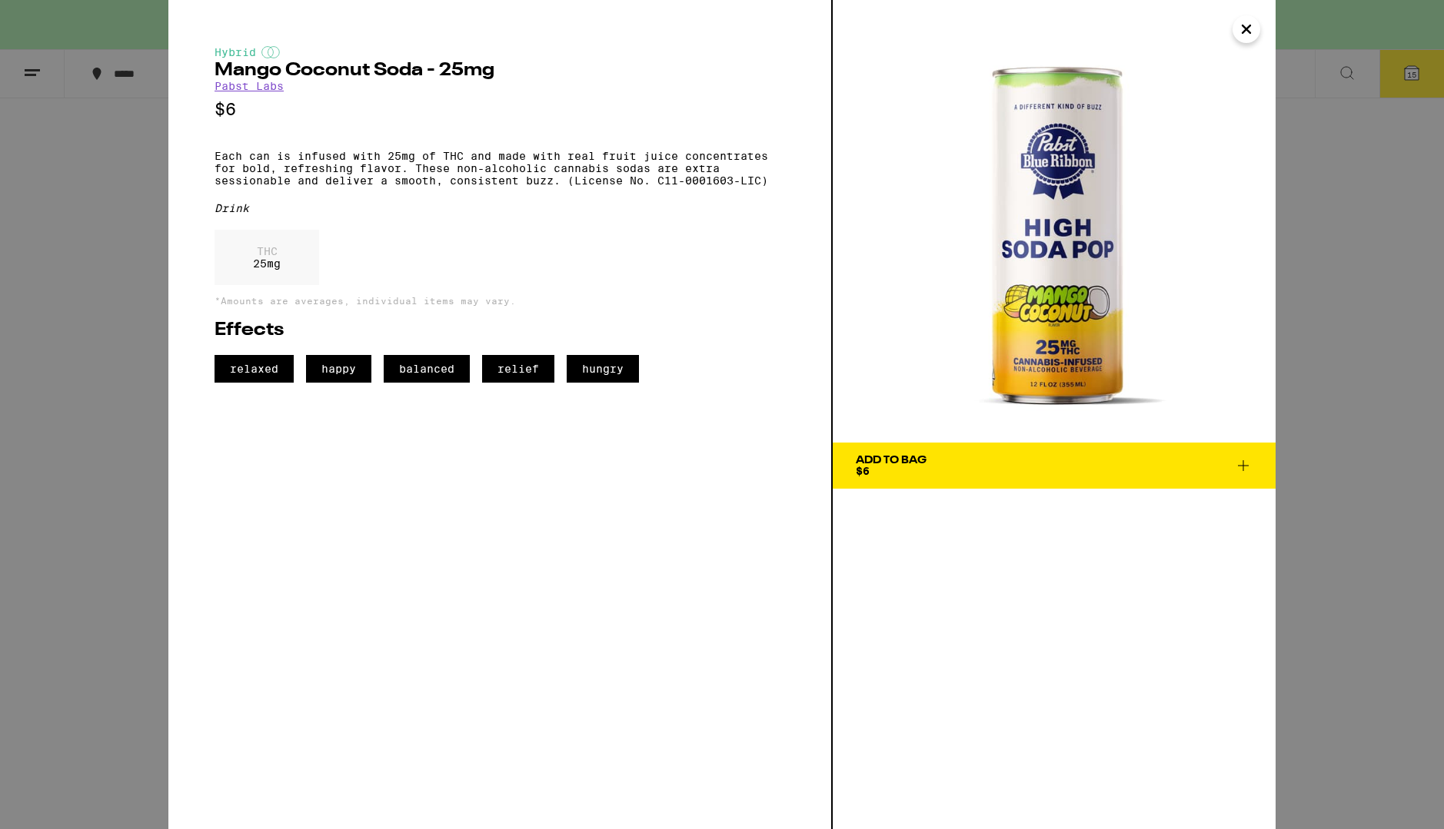
click at [1072, 456] on span "Add To Bag $6" at bounding box center [1054, 466] width 397 height 22
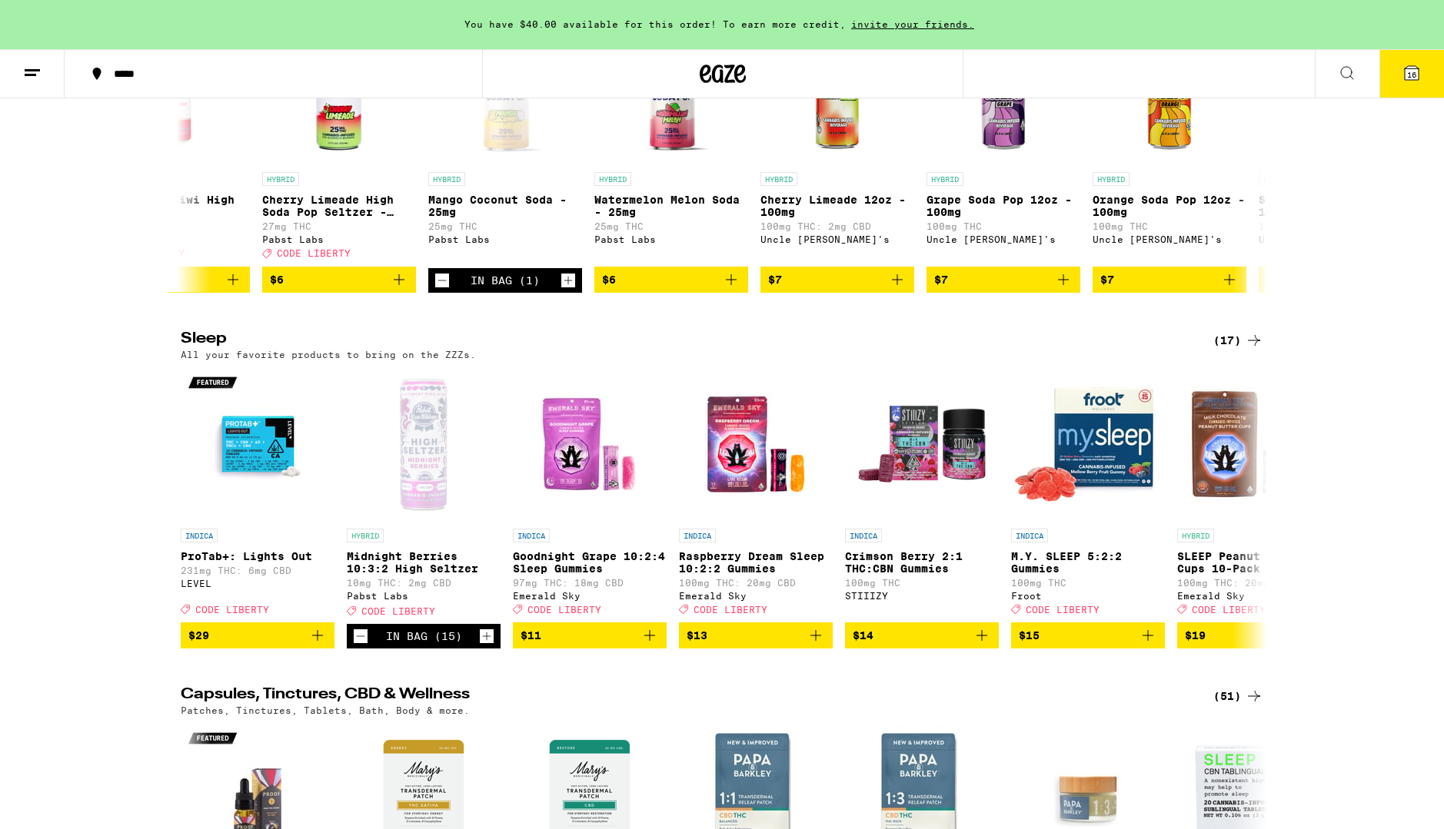
click at [1413, 74] on span "16" at bounding box center [1411, 74] width 9 height 9
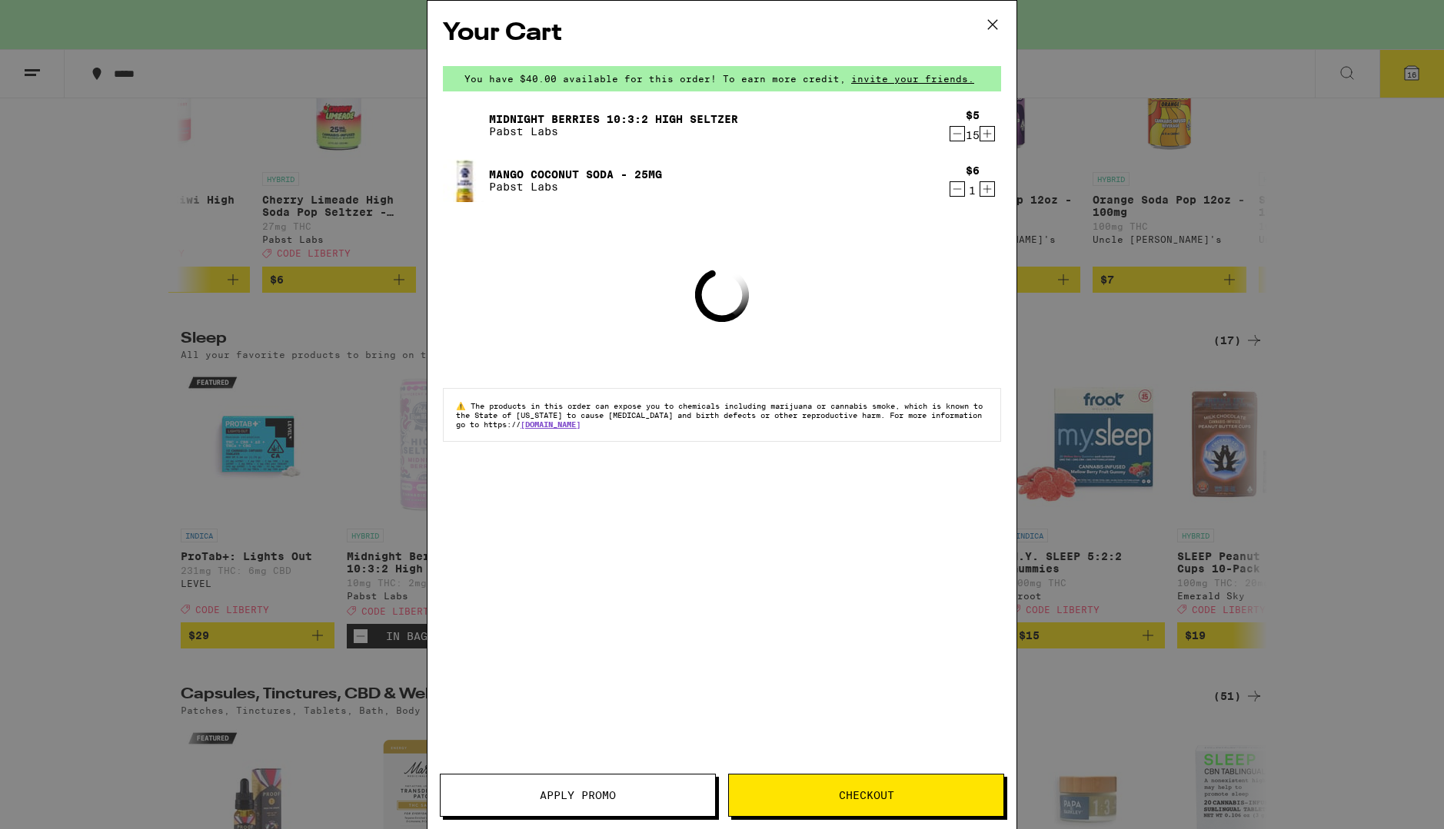
scroll to position [5540, 0]
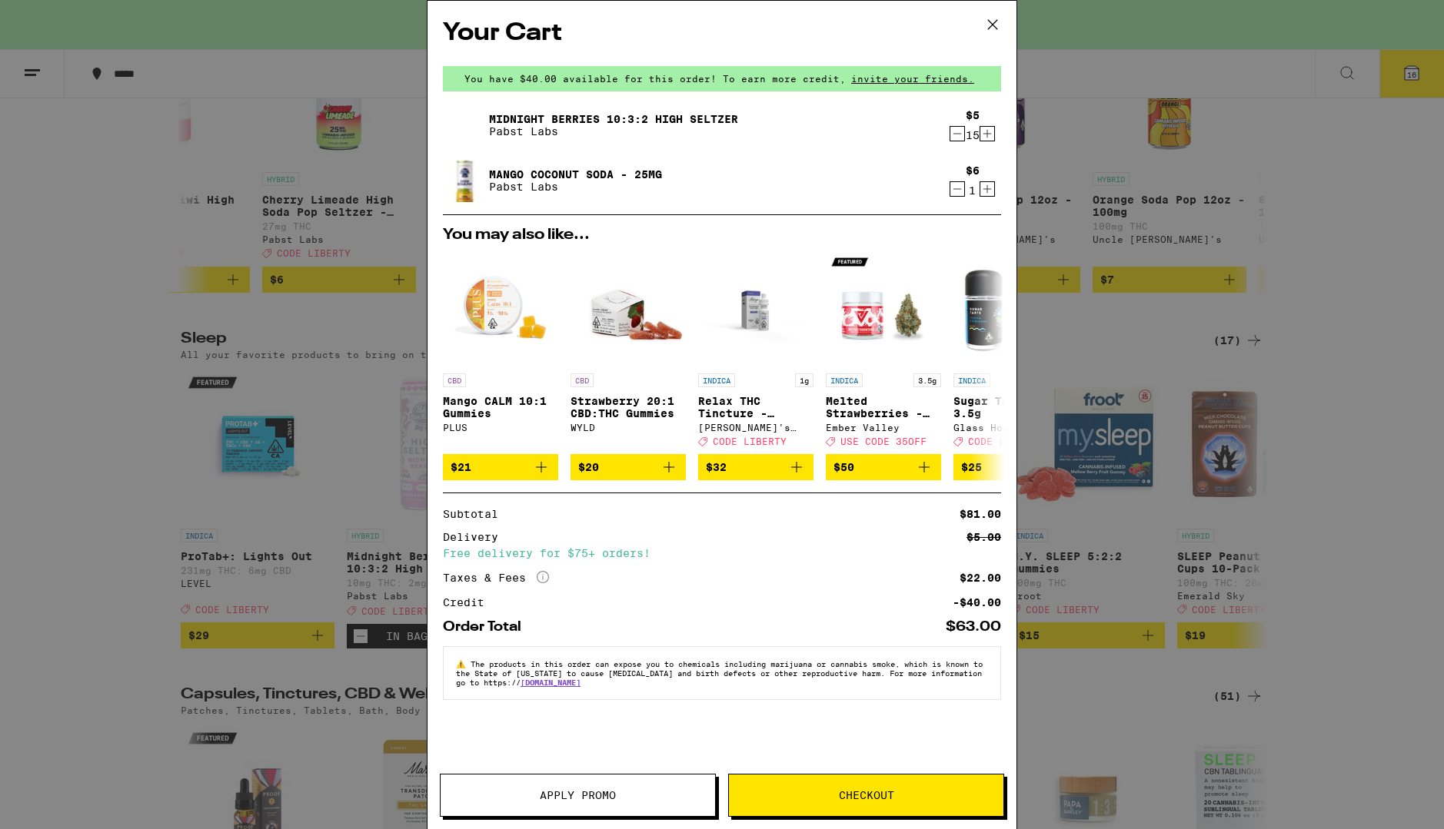
click at [796, 801] on button "Checkout" at bounding box center [866, 795] width 276 height 43
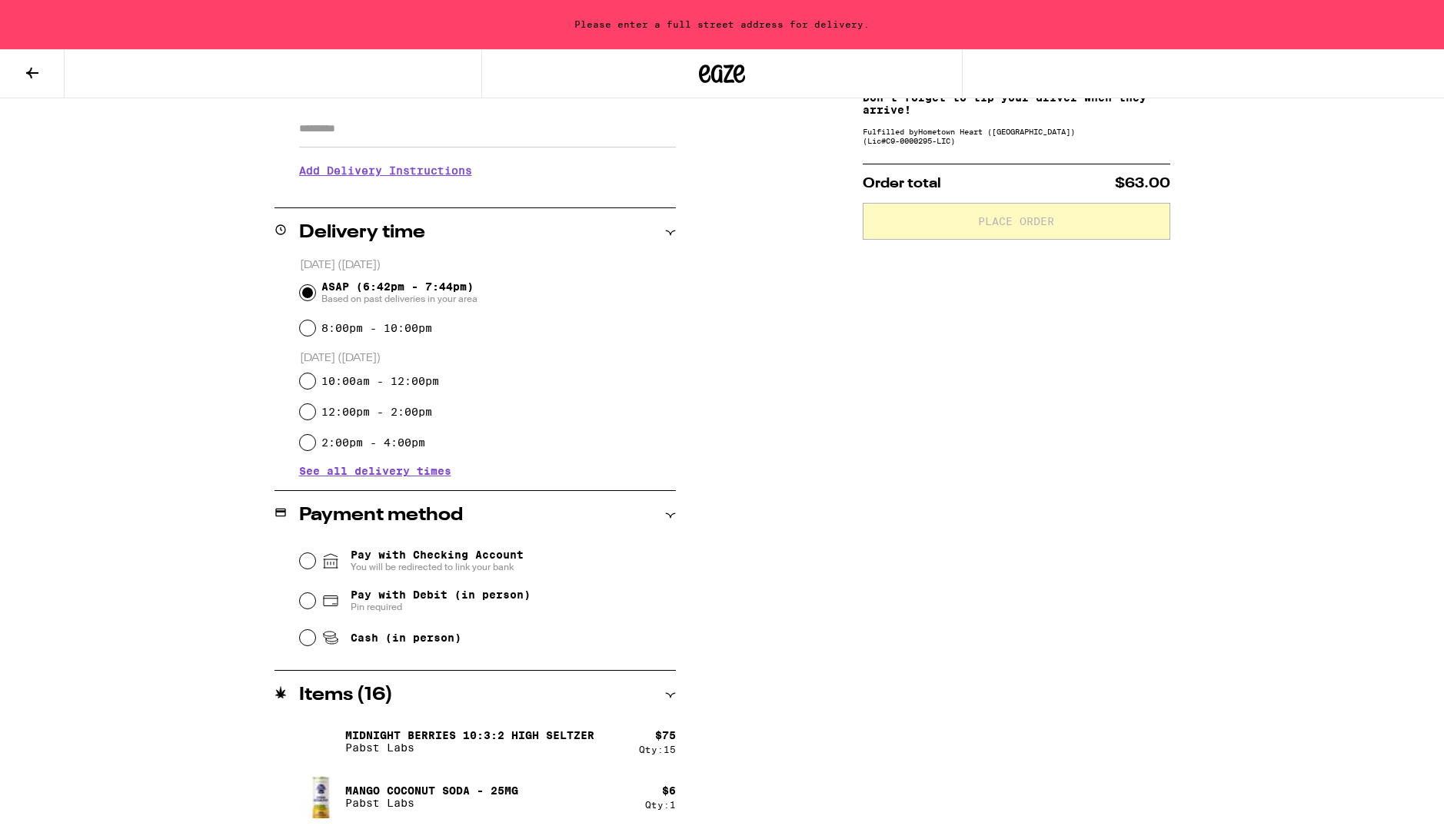
scroll to position [271, 0]
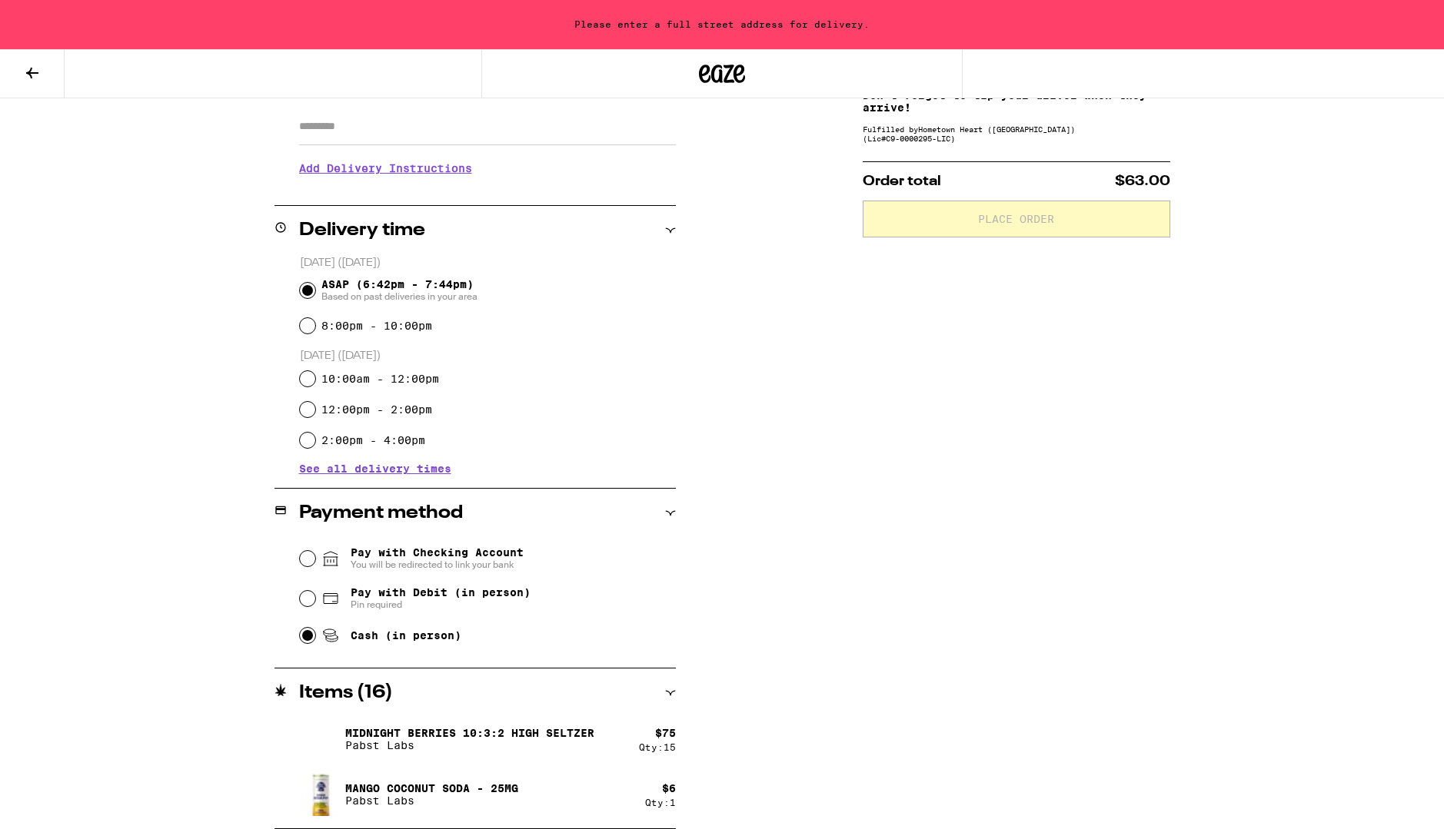
click at [308, 640] on input "Cash (in person)" at bounding box center [307, 635] width 15 height 15
radio input "true"
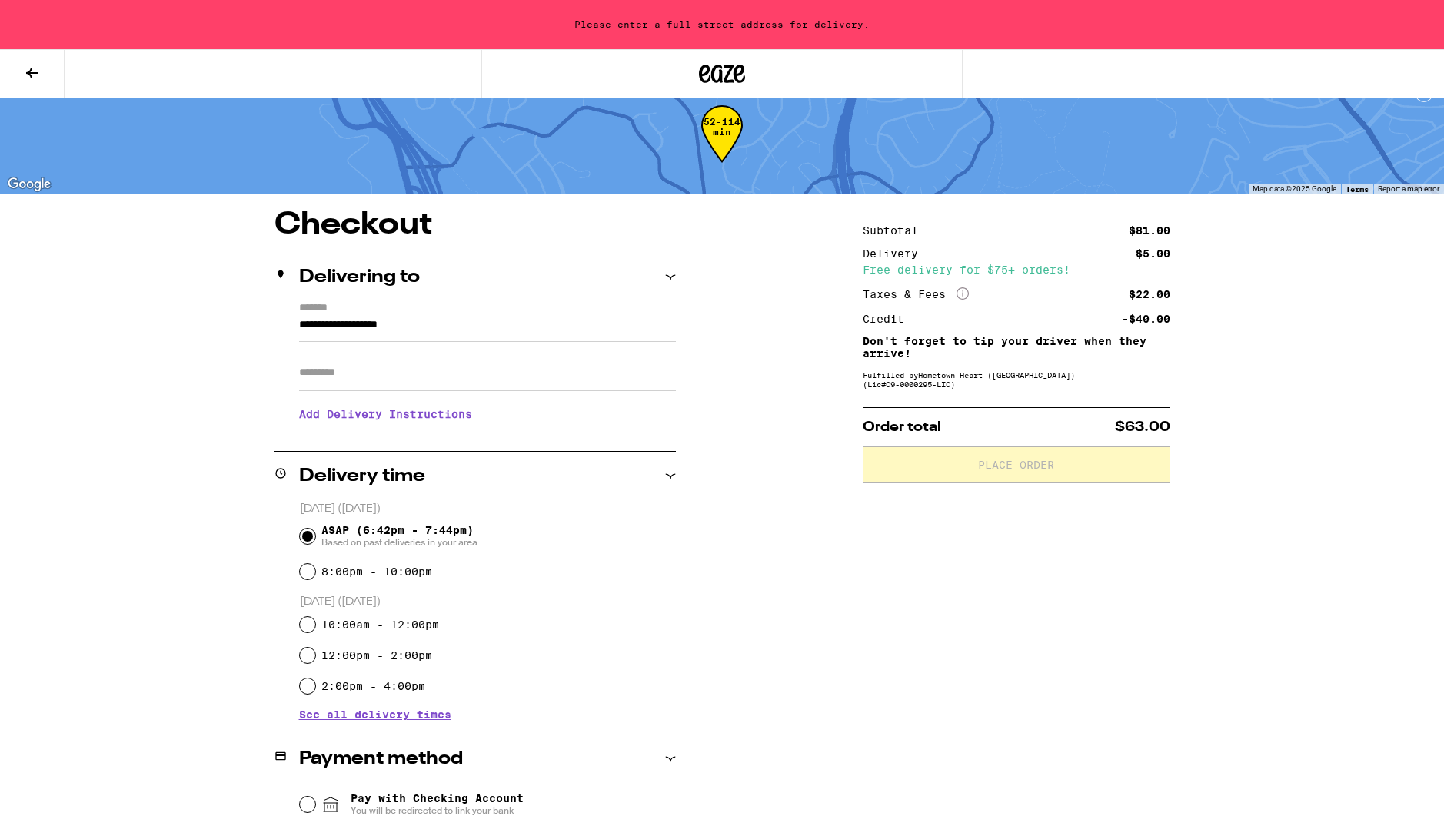
scroll to position [22, 0]
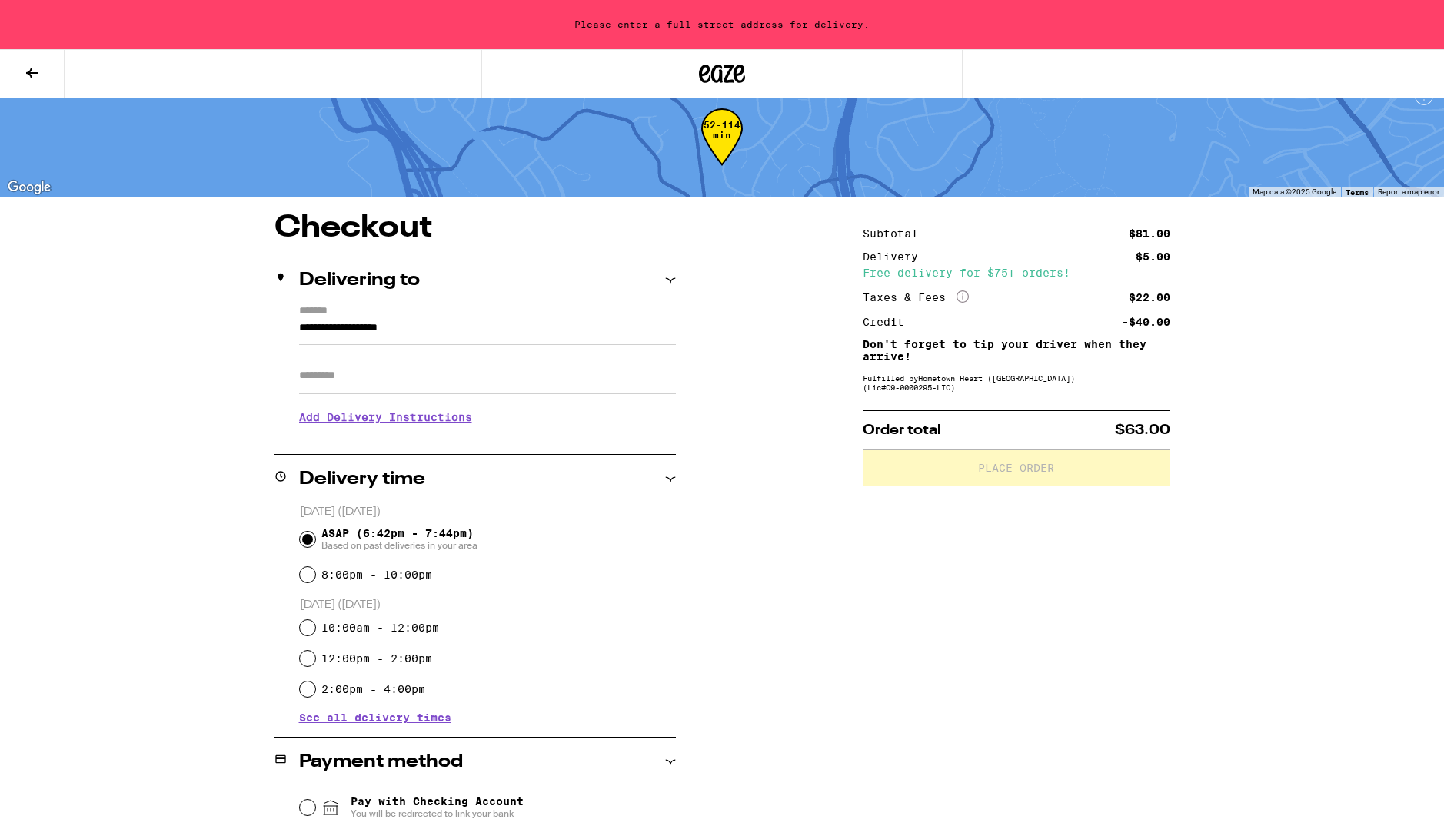
click at [469, 328] on input "**********" at bounding box center [487, 332] width 377 height 26
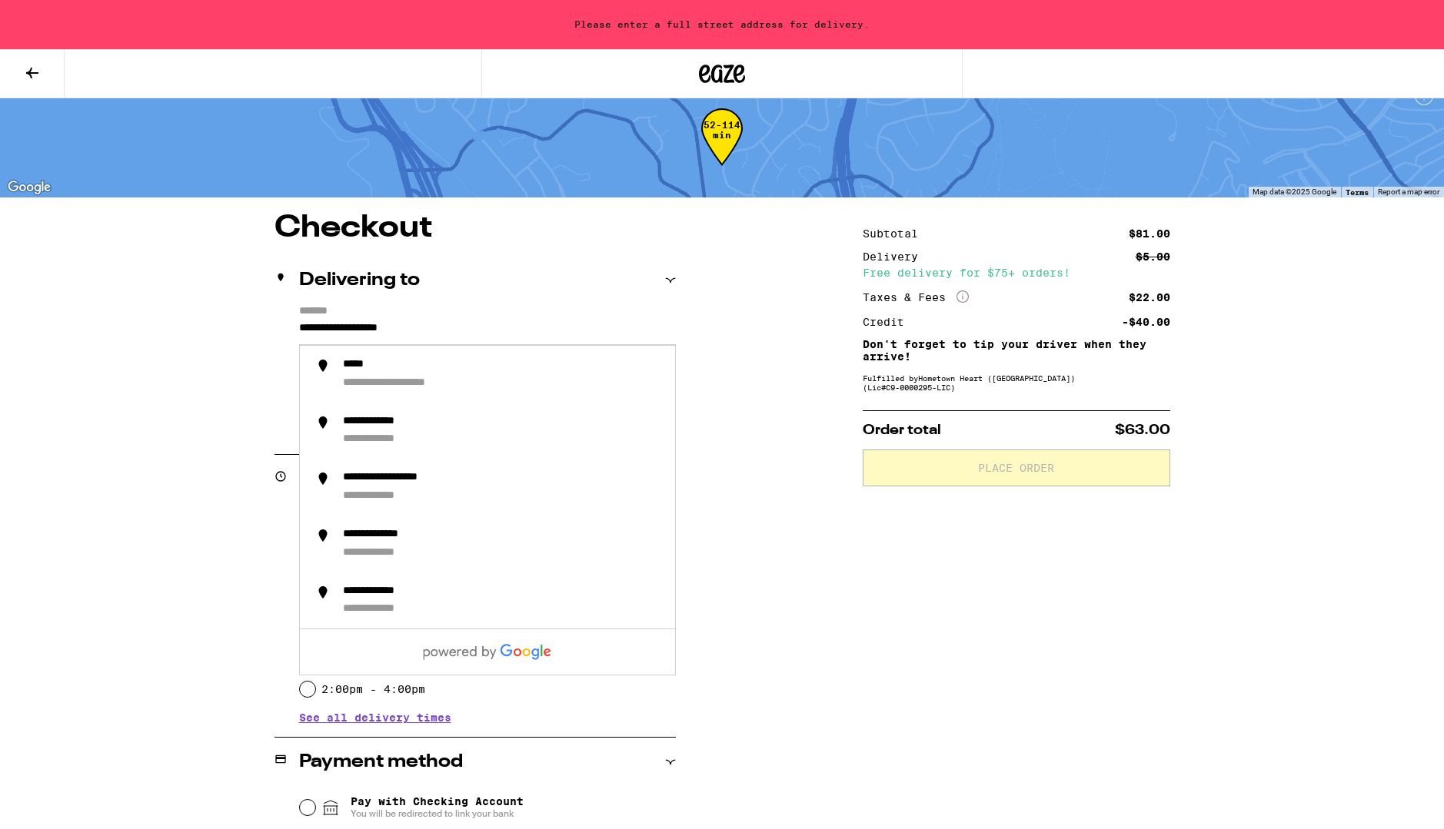
click at [505, 319] on input "**********" at bounding box center [487, 332] width 377 height 26
click at [454, 335] on input "**********" at bounding box center [487, 332] width 377 height 26
click at [464, 332] on input "**********" at bounding box center [487, 332] width 377 height 26
click at [249, 377] on div "**********" at bounding box center [721, 646] width 1107 height 866
drag, startPoint x: 455, startPoint y: 334, endPoint x: 247, endPoint y: 315, distance: 209.1
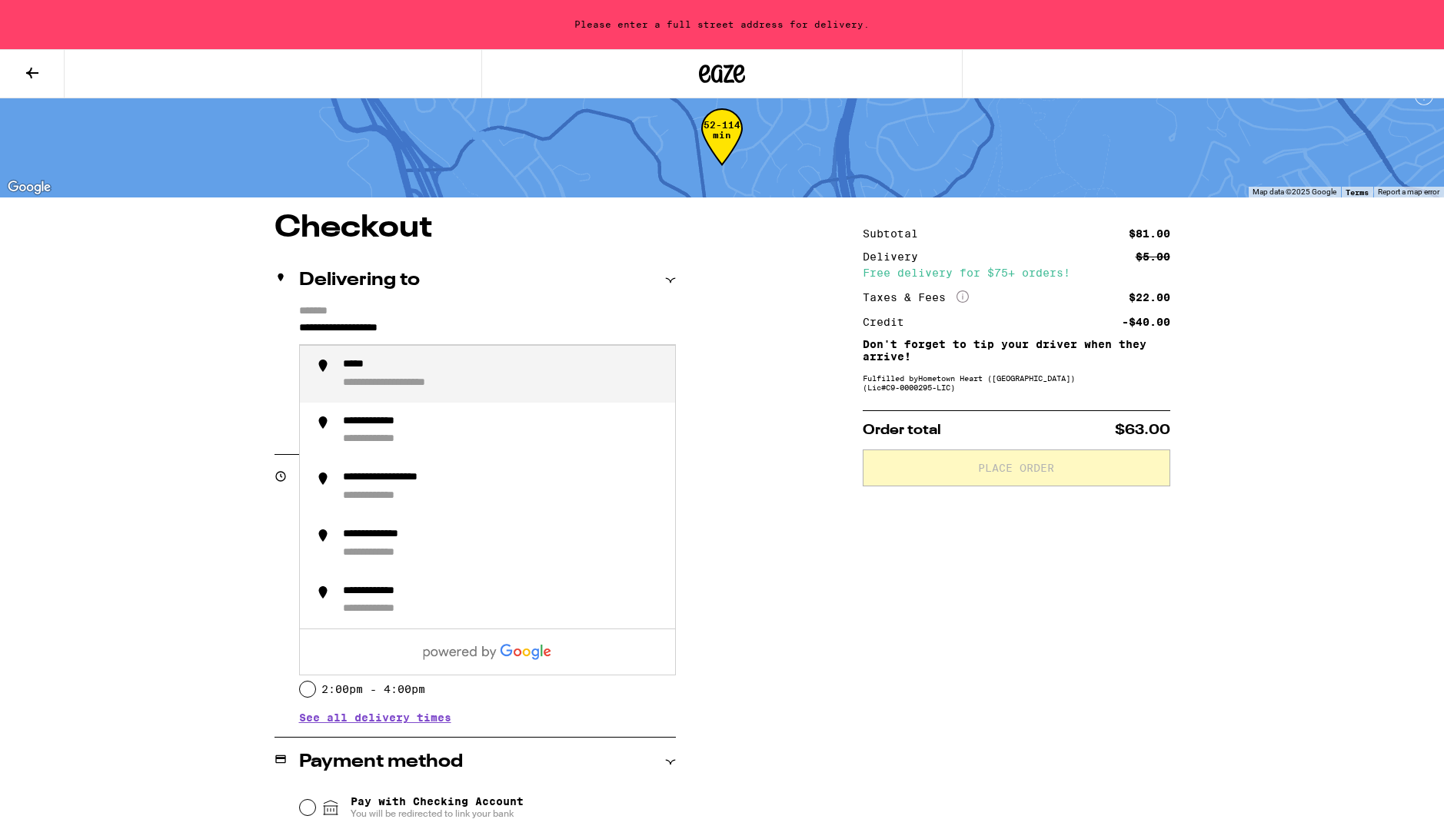
click at [248, 315] on div "**********" at bounding box center [721, 646] width 1107 height 866
click at [386, 375] on div "**********" at bounding box center [503, 374] width 320 height 32
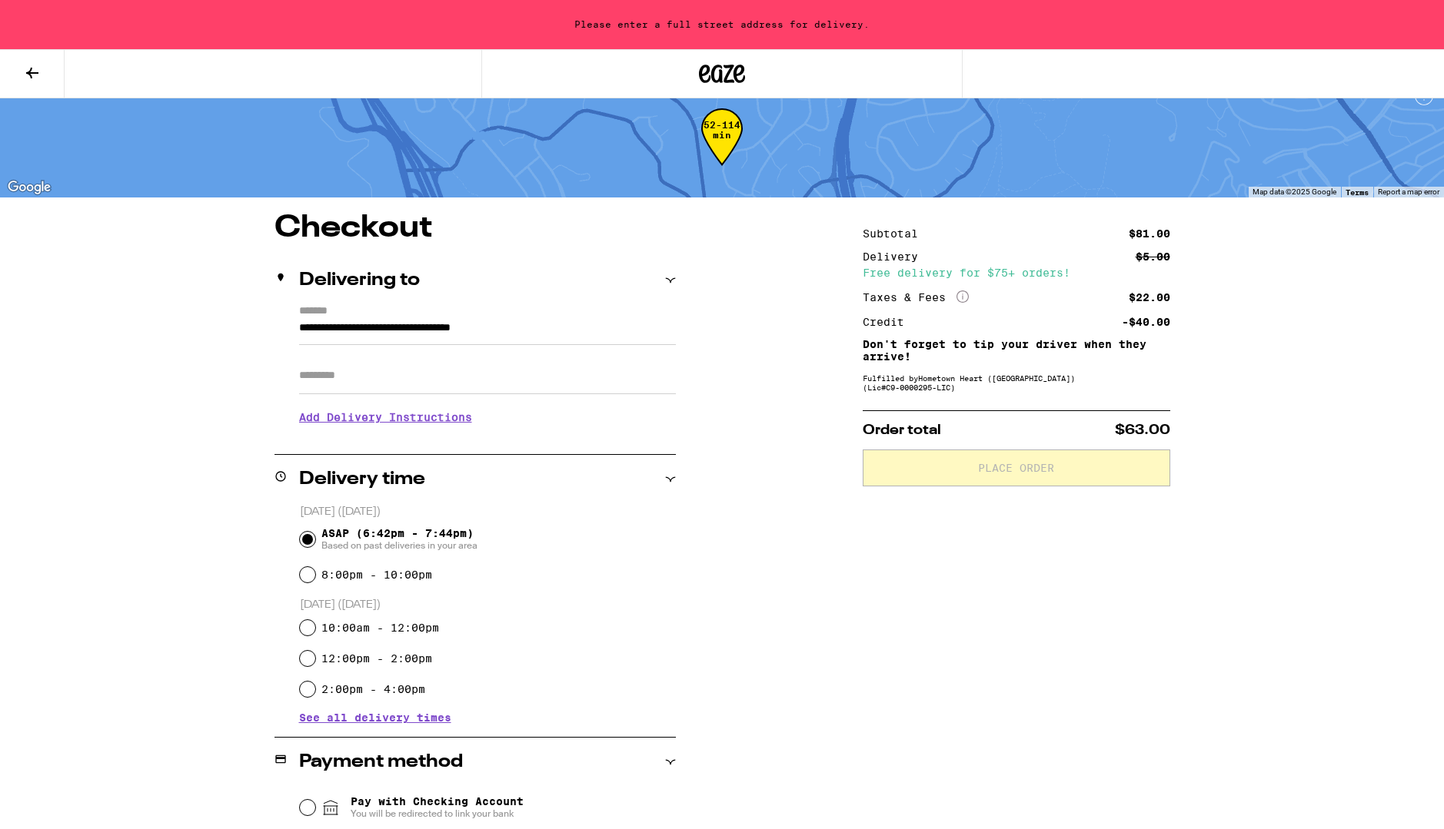
type input "**********"
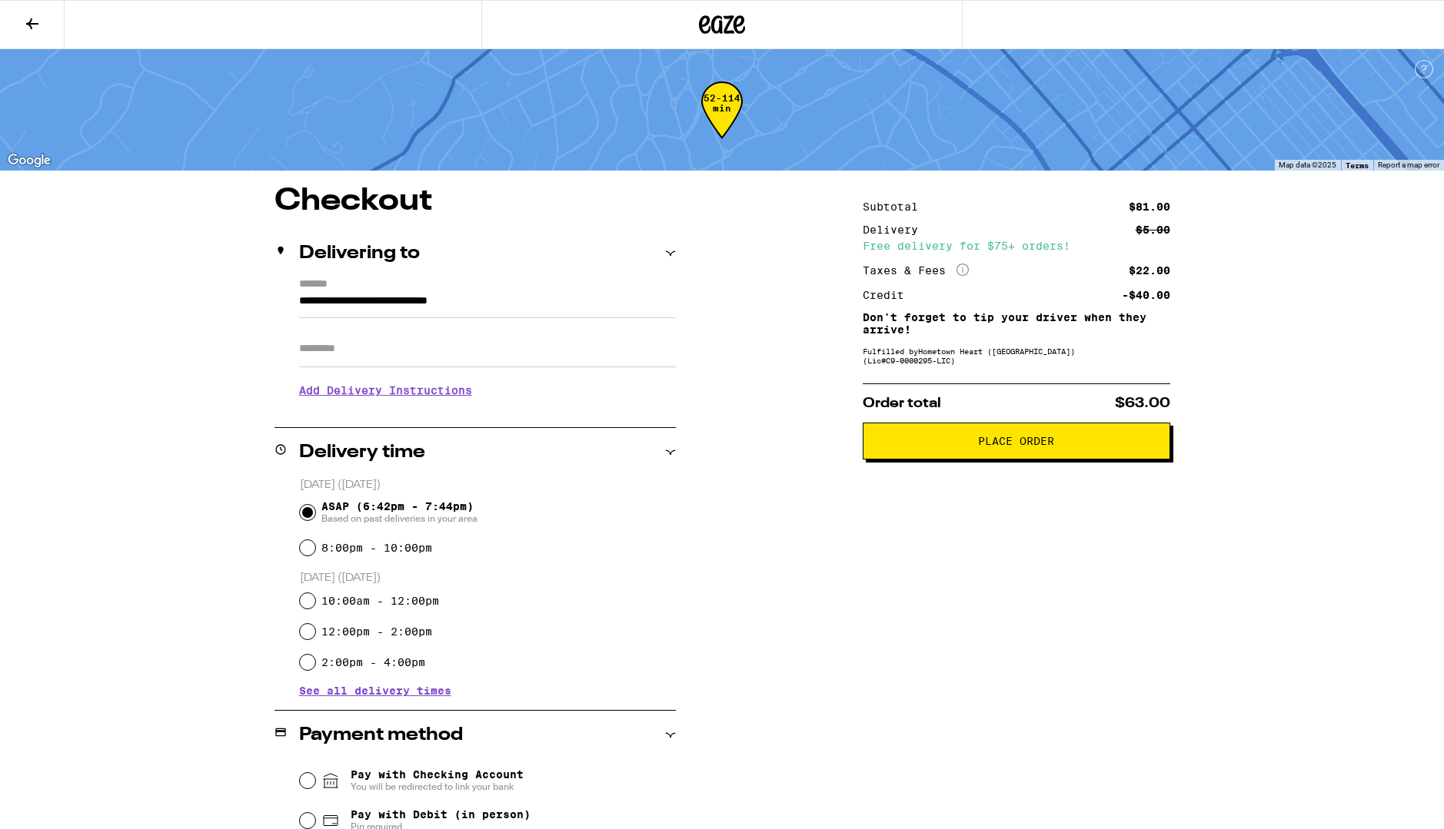
click at [1074, 445] on span "Place Order" at bounding box center [1016, 441] width 281 height 11
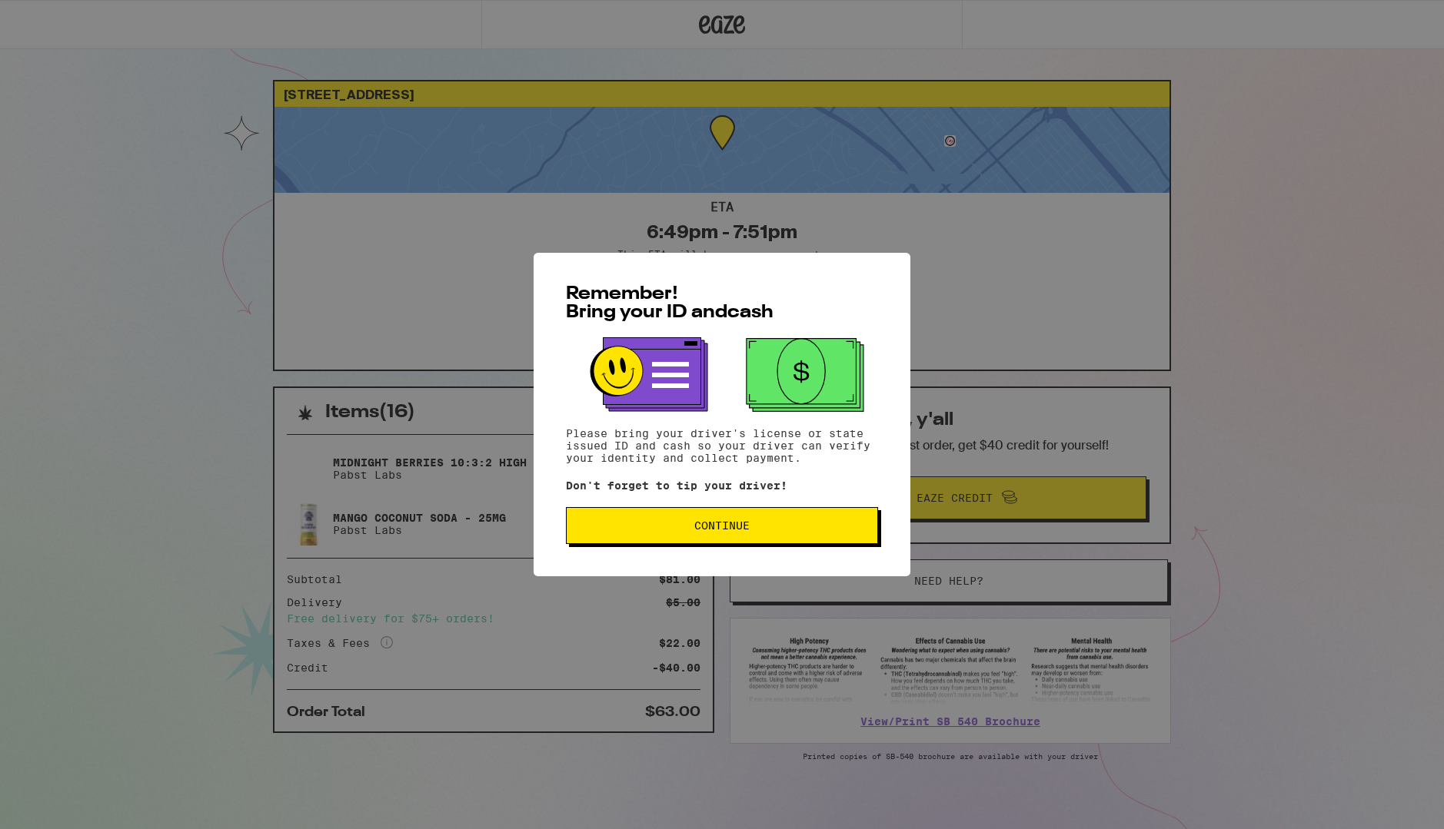
click at [685, 530] on span "Continue" at bounding box center [722, 525] width 286 height 11
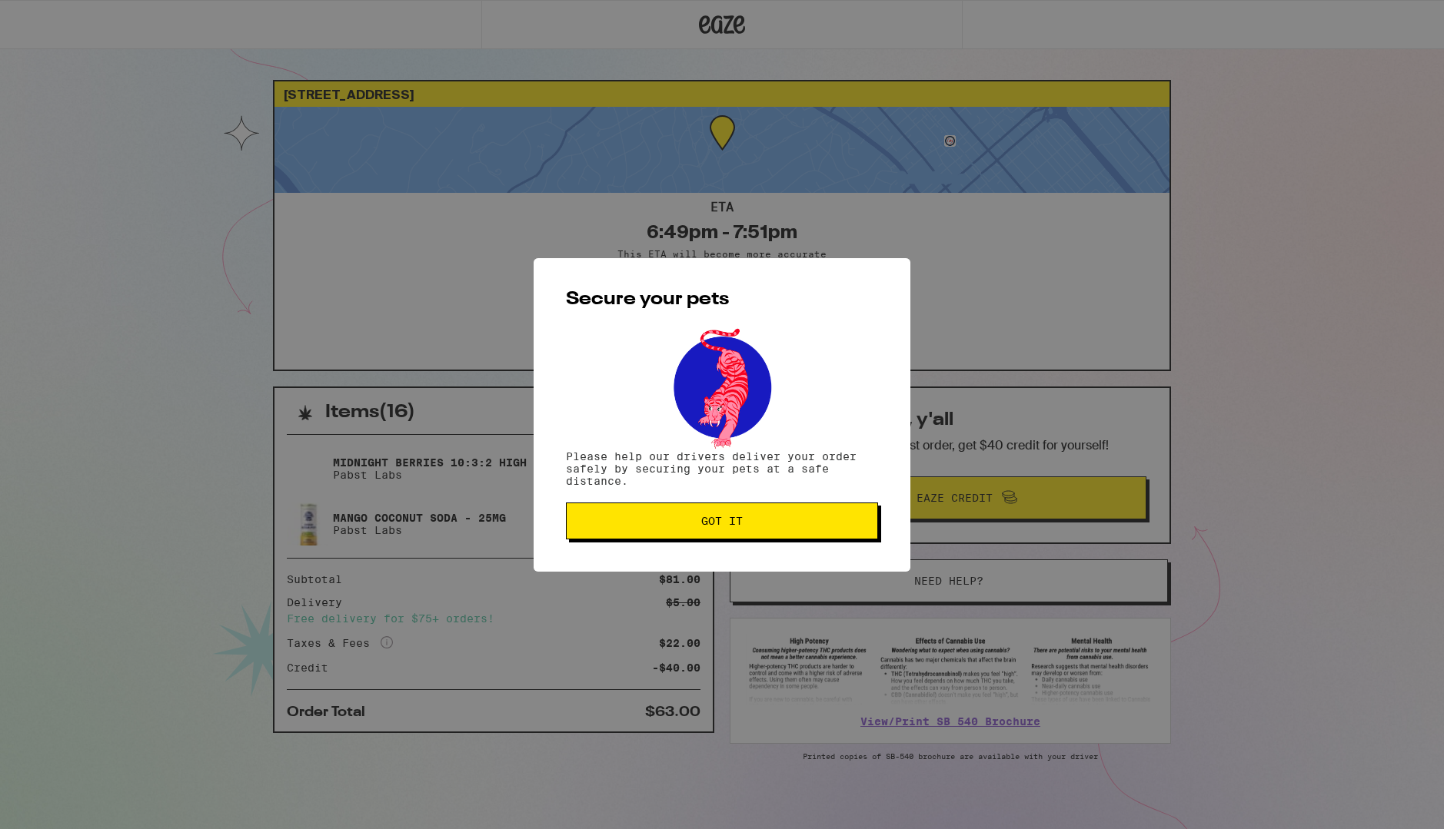
click at [687, 523] on span "Got it" at bounding box center [722, 521] width 286 height 11
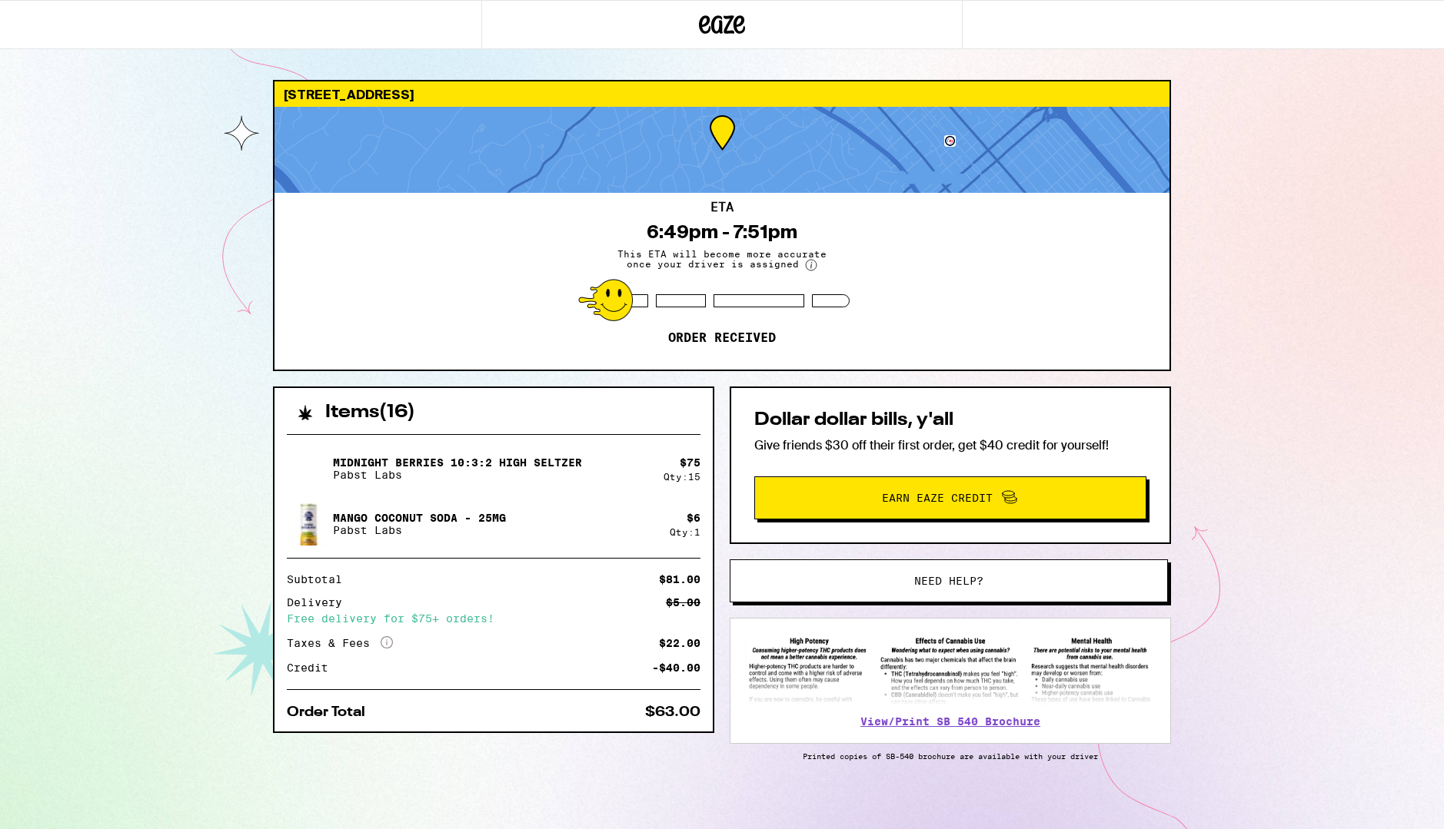
click at [940, 497] on span "Earn Eaze Credit" at bounding box center [937, 498] width 111 height 11
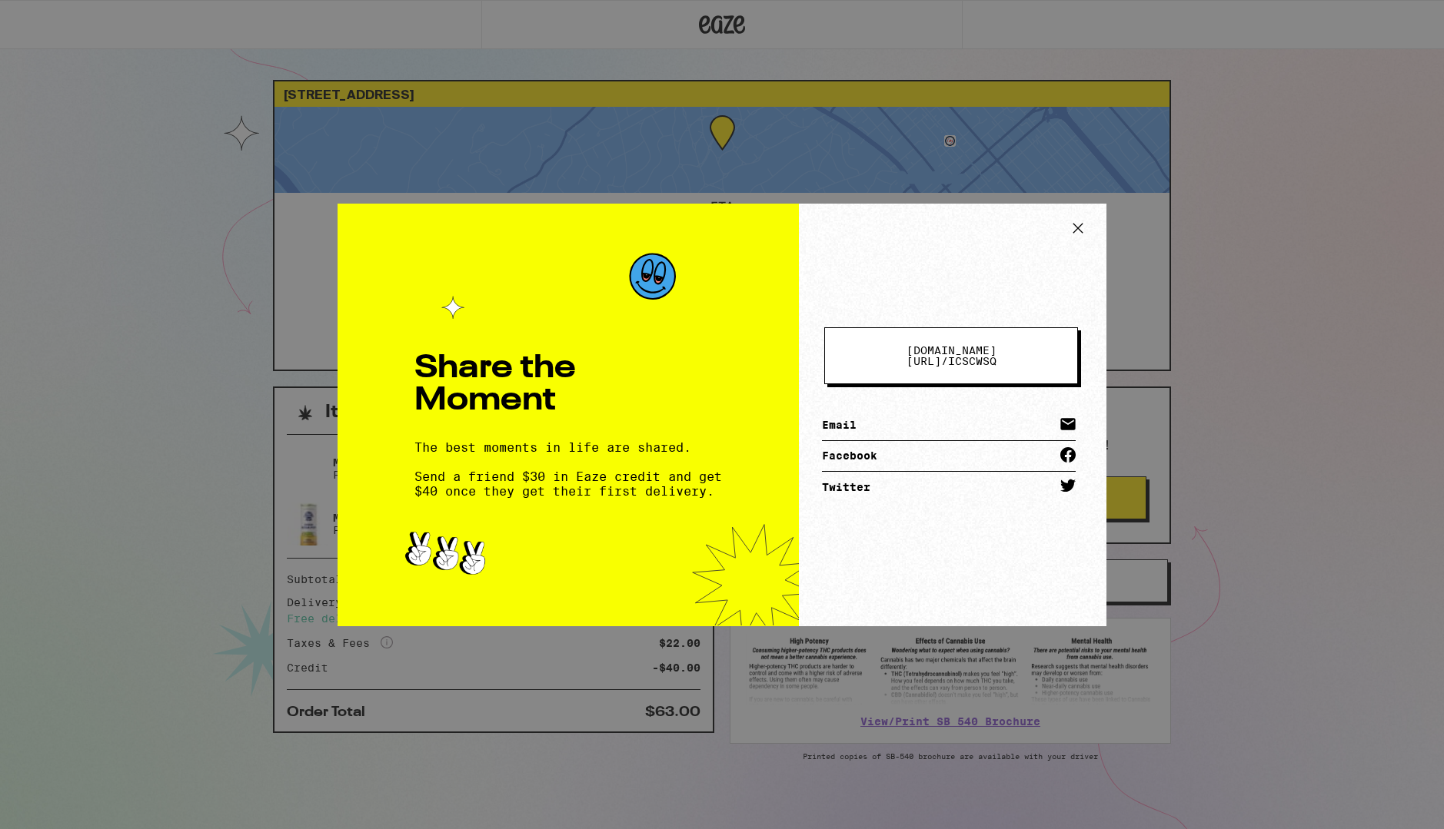
click at [846, 420] on link "Email" at bounding box center [949, 425] width 254 height 31
